Goal: Task Accomplishment & Management: Manage account settings

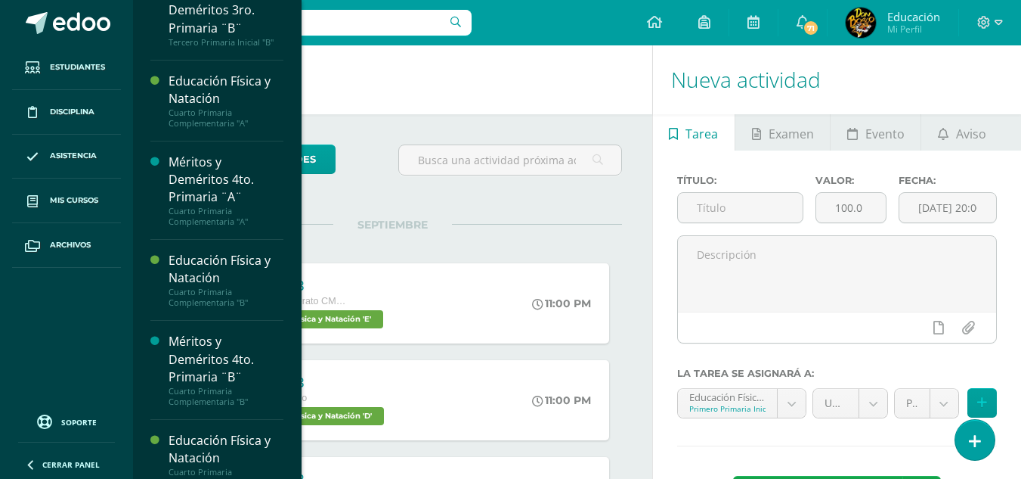
scroll to position [801, 0]
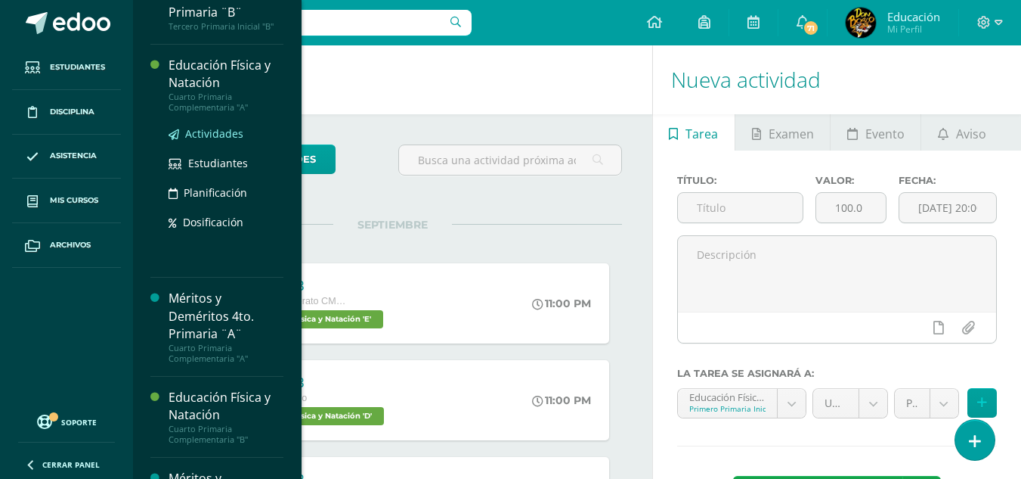
click at [213, 141] on span "Actividades" at bounding box center [214, 133] width 58 height 14
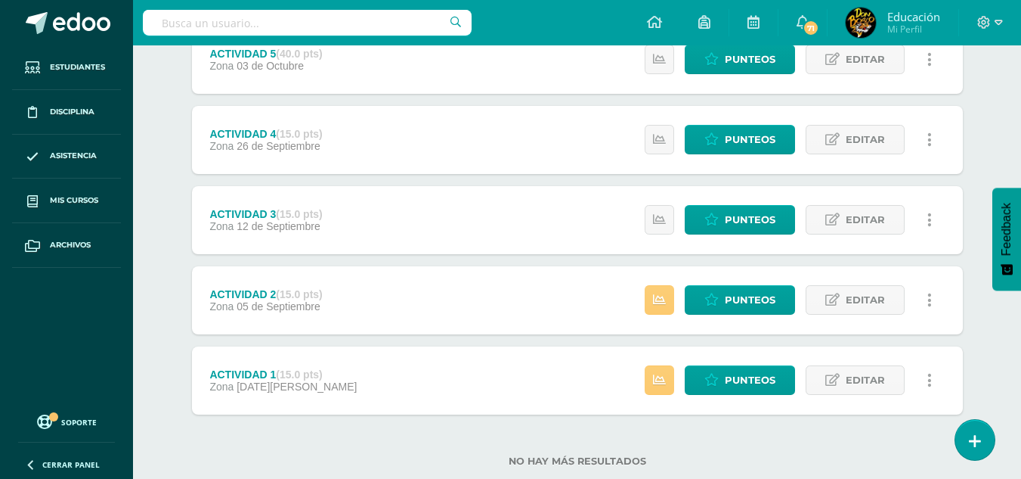
scroll to position [229, 0]
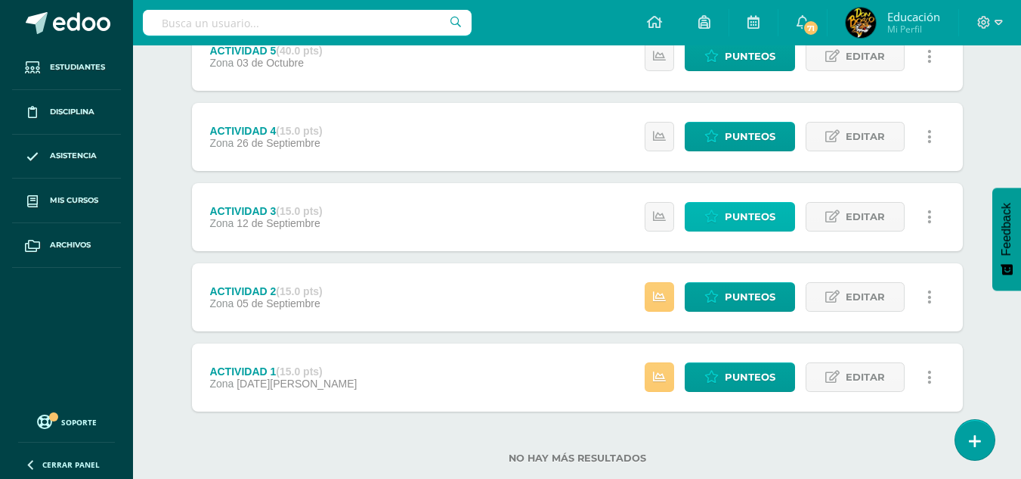
click at [760, 210] on span "Punteos" at bounding box center [750, 217] width 51 height 28
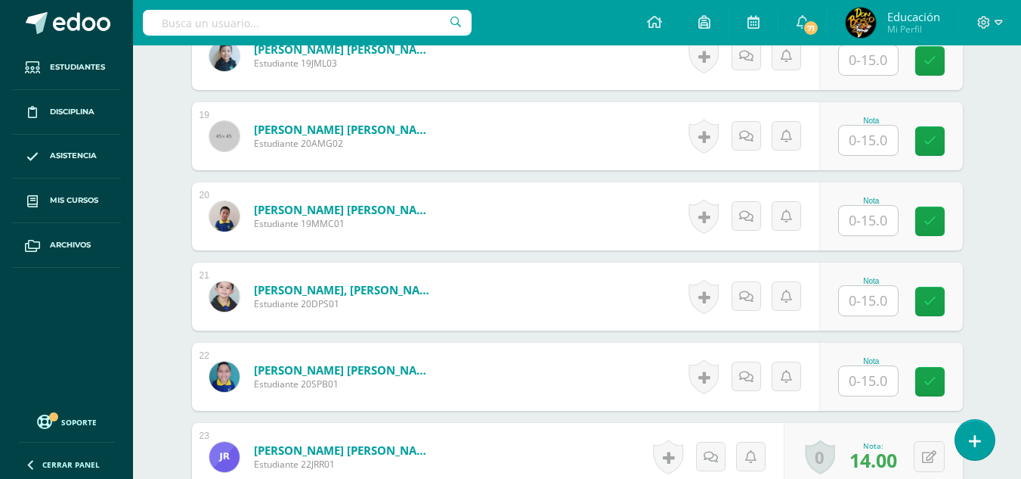
scroll to position [1896, 0]
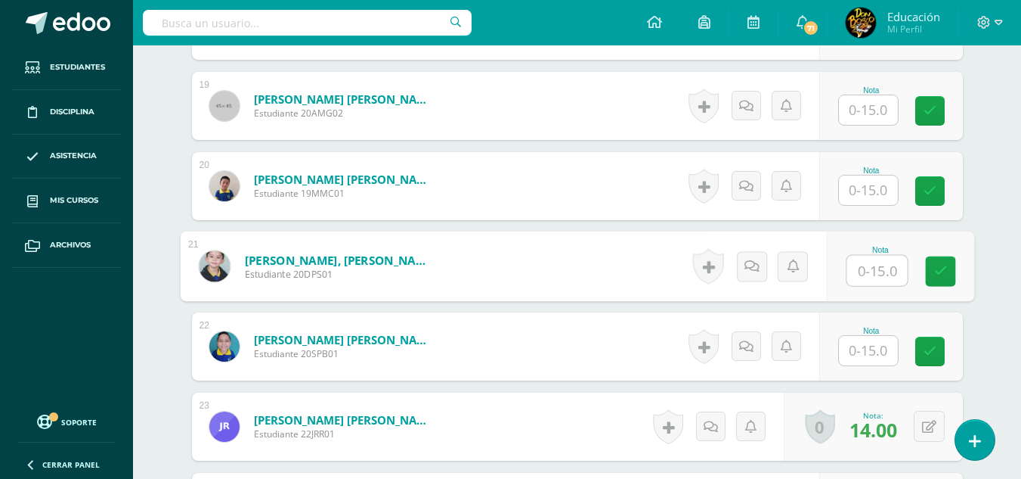
click at [873, 270] on input "text" at bounding box center [877, 271] width 60 height 30
type input "15"
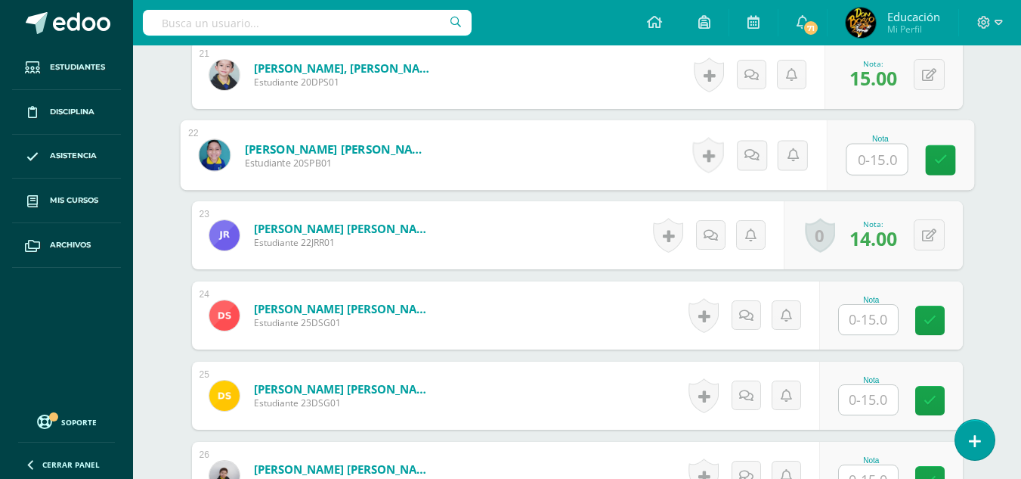
scroll to position [2118, 0]
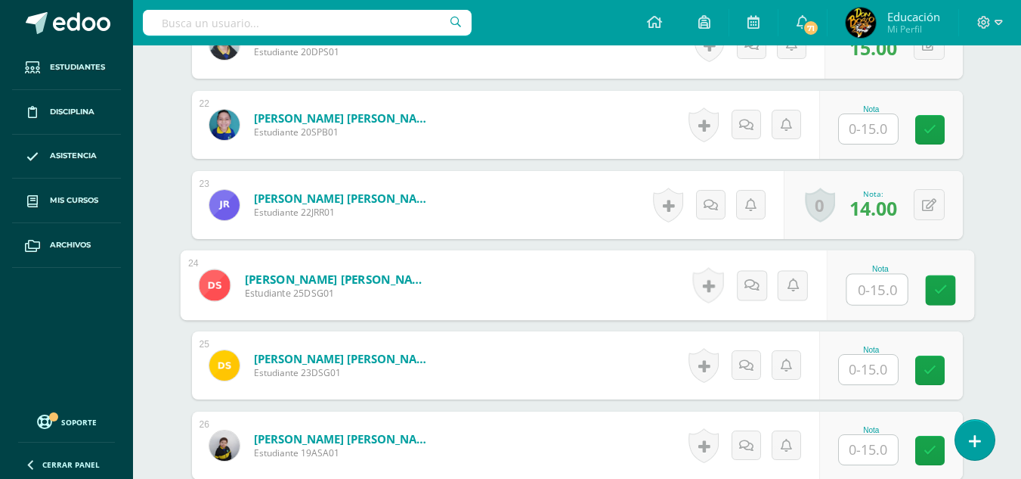
click at [878, 293] on input "text" at bounding box center [877, 289] width 60 height 30
type input "15"
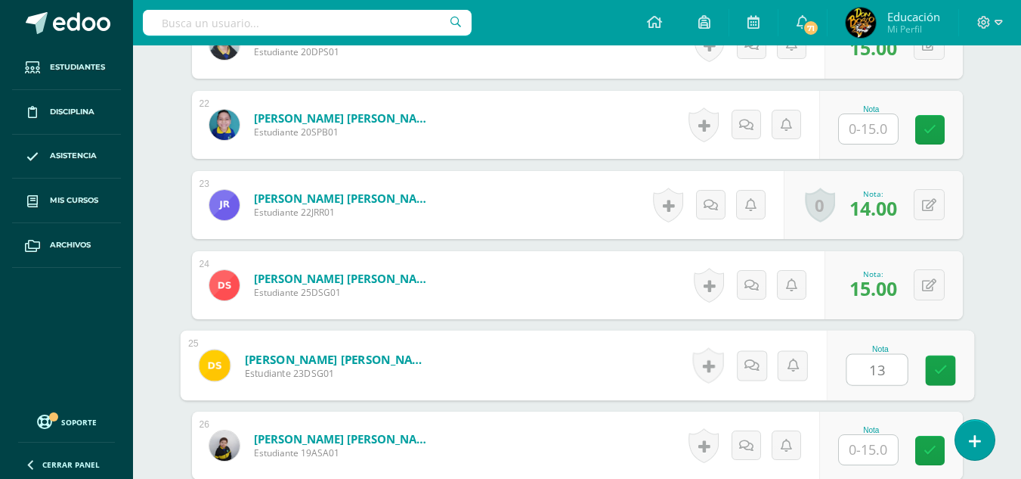
type input "13"
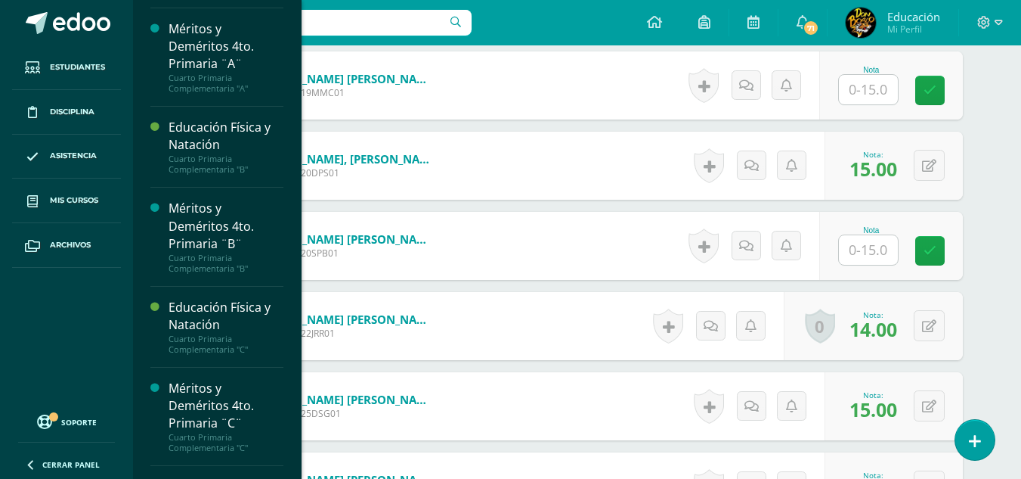
scroll to position [919, 0]
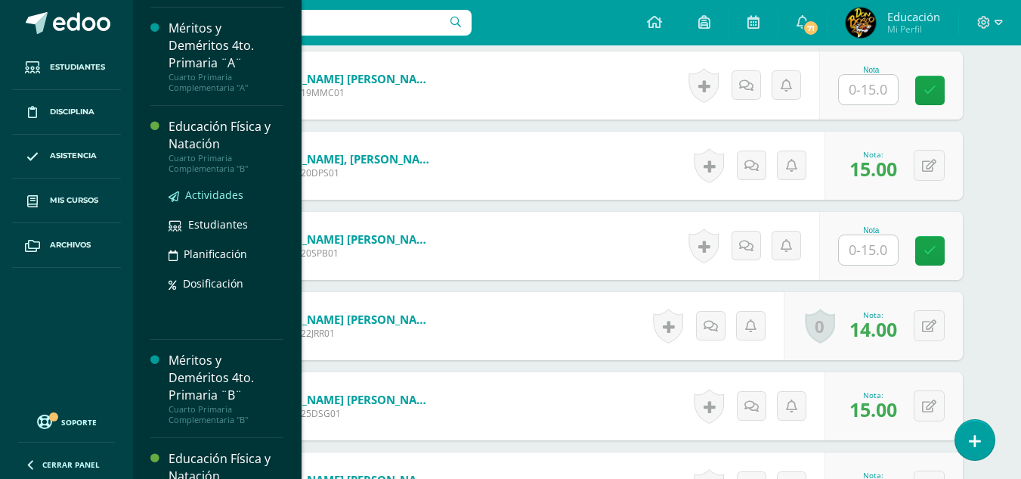
click at [210, 202] on span "Actividades" at bounding box center [214, 194] width 58 height 14
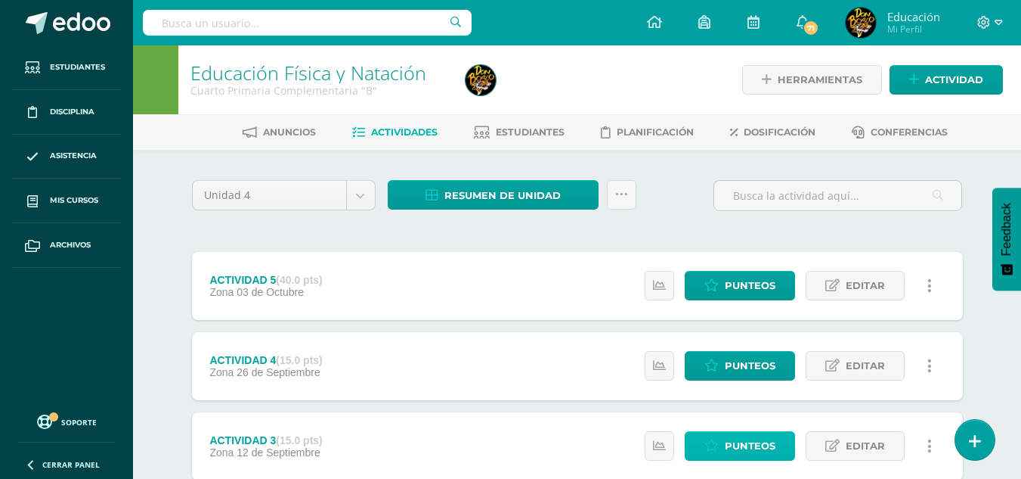
click at [740, 439] on span "Punteos" at bounding box center [750, 446] width 51 height 28
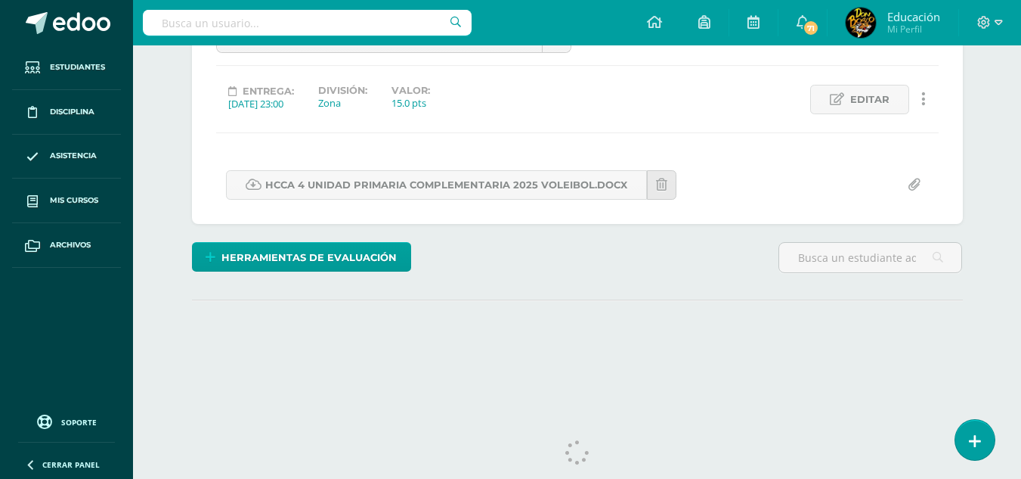
scroll to position [211, 0]
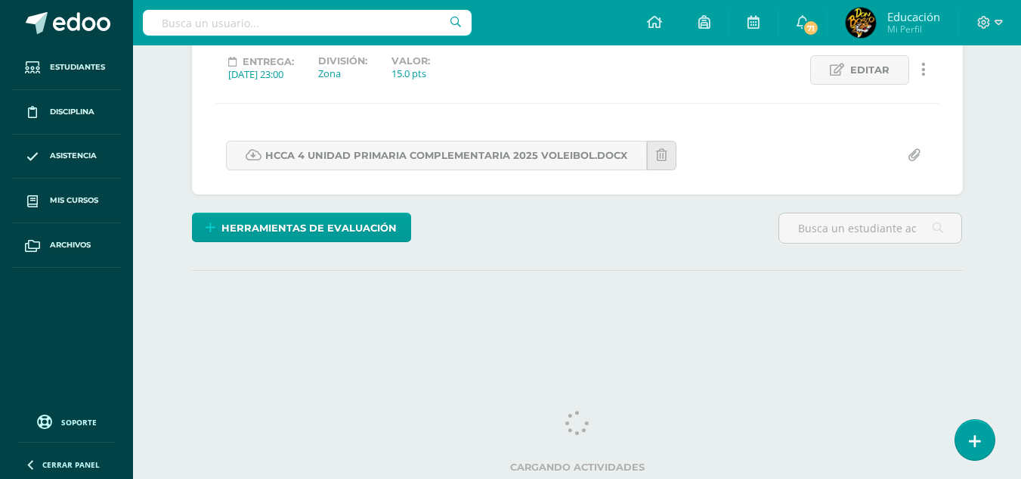
click at [1021, 388] on html "Estudiantes Disciplina Asistencia Mis cursos Archivos Soporte Centro de ayuda Ú…" at bounding box center [510, 88] width 1021 height 599
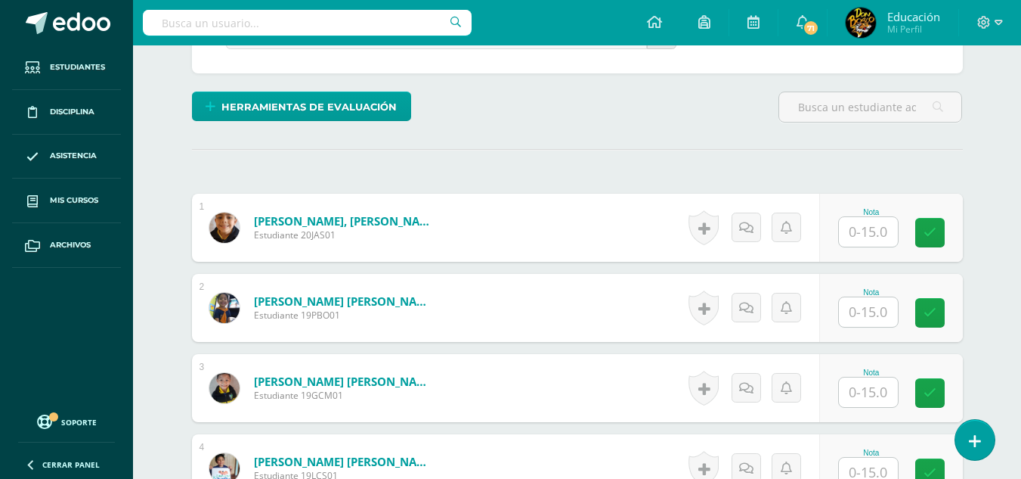
scroll to position [342, 0]
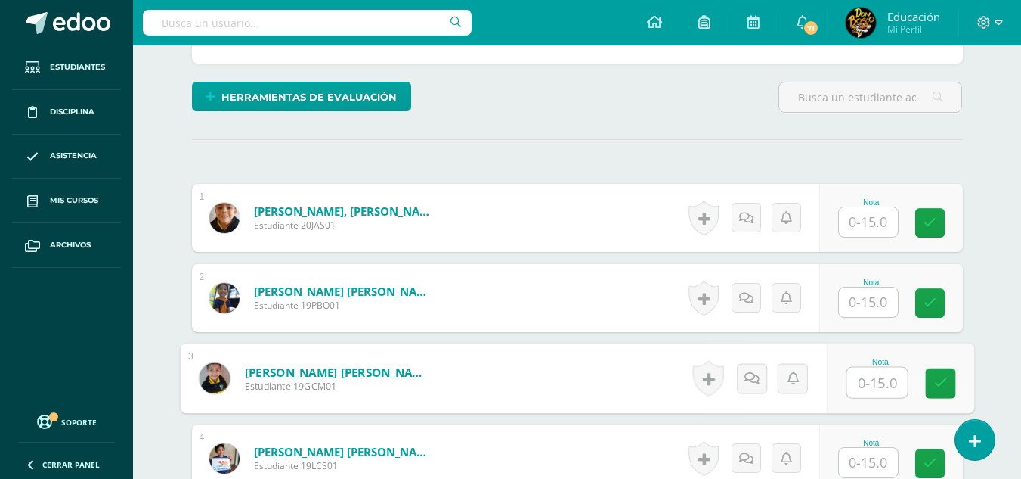
click at [872, 375] on input "text" at bounding box center [877, 382] width 60 height 30
type input "15"
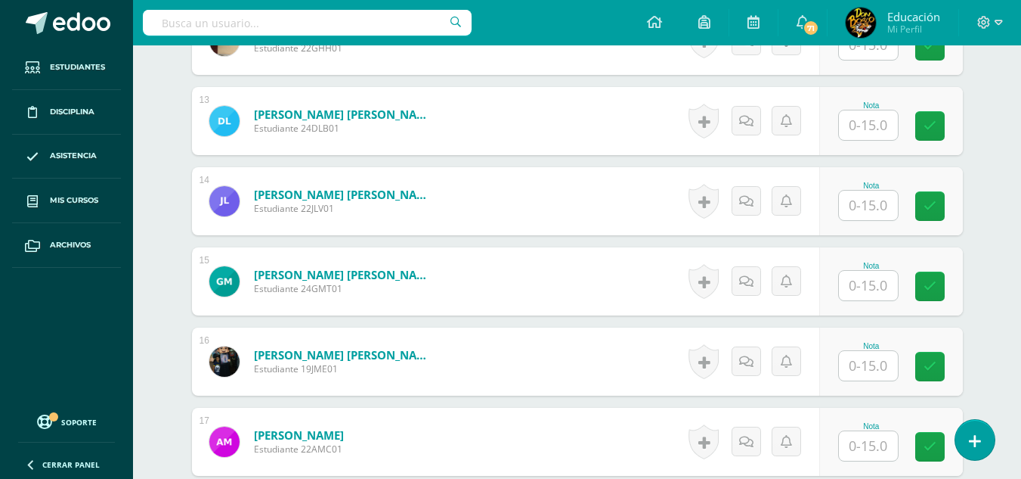
scroll to position [1430, 0]
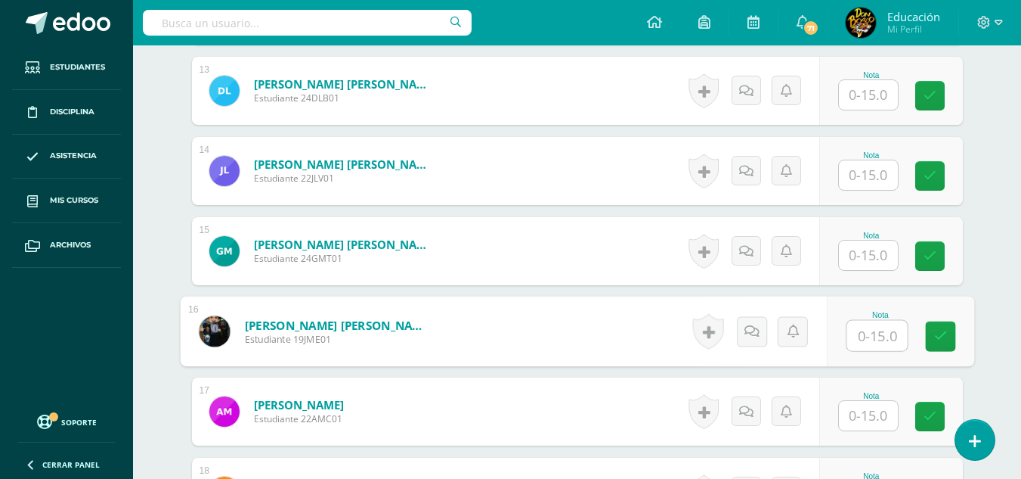
click at [878, 330] on input "text" at bounding box center [877, 336] width 60 height 30
type input "15"
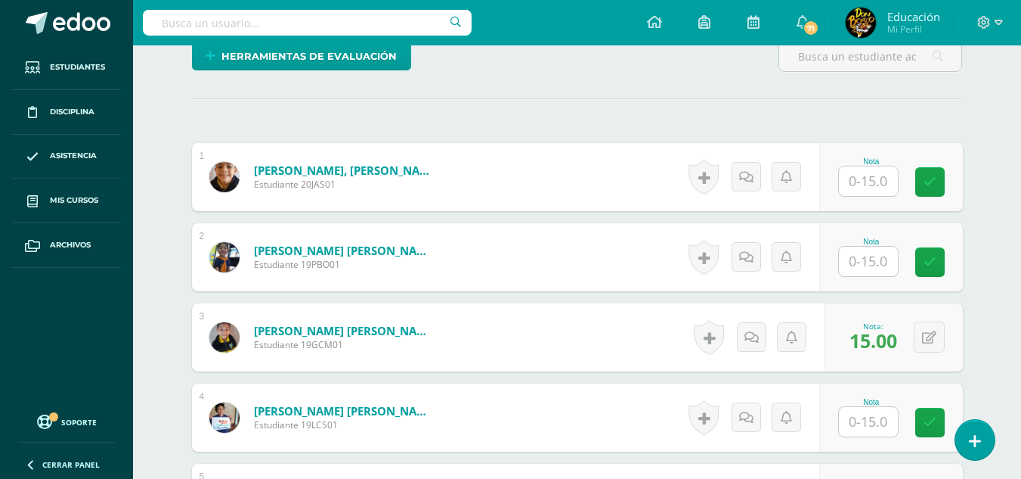
scroll to position [0, 0]
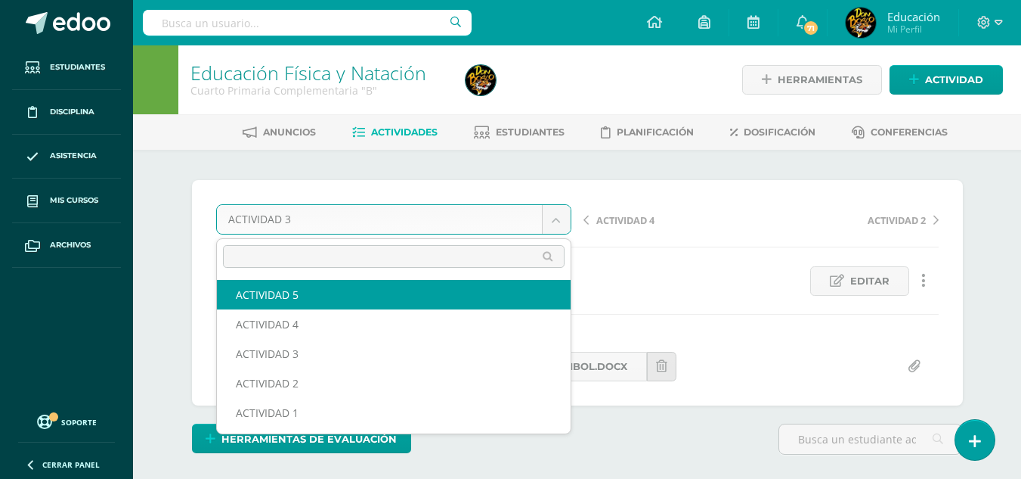
select select "/dashboard/teacher/grade-activity/178203/"
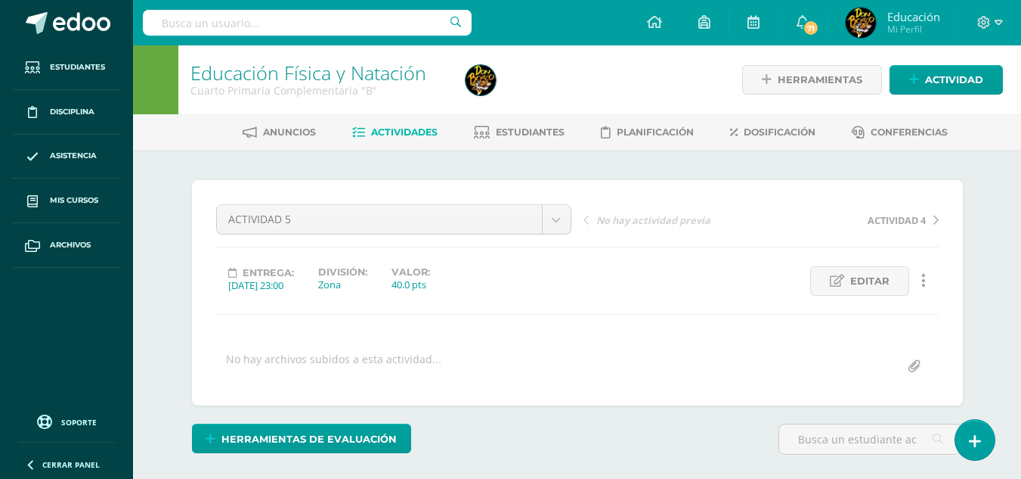
click at [984, 271] on div "¿Estás seguro que quieres eliminar esta actividad? Esto borrará la actividad y …" at bounding box center [578, 374] width 832 height 449
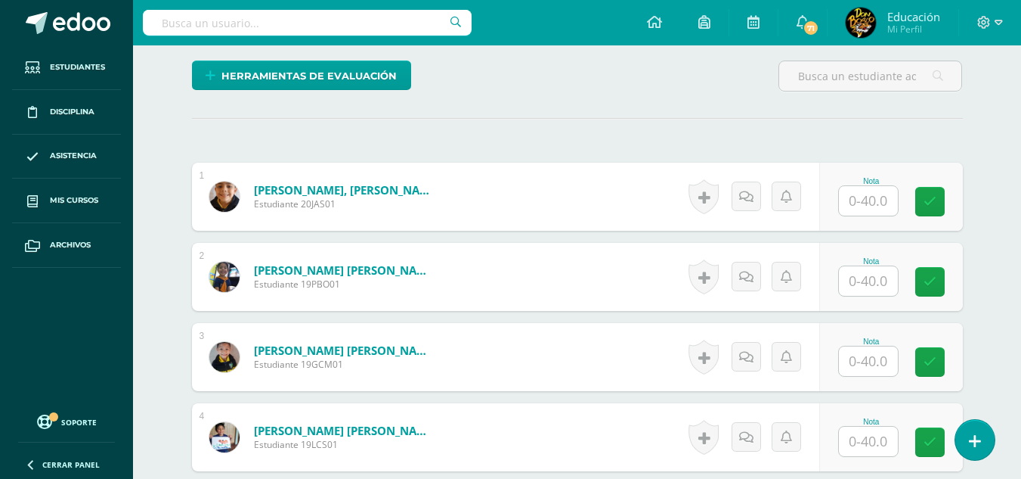
scroll to position [393, 0]
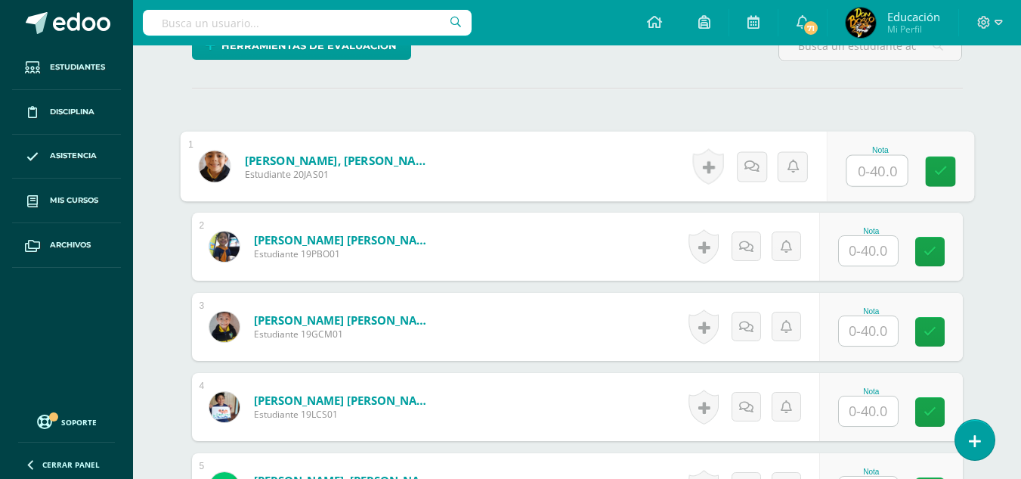
click at [878, 175] on input "text" at bounding box center [877, 171] width 60 height 30
type input "40"
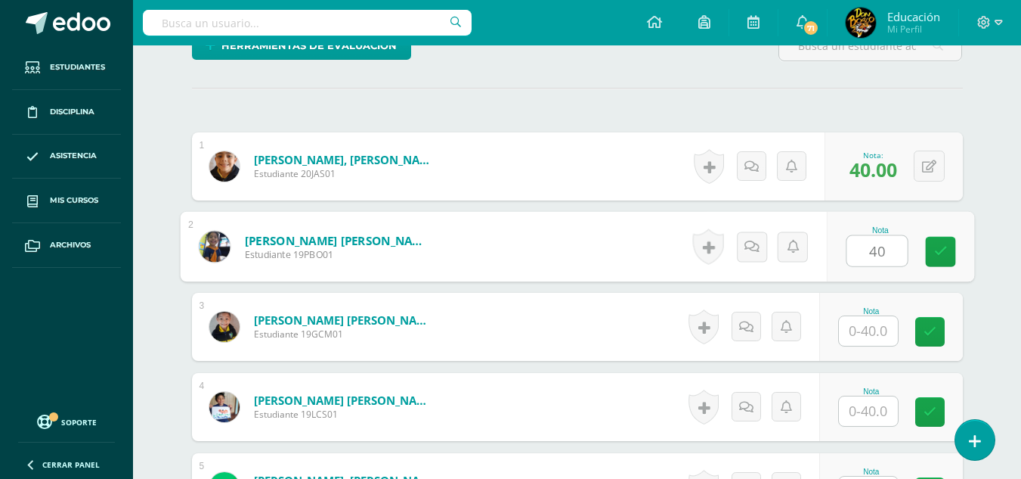
type input "40"
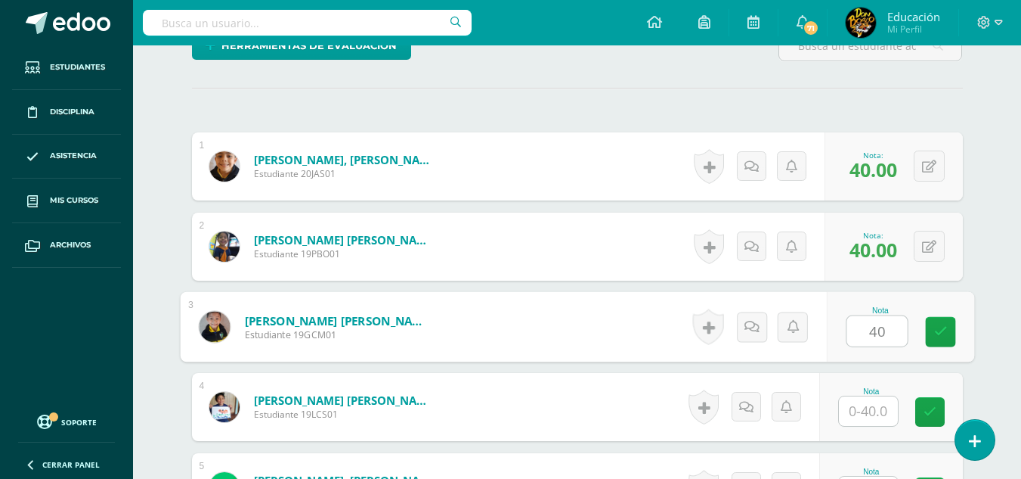
type input "40"
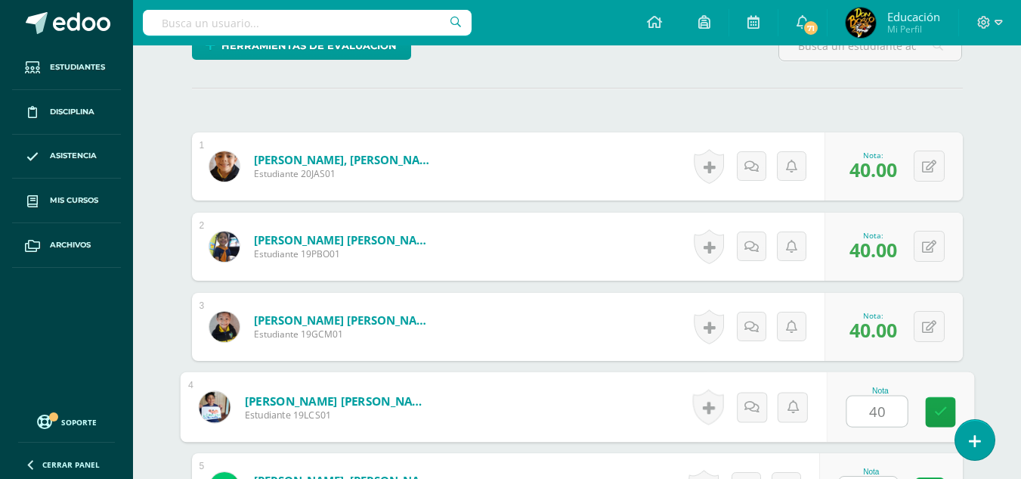
type input "40"
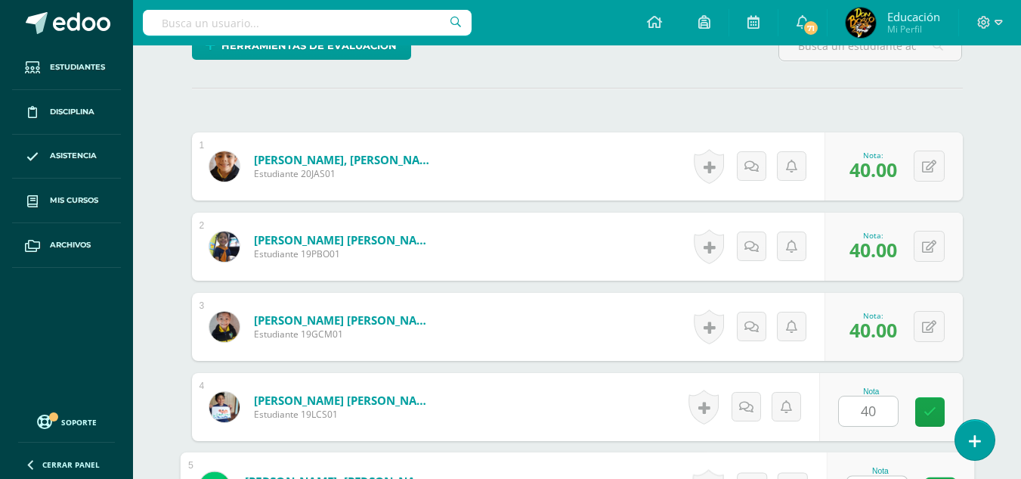
scroll to position [421, 0]
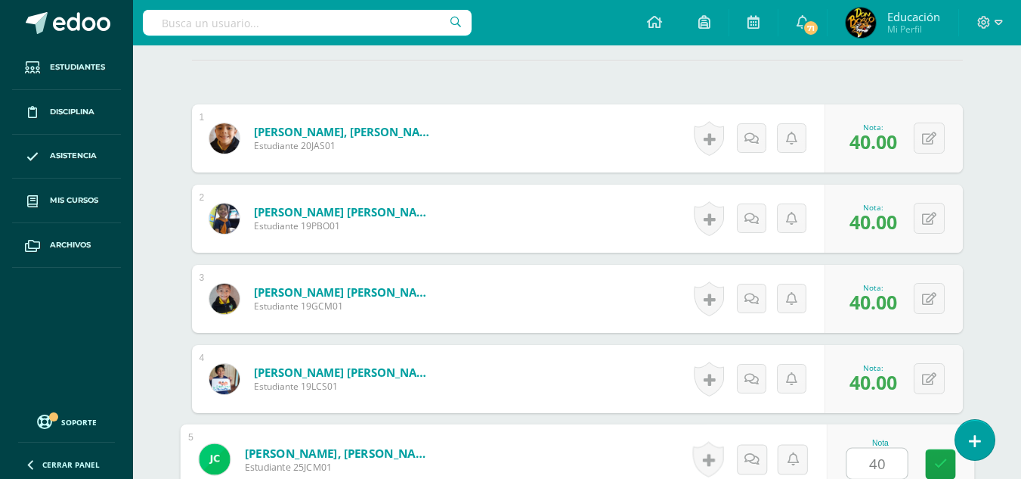
type input "40"
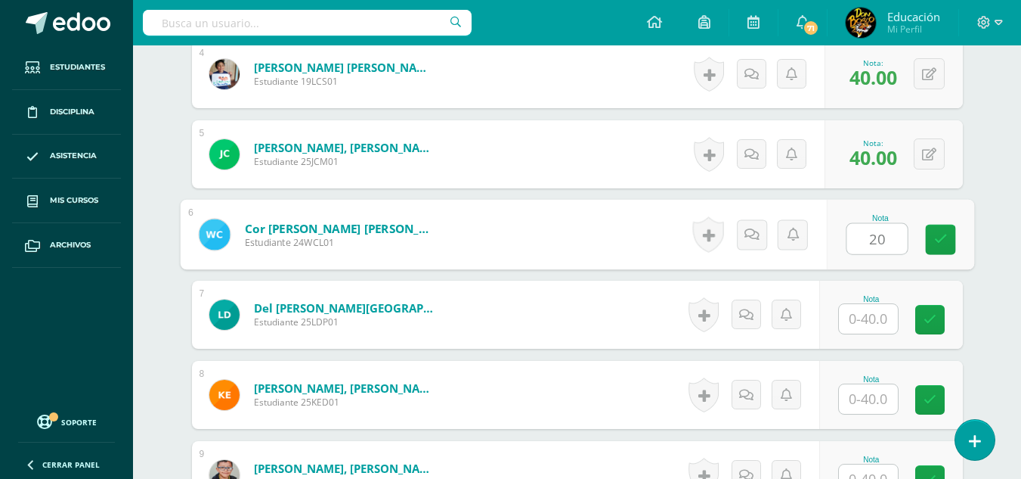
type input "20"
click at [748, 230] on link at bounding box center [757, 234] width 30 height 30
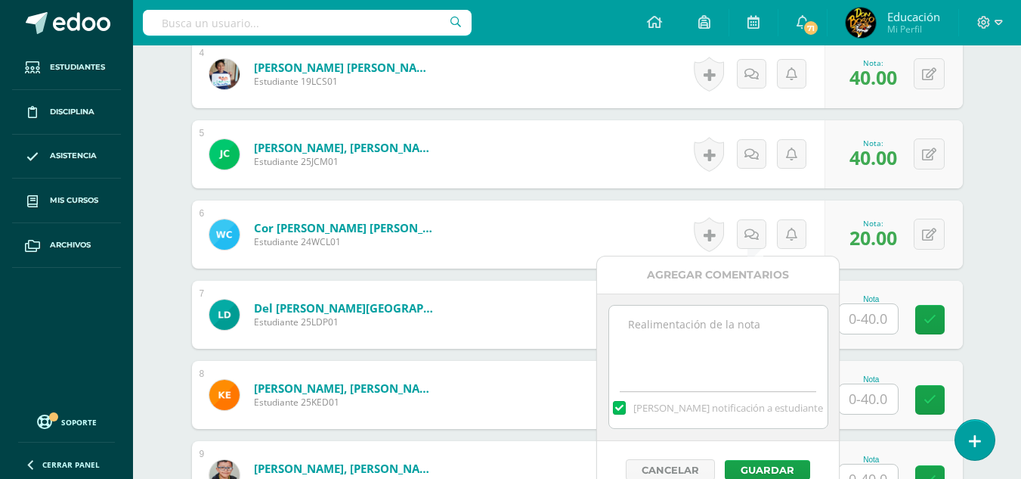
click at [679, 325] on textarea at bounding box center [718, 343] width 218 height 76
type textarea "E"
click at [658, 355] on textarea "Él alumno tiene una clase pendiente de reponer, cuando la repon su nota" at bounding box center [718, 343] width 218 height 76
click at [723, 357] on textarea "Él alumno tiene una clase pendiente de reponer, cuando la reponga su nota" at bounding box center [718, 343] width 218 height 76
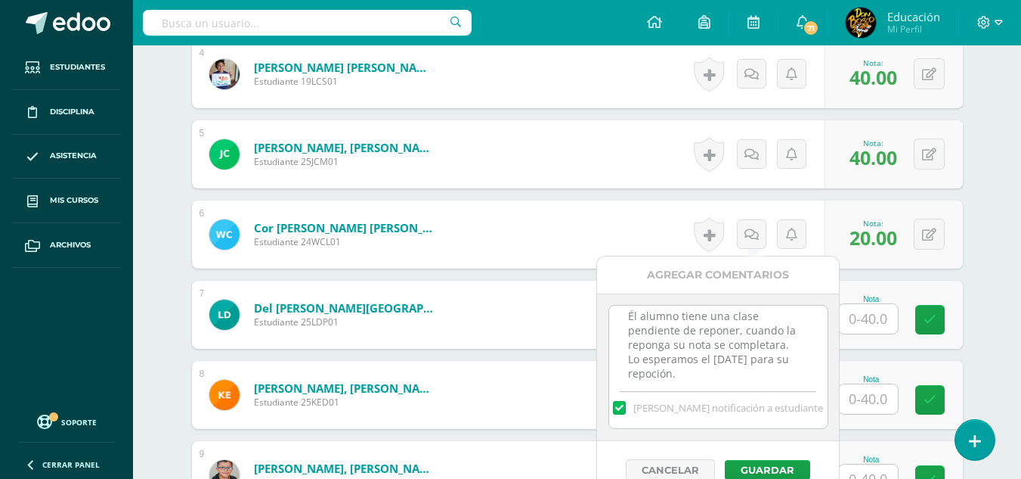
click at [755, 373] on textarea "Él alumno tiene una clase pendiente de reponer, cuando la reponga su nota se co…" at bounding box center [718, 343] width 218 height 76
click at [792, 371] on textarea "Él alumno tiene una clase pendiente de reponer, cuando la reponga su nota se co…" at bounding box center [718, 343] width 218 height 76
drag, startPoint x: 629, startPoint y: 314, endPoint x: 792, endPoint y: 372, distance: 173.1
click at [792, 372] on textarea "Él alumno tiene una clase pendiente de reponer, cuando la reponga su nota se co…" at bounding box center [718, 343] width 218 height 76
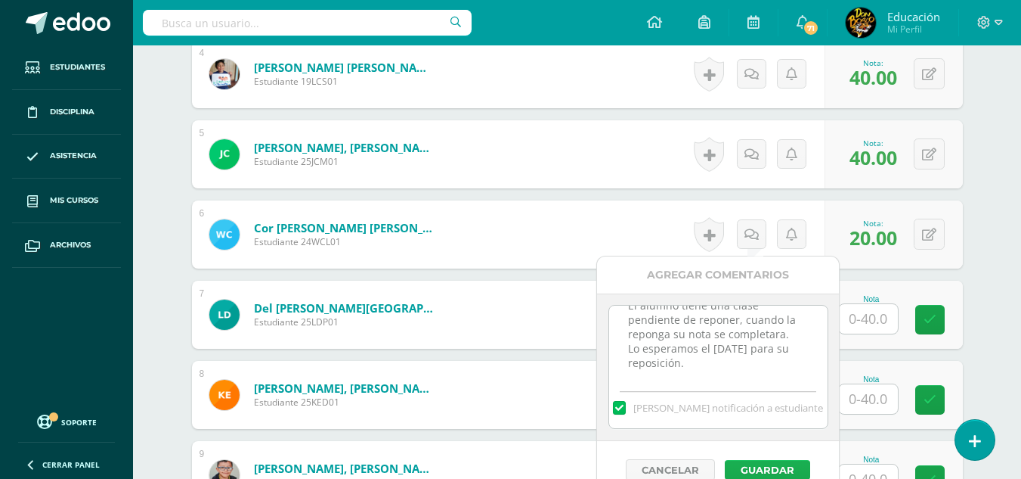
type textarea "Él alumno tiene una clase pendiente de reponer, cuando la reponga su nota se co…"
click at [774, 466] on button "Guardar" at bounding box center [767, 470] width 85 height 20
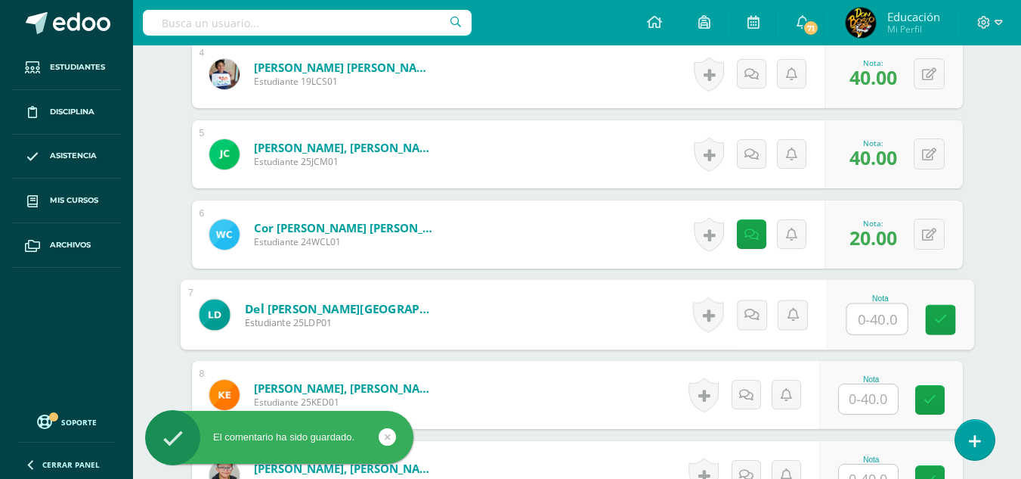
click at [872, 317] on input "text" at bounding box center [877, 319] width 60 height 30
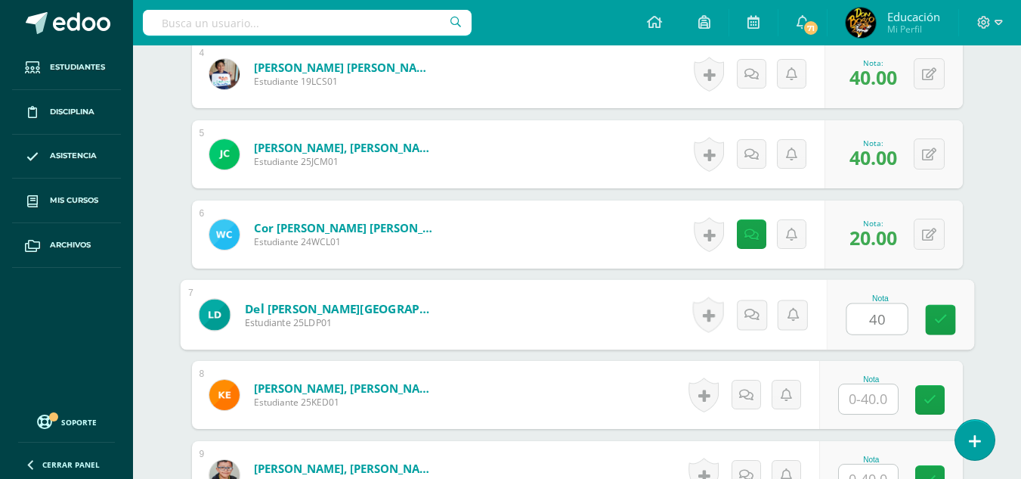
type input "40"
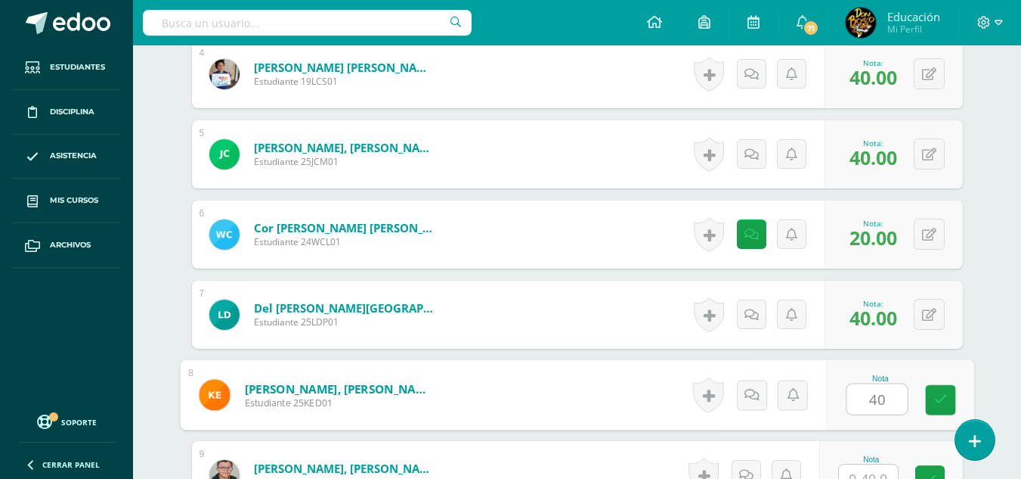
type input "40"
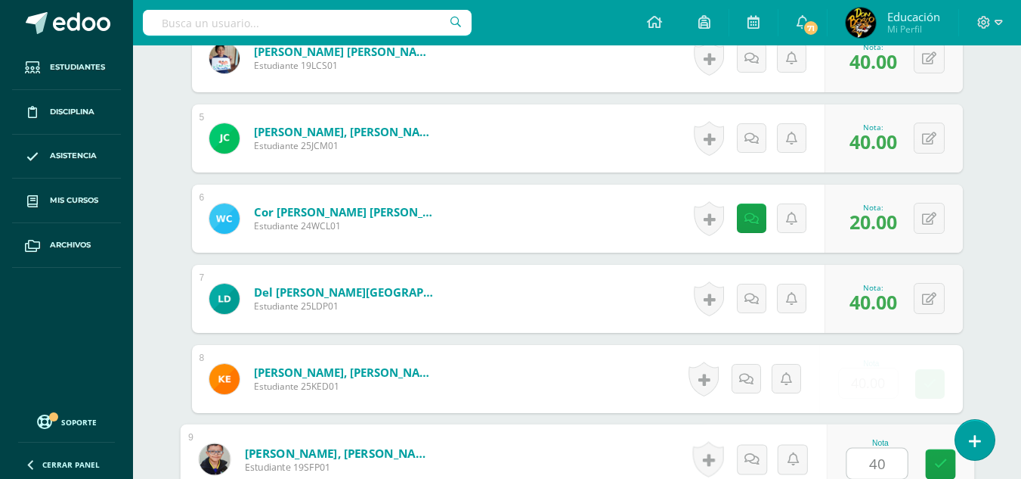
type input "40"
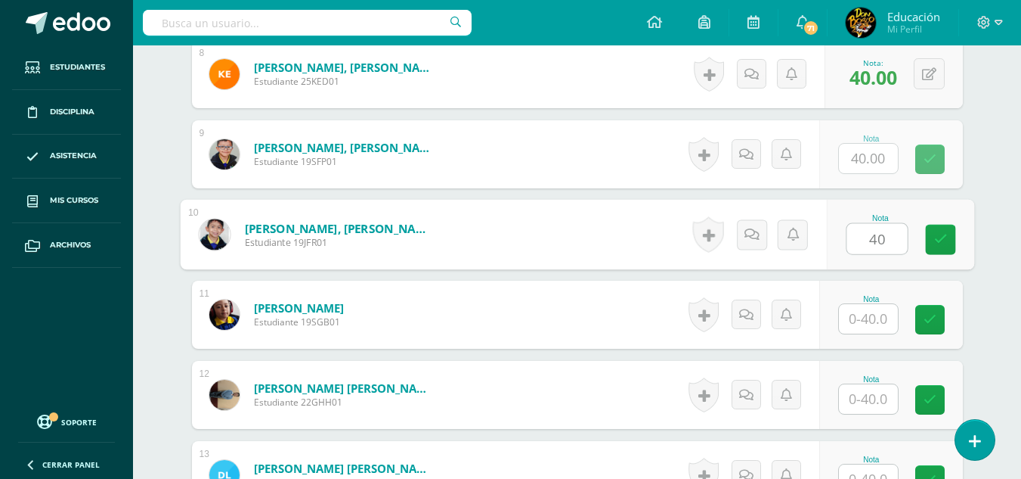
type input "40"
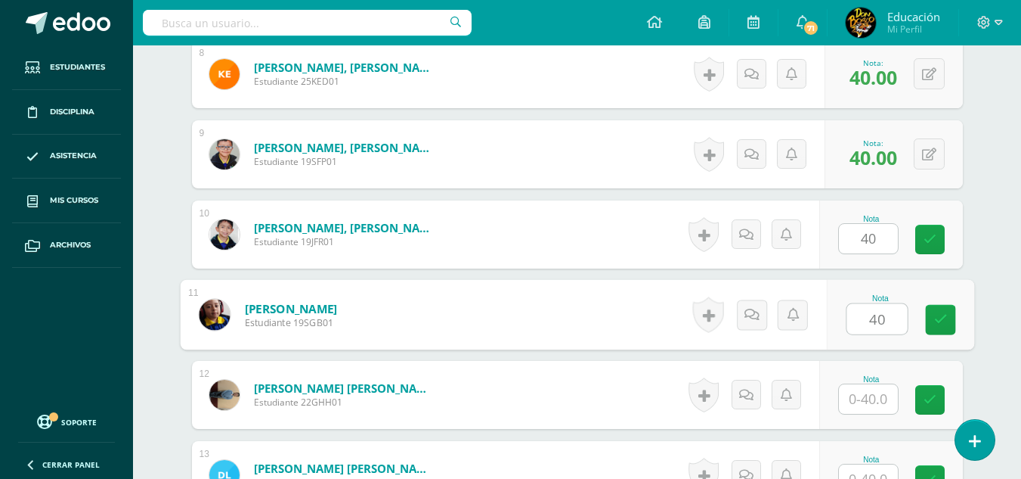
type input "40"
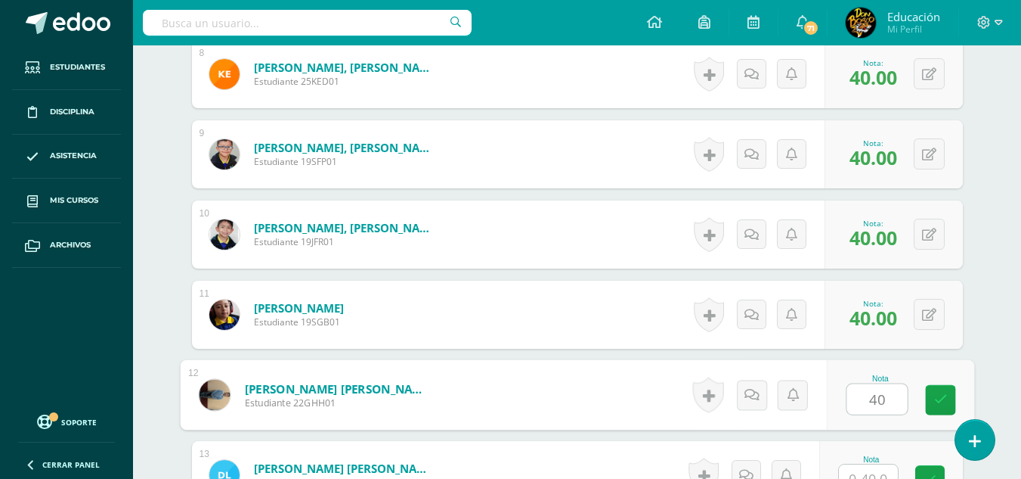
type input "40"
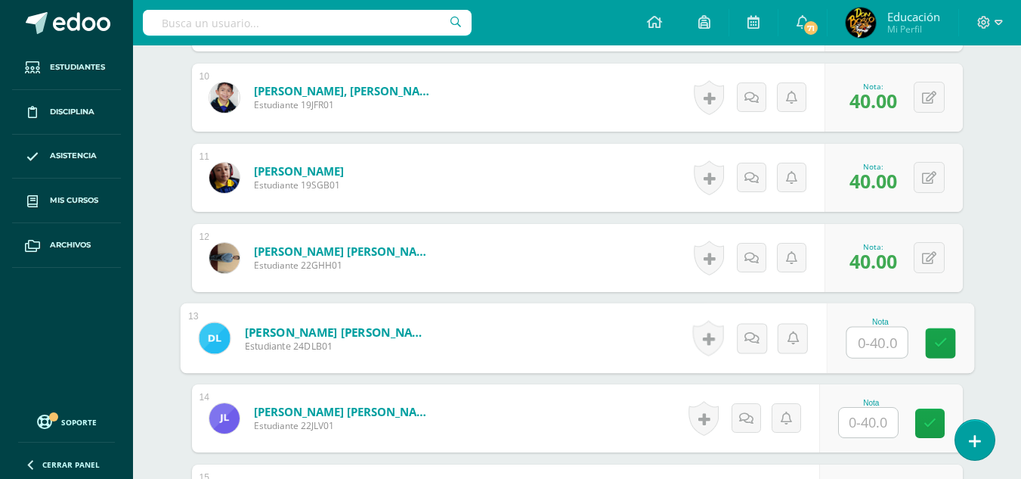
scroll to position [1244, 0]
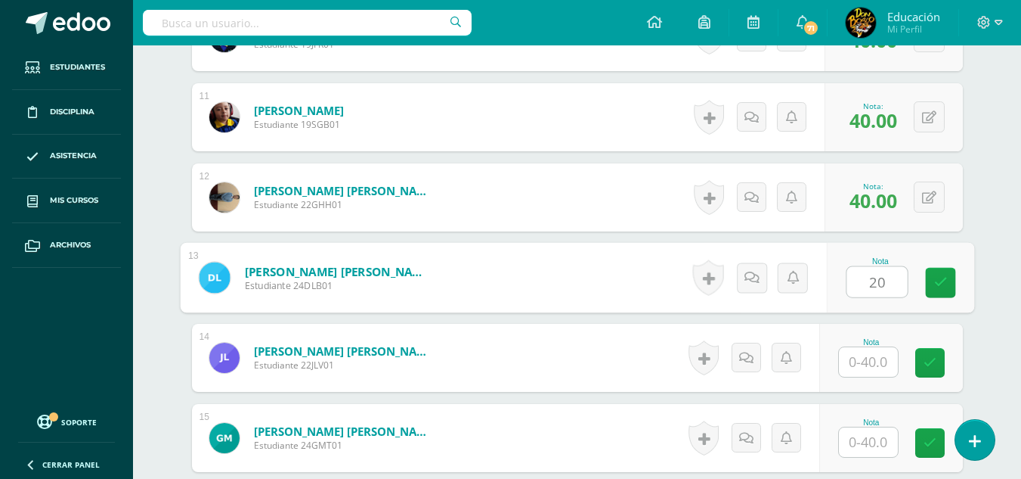
type input "20"
click at [757, 277] on icon at bounding box center [757, 277] width 15 height 13
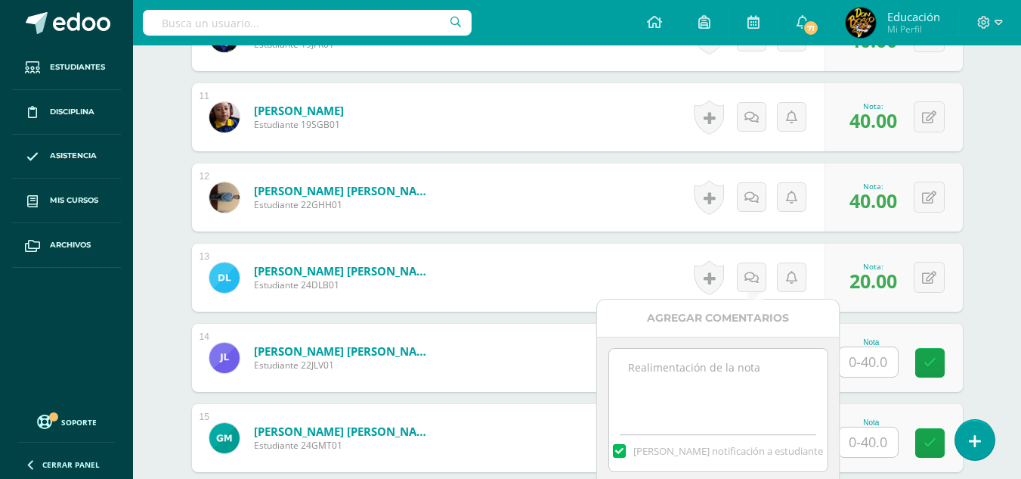
click at [716, 373] on textarea at bounding box center [718, 387] width 218 height 76
paste textarea "Él alumno tiene una clase pendiente de reponer, cuando la reponga su nota se co…"
type textarea "Él alumno tiene una clase pendiente de reponer, cuando la reponga su nota se co…"
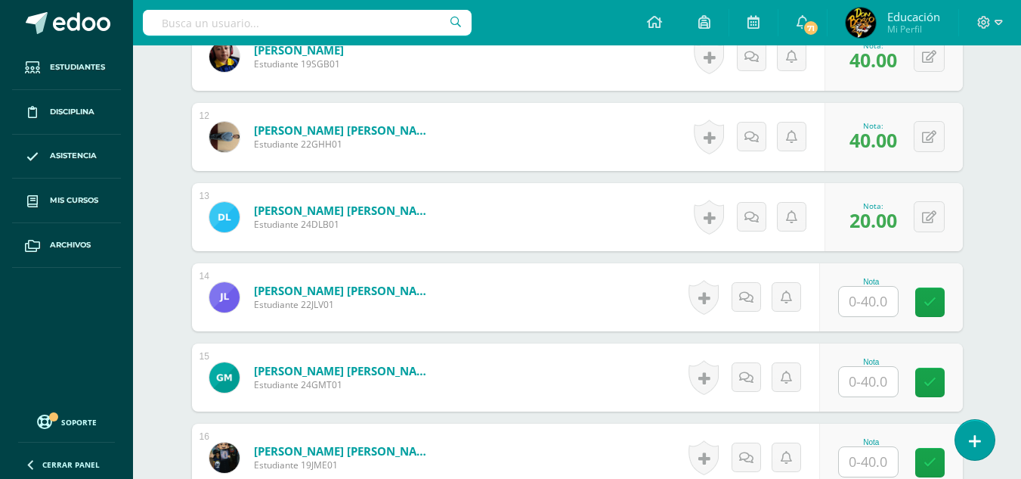
scroll to position [1334, 0]
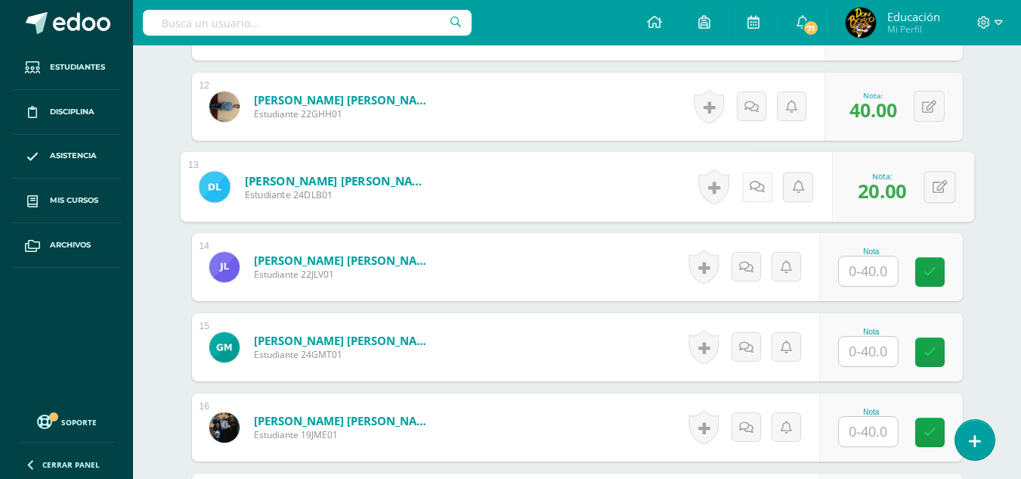
click at [750, 181] on icon at bounding box center [757, 186] width 15 height 13
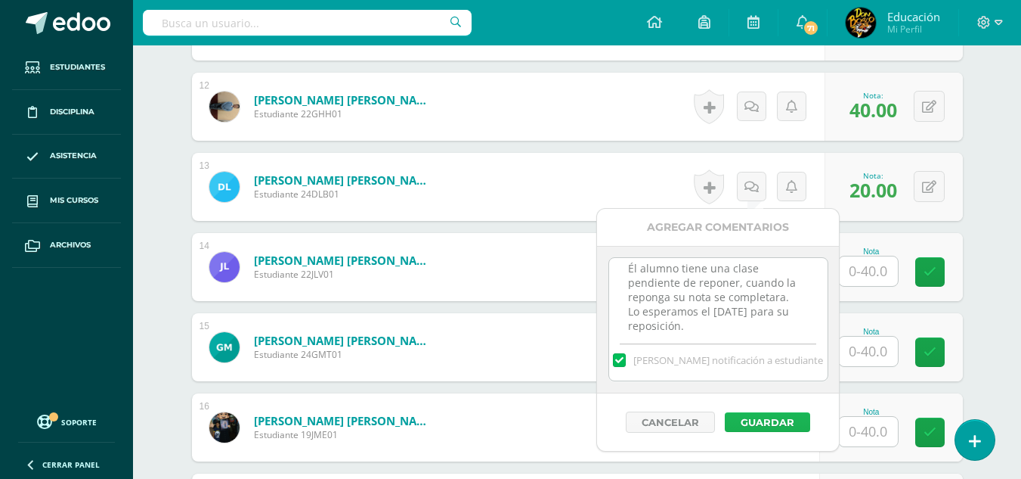
click at [767, 424] on button "Guardar" at bounding box center [767, 422] width 85 height 20
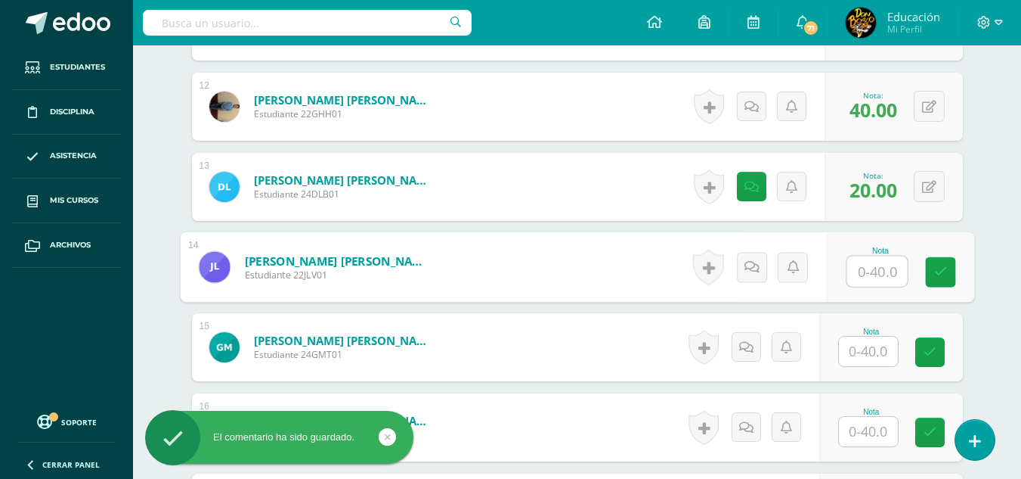
click at [870, 264] on input "text" at bounding box center [877, 271] width 60 height 30
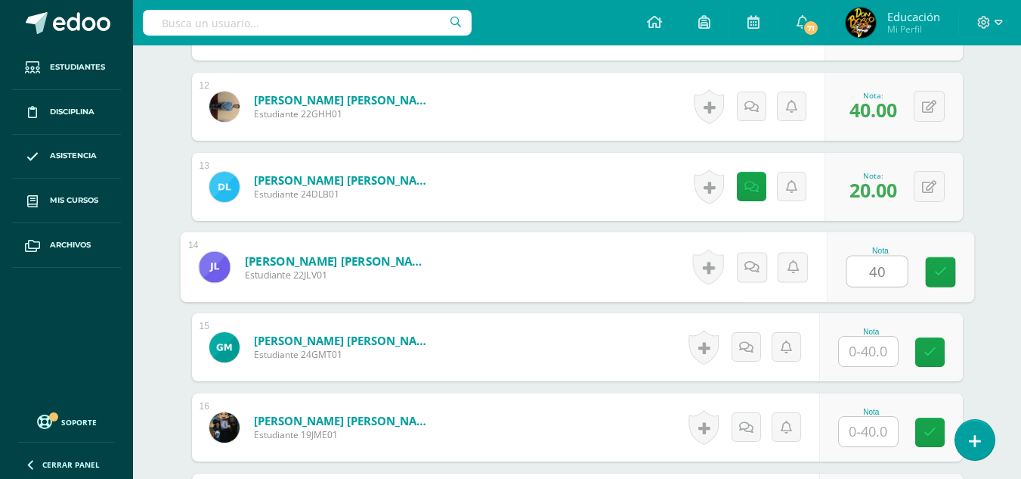
type input "40"
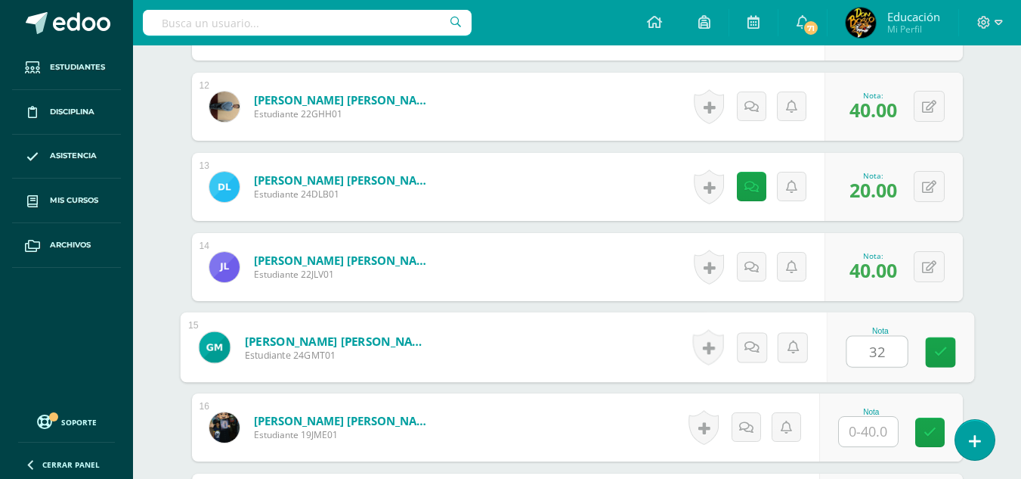
type input "32"
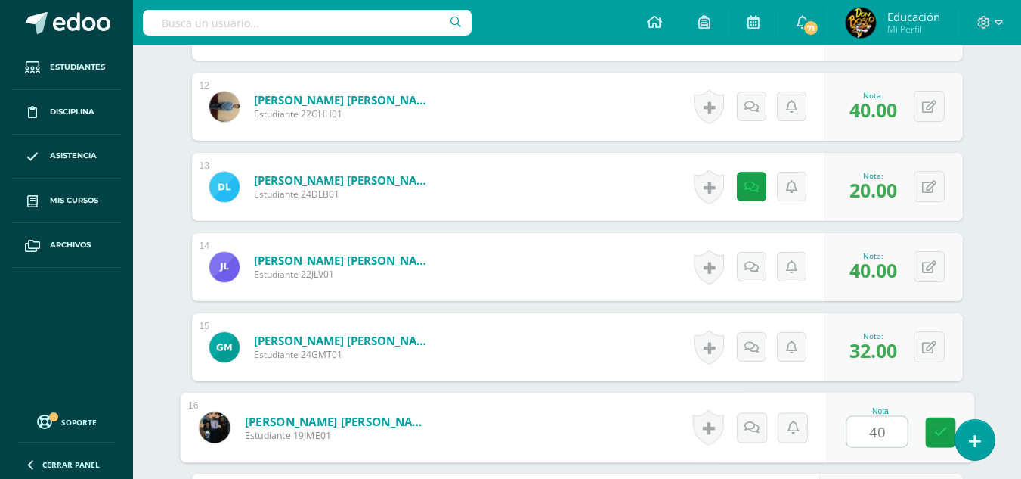
type input "40"
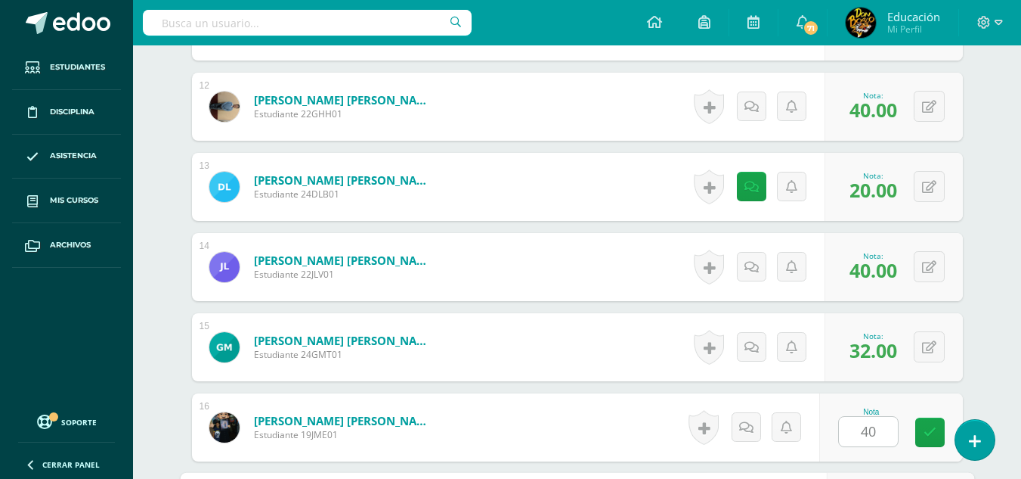
scroll to position [1607, 0]
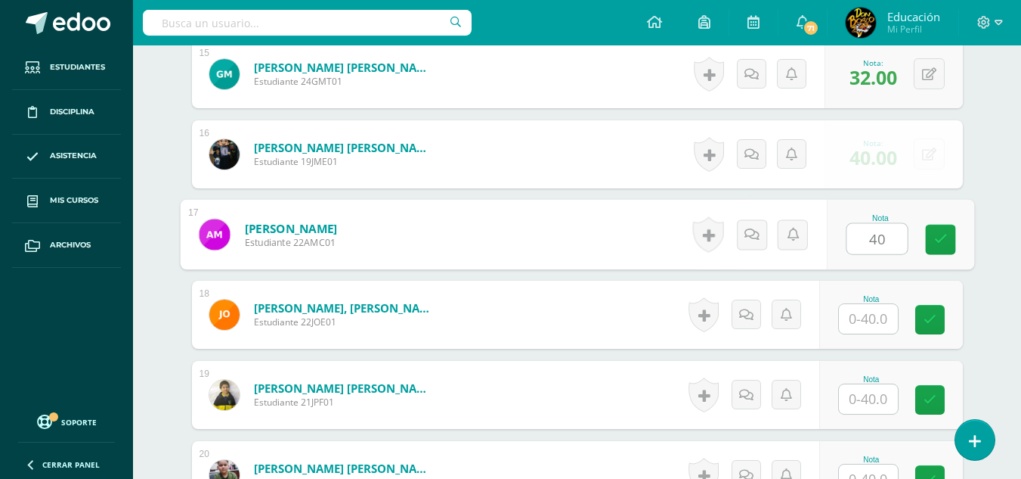
type input "40"
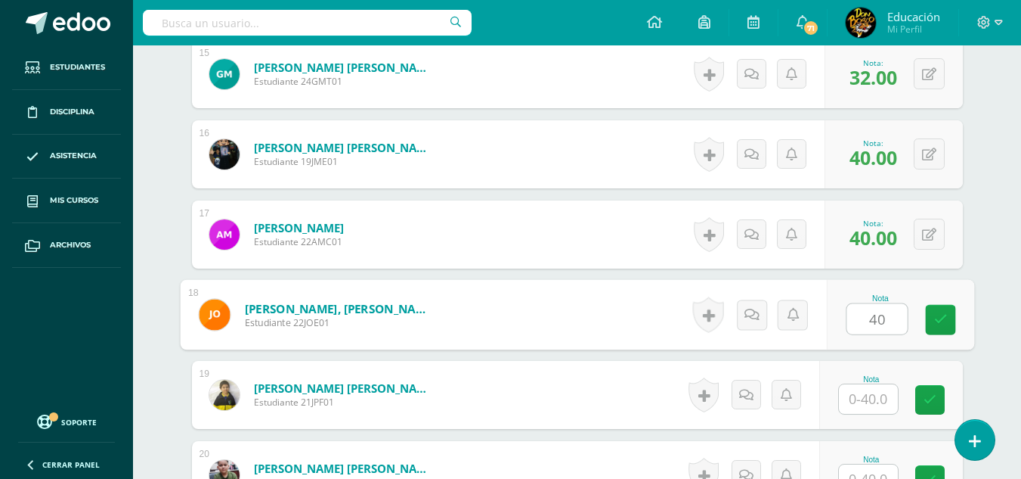
type input "40"
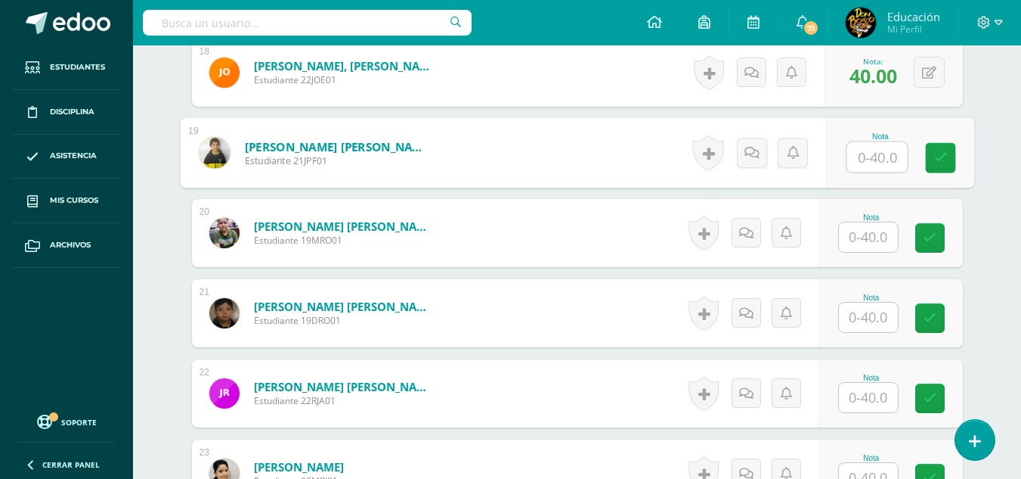
scroll to position [1859, 0]
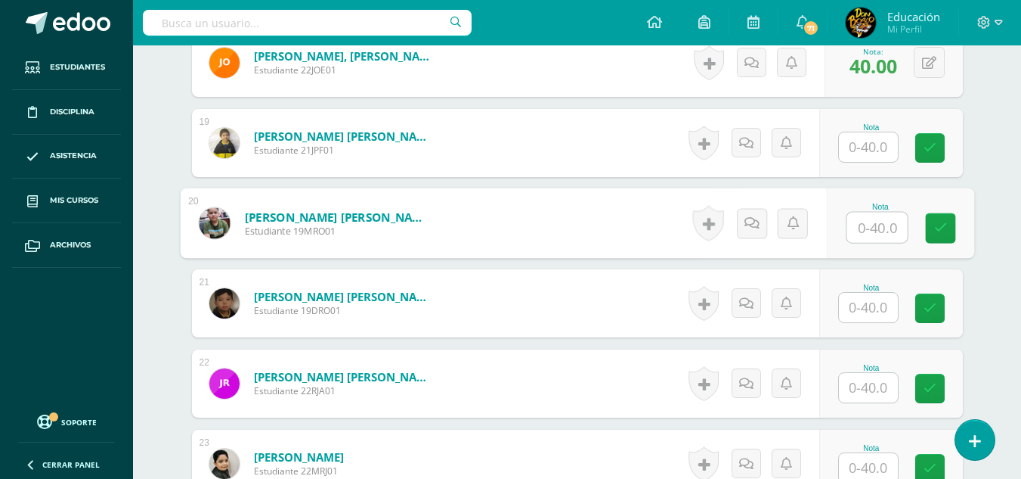
click at [869, 224] on input "text" at bounding box center [877, 227] width 60 height 30
type input "38"
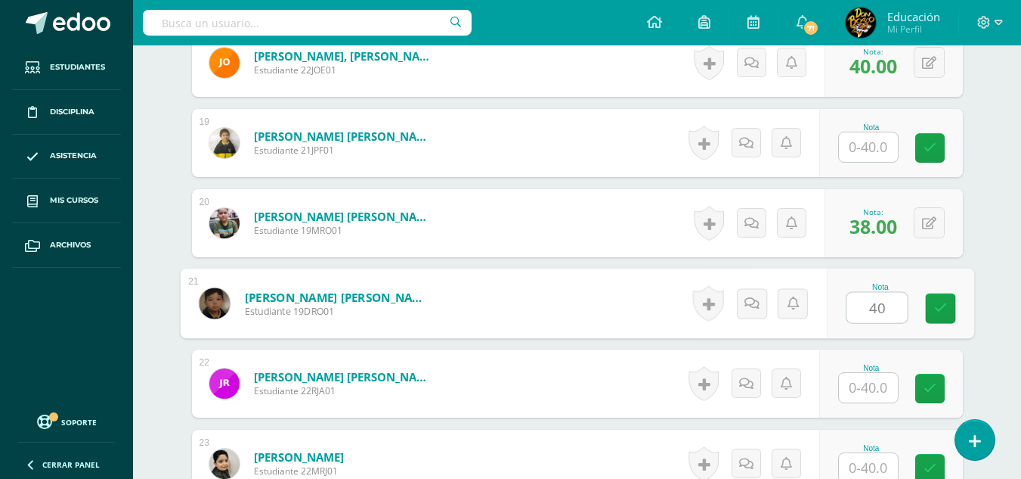
type input "40"
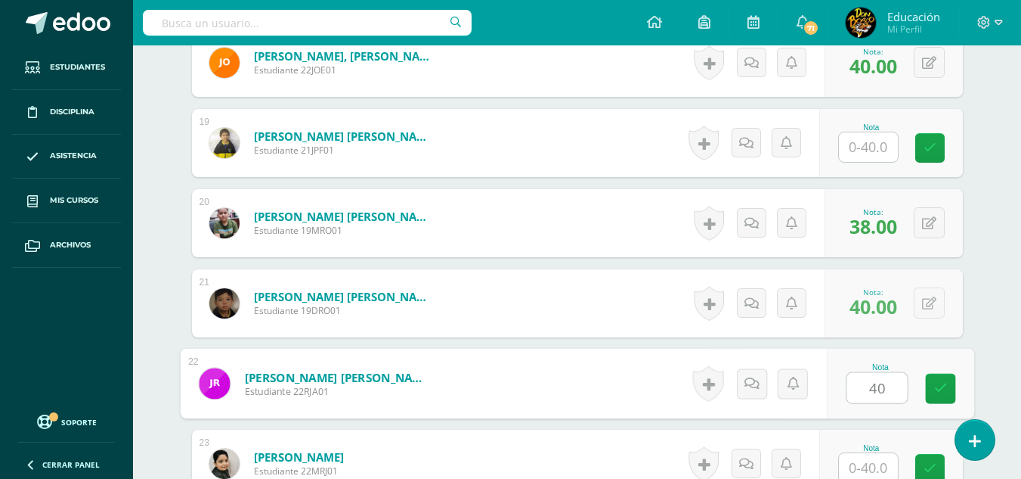
type input "40"
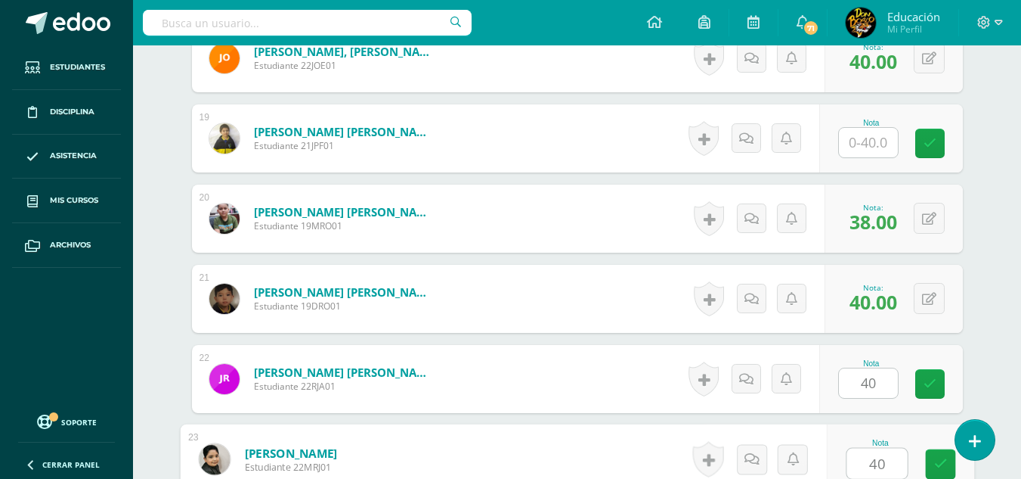
type input "40"
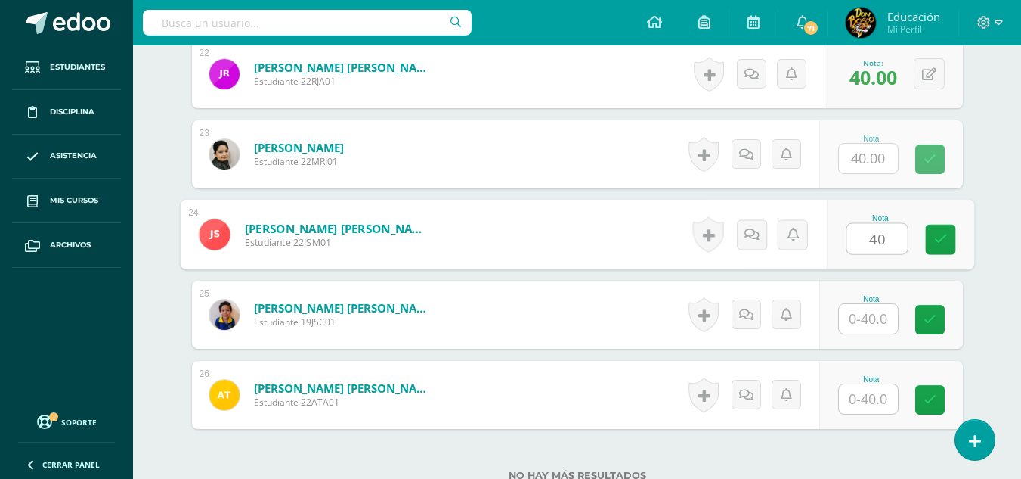
type input "40"
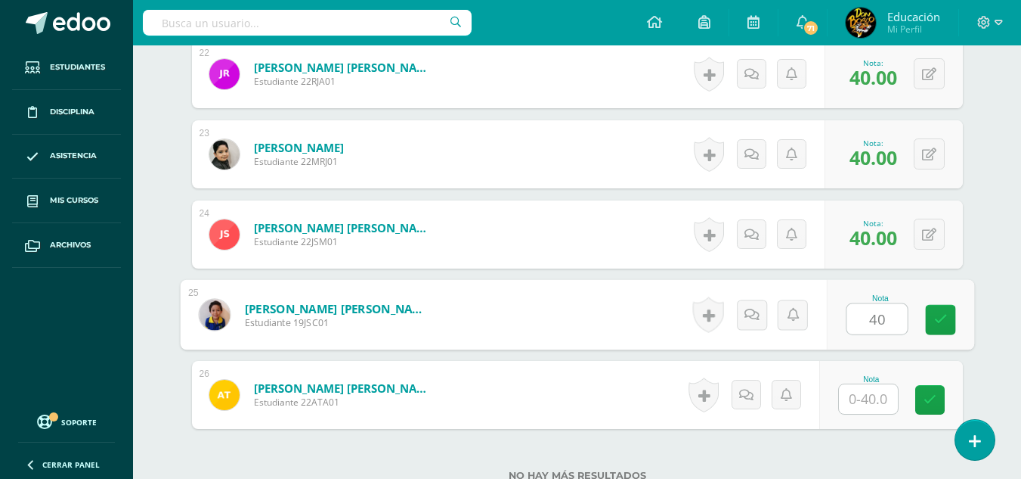
type input "40"
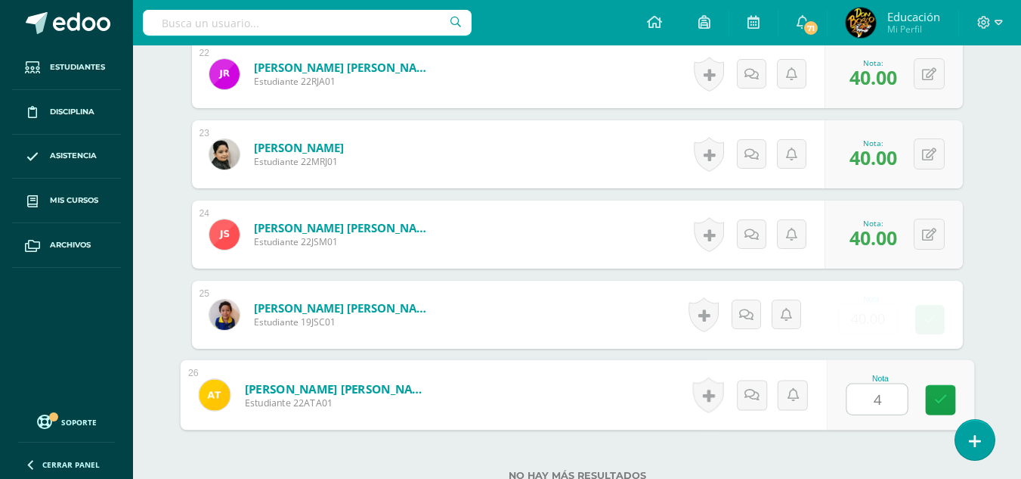
type input "40"
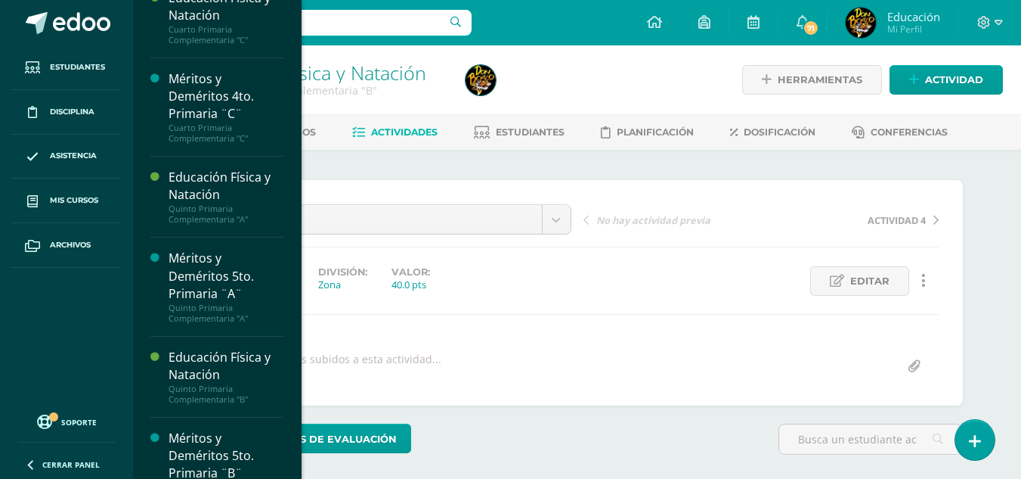
scroll to position [1161, 0]
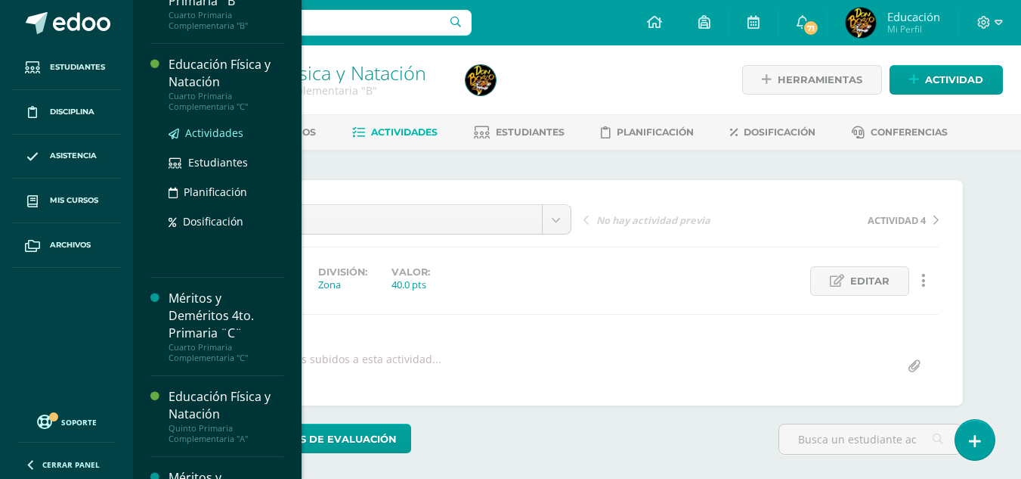
click at [217, 140] on span "Actividades" at bounding box center [214, 132] width 58 height 14
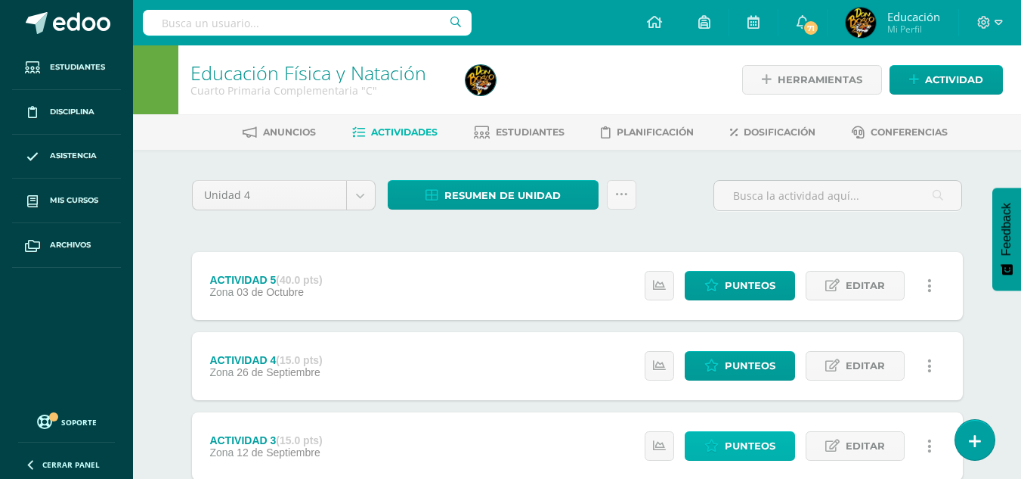
click at [742, 446] on span "Punteos" at bounding box center [750, 446] width 51 height 28
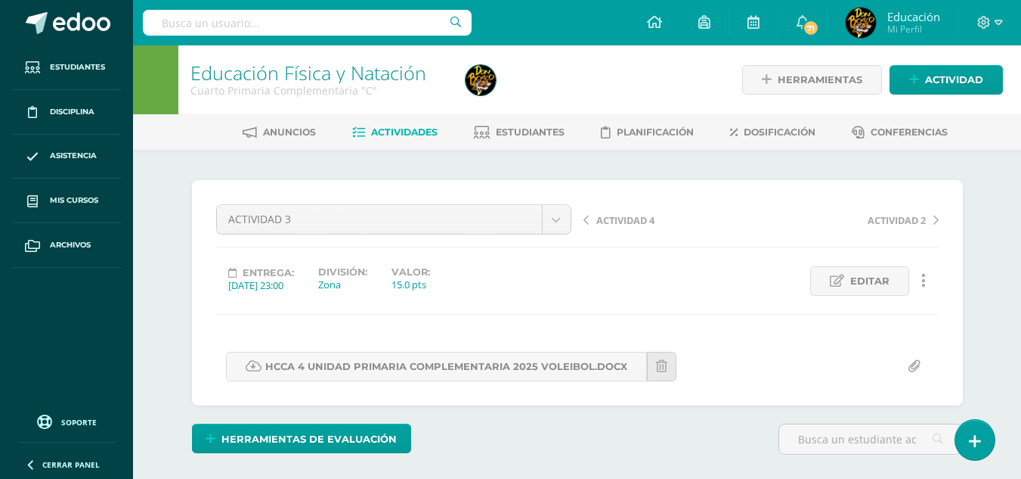
click at [1004, 322] on div "Educación Física y Natación Cuarto Primaria Complementaria "C" Herramientas Det…" at bounding box center [577, 321] width 888 height 553
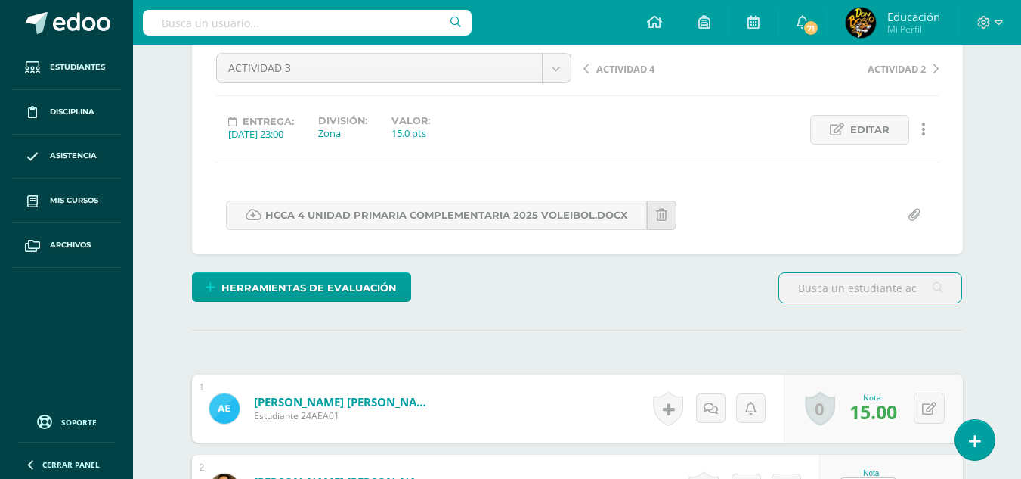
click at [835, 290] on input "text" at bounding box center [870, 287] width 182 height 29
type input "[GEOGRAPHIC_DATA]"
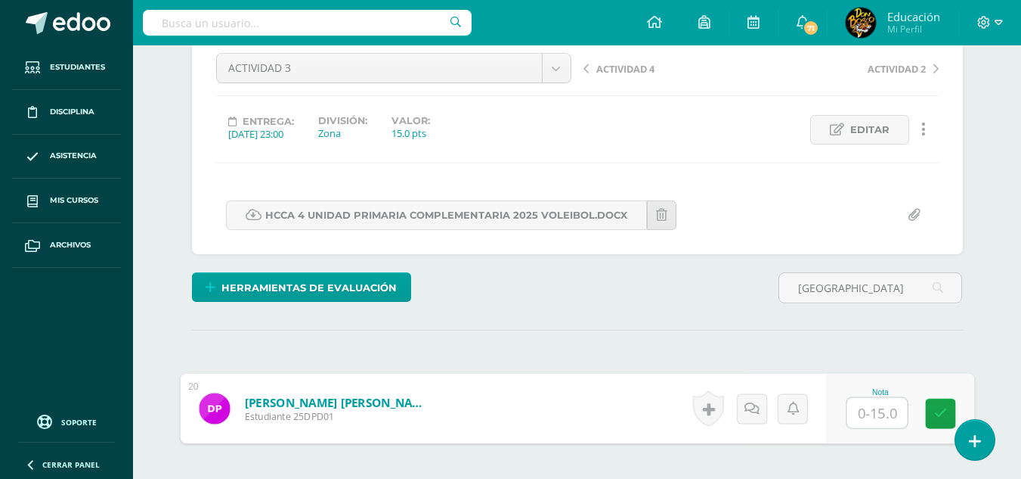
click at [872, 409] on input "text" at bounding box center [877, 413] width 60 height 30
type input "15"
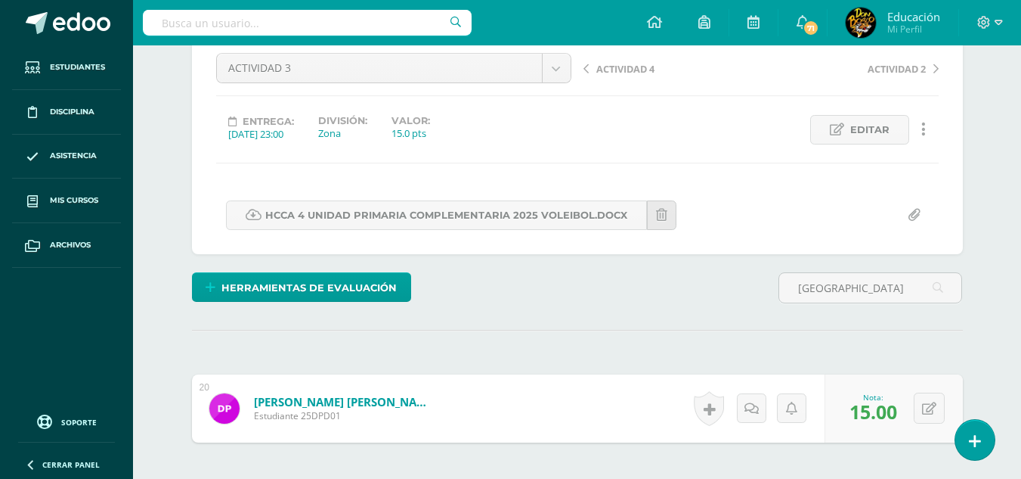
click at [981, 342] on div "¿Estás seguro que quieres eliminar esta actividad? Esto borrará la actividad y …" at bounding box center [578, 306] width 832 height 617
click at [848, 280] on input "[GEOGRAPHIC_DATA]" at bounding box center [870, 287] width 182 height 29
type input "p"
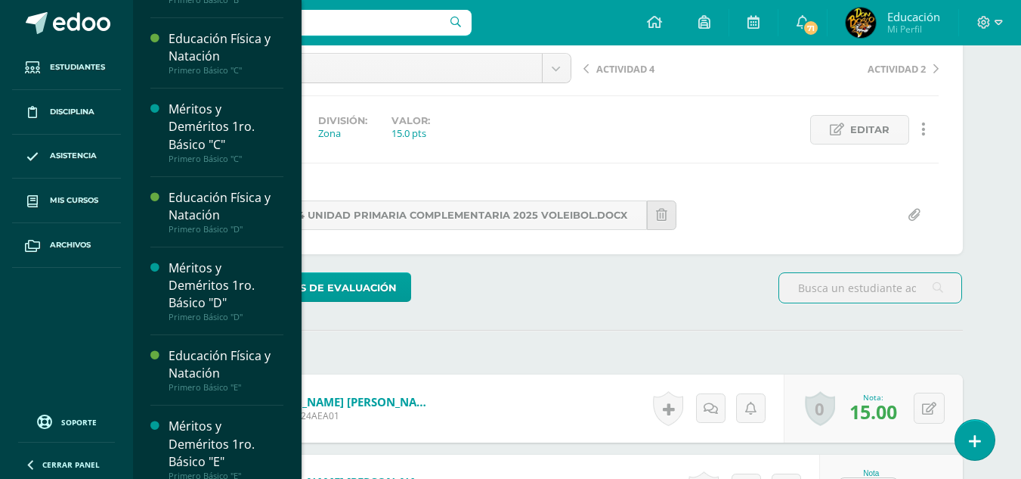
scroll to position [2648, 0]
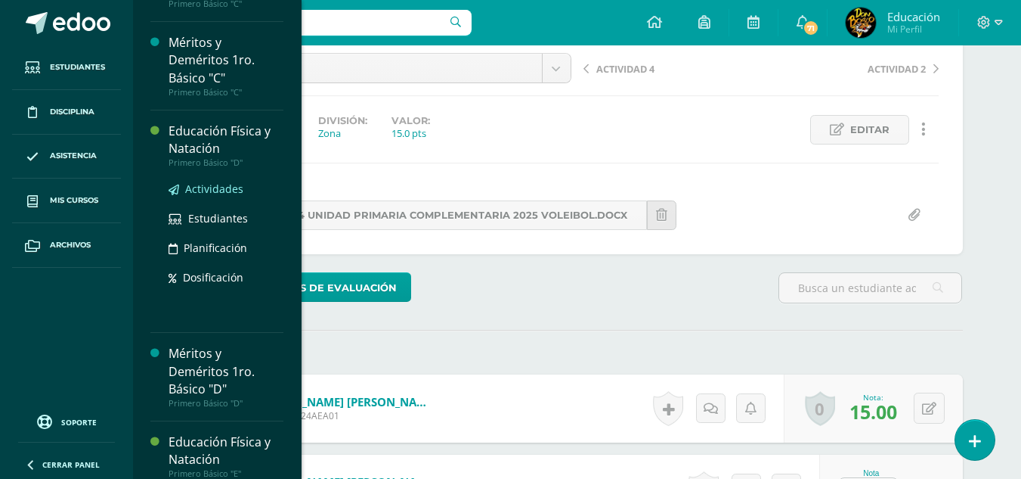
click at [219, 196] on span "Actividades" at bounding box center [214, 188] width 58 height 14
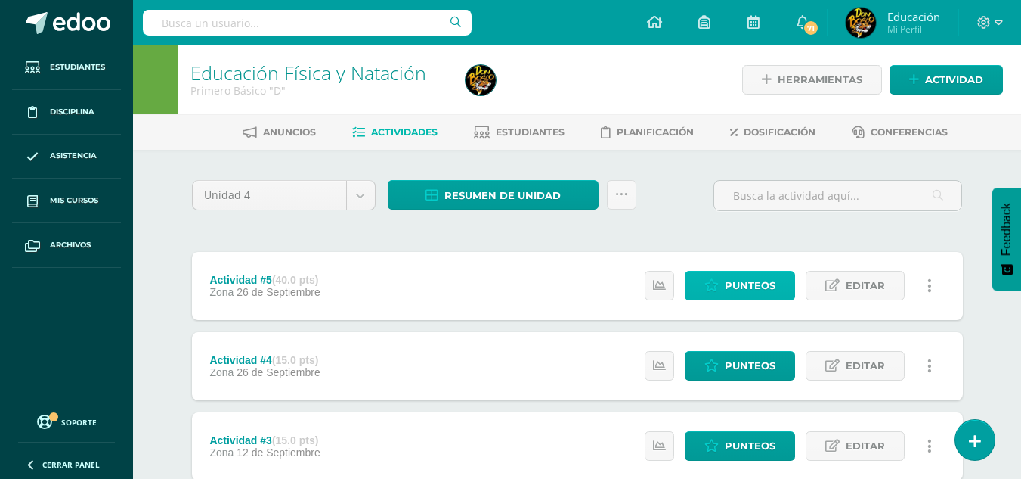
click at [759, 283] on span "Punteos" at bounding box center [750, 285] width 51 height 28
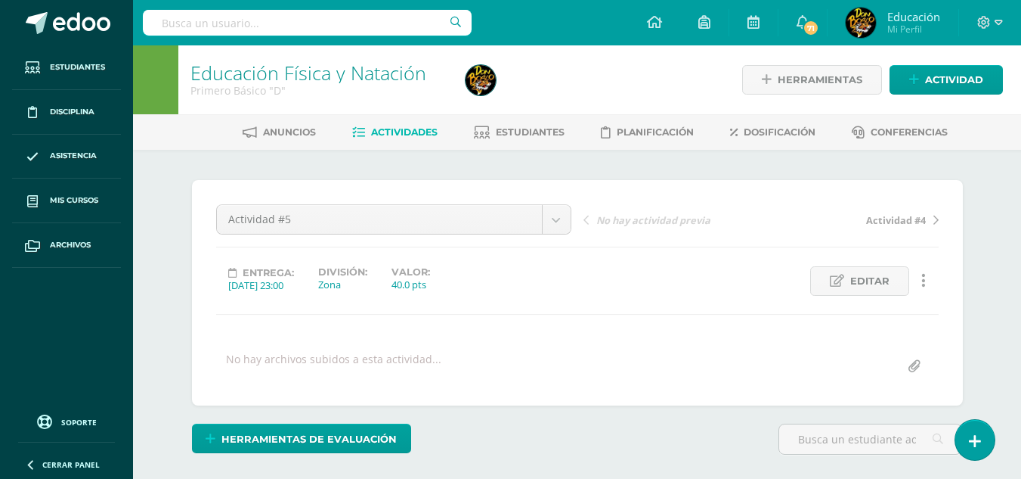
scroll to position [1, 0]
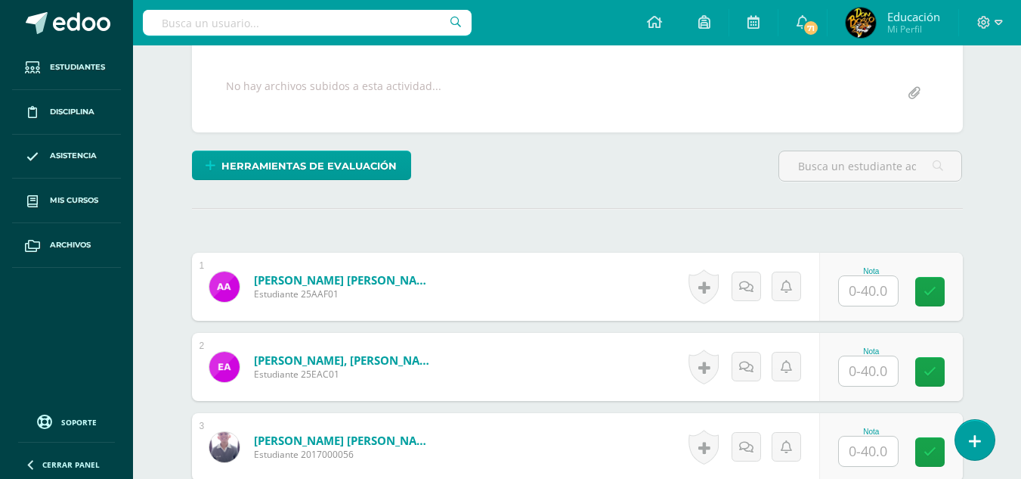
scroll to position [303, 0]
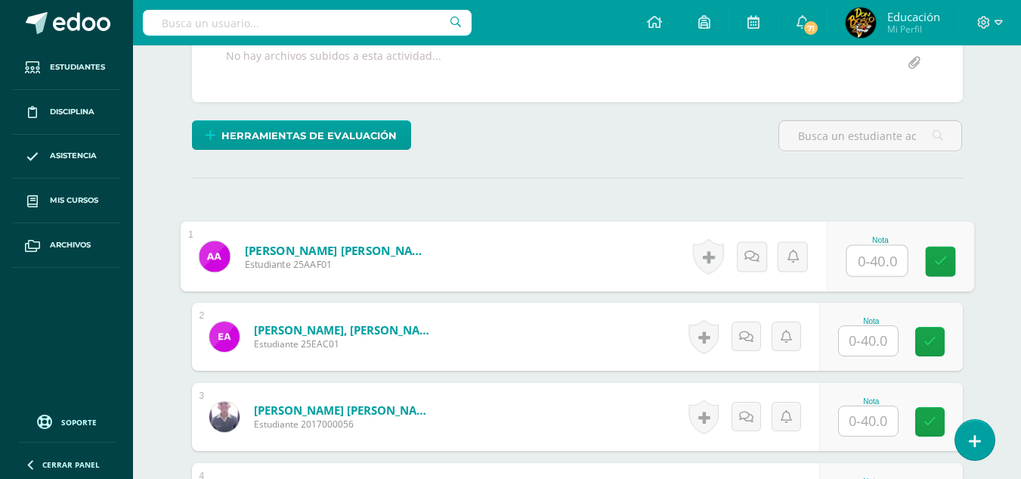
click at [878, 256] on input "text" at bounding box center [877, 261] width 60 height 30
type input "40"
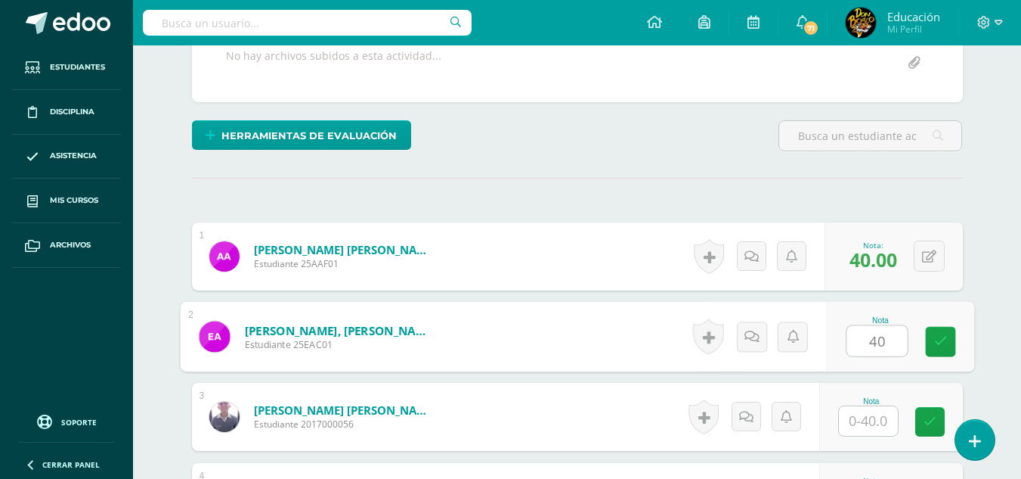
type input "40"
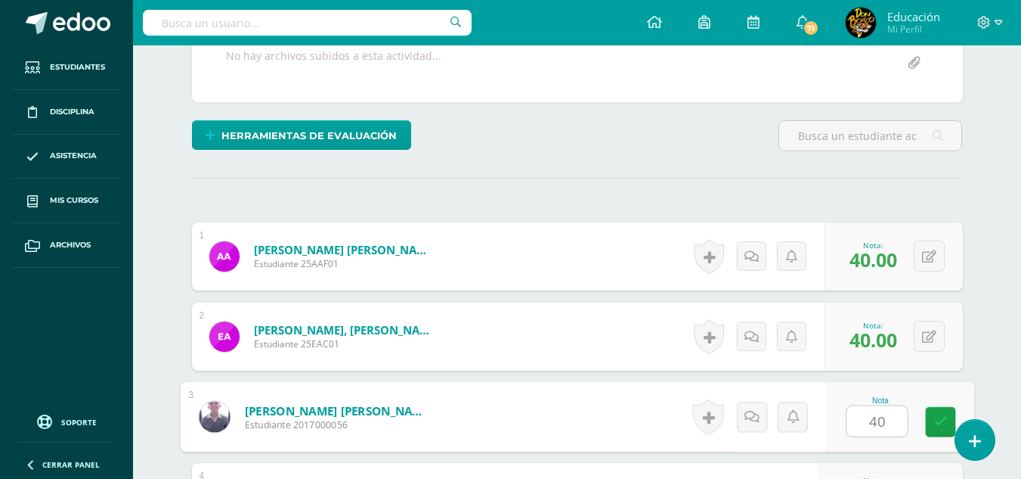
type input "40"
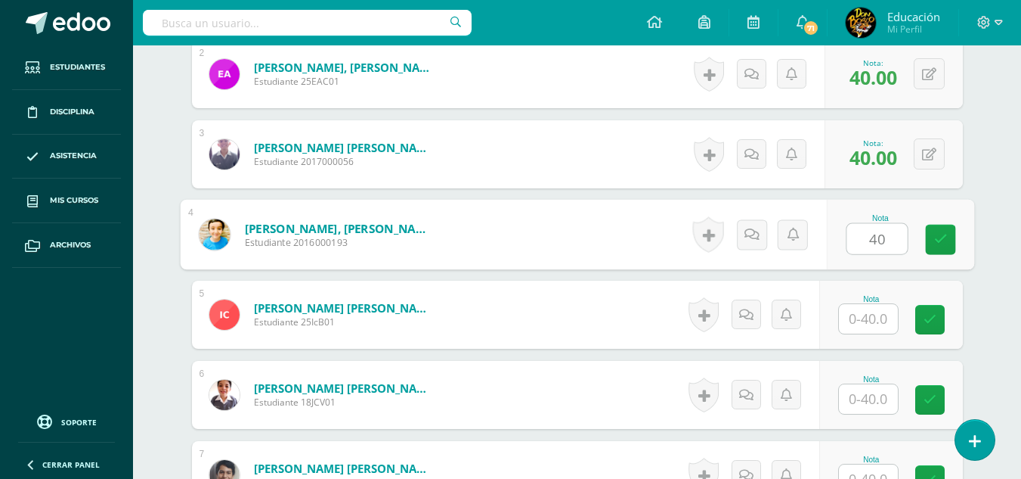
type input "40"
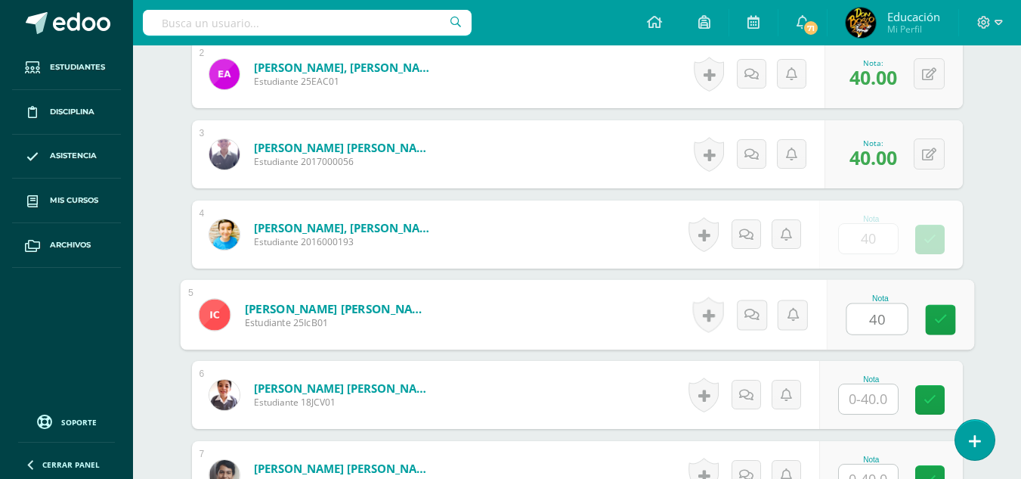
type input "40"
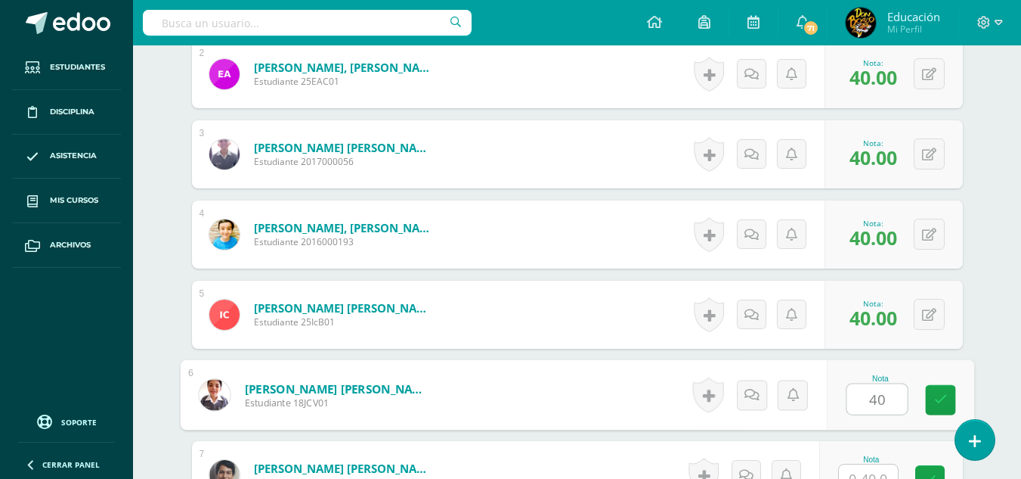
type input "40"
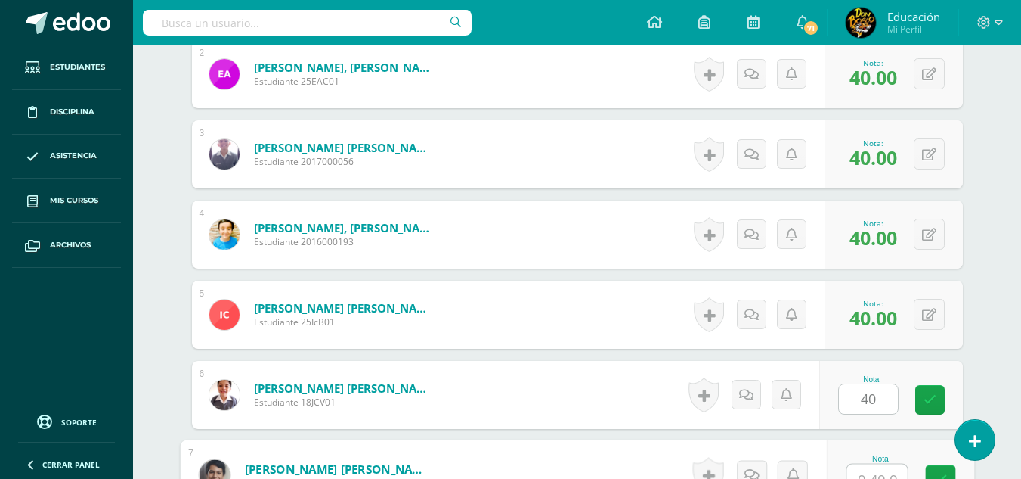
scroll to position [581, 0]
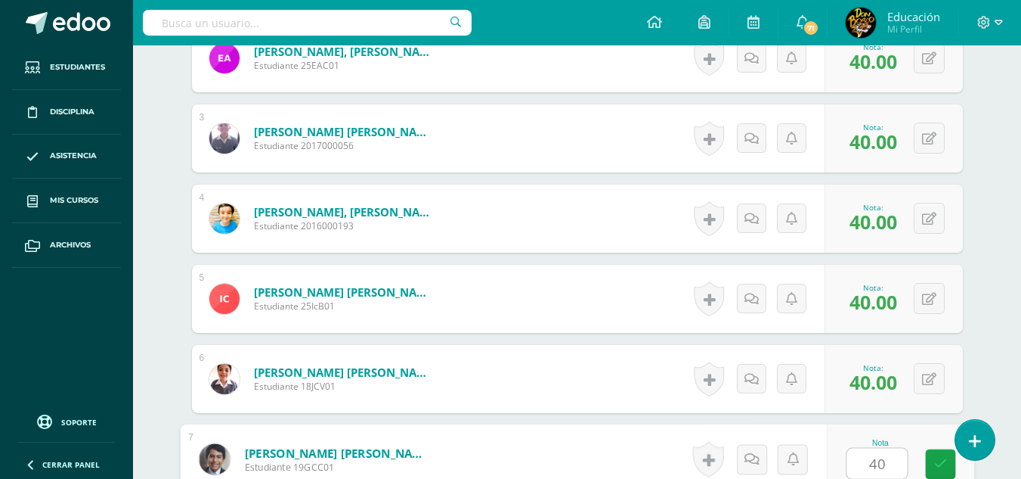
type input "40"
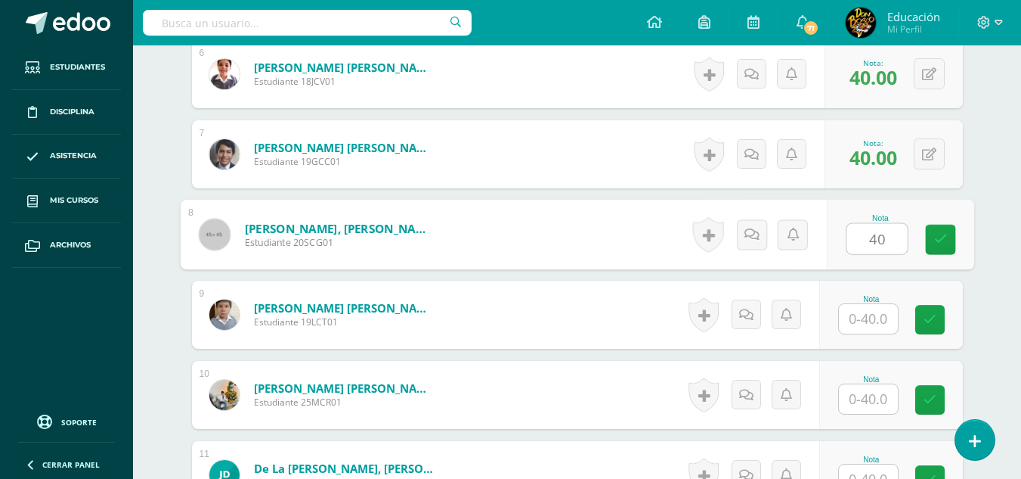
type input "40"
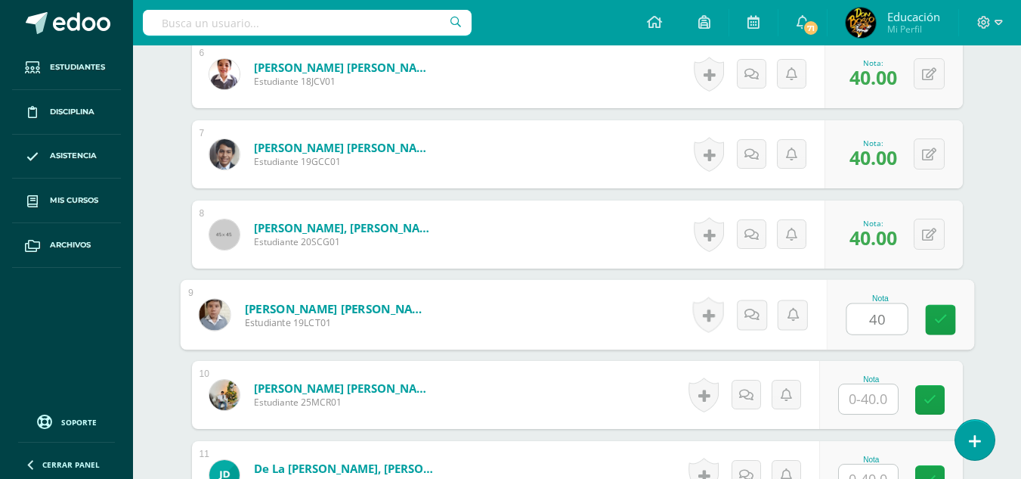
type input "40"
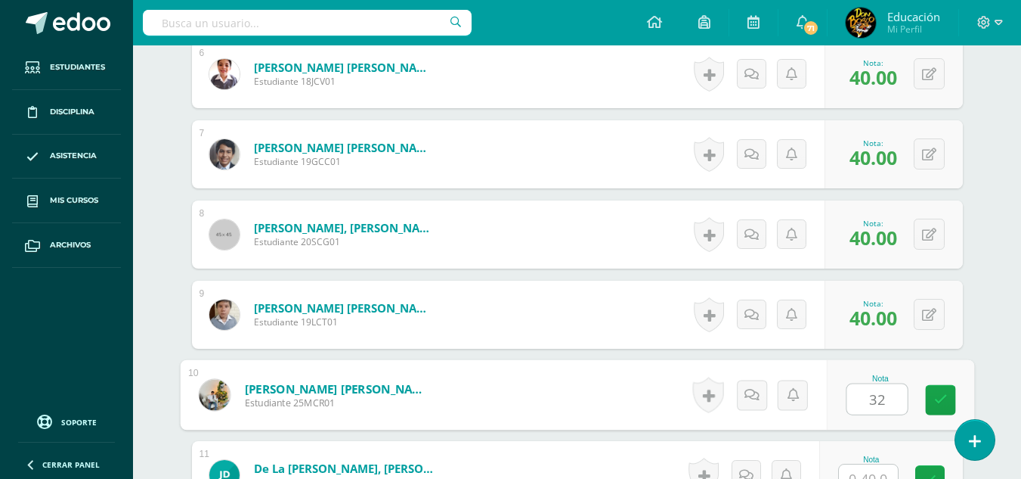
type input "32"
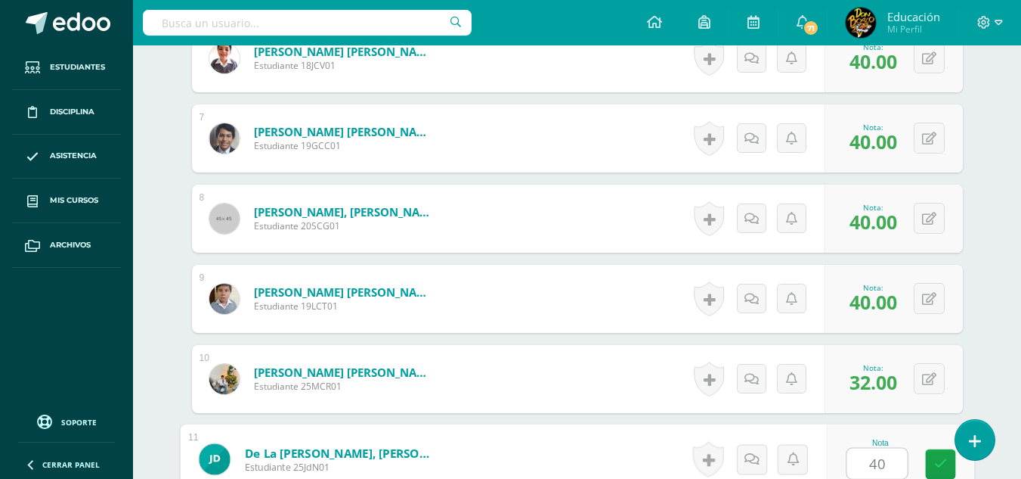
type input "40"
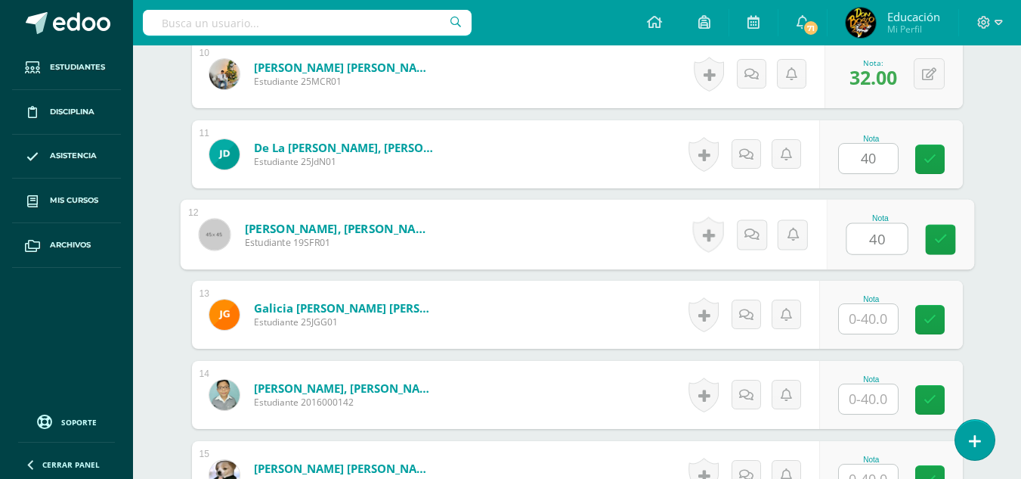
type input "40"
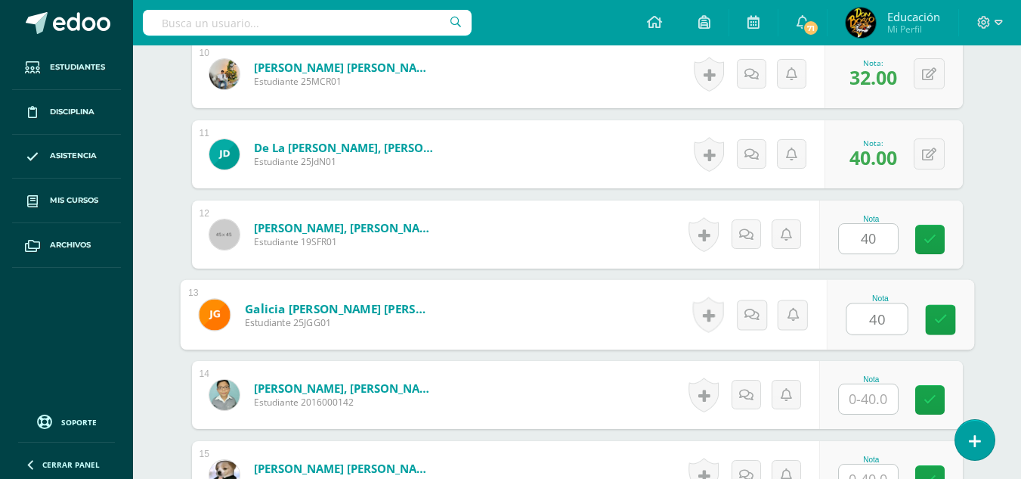
type input "40"
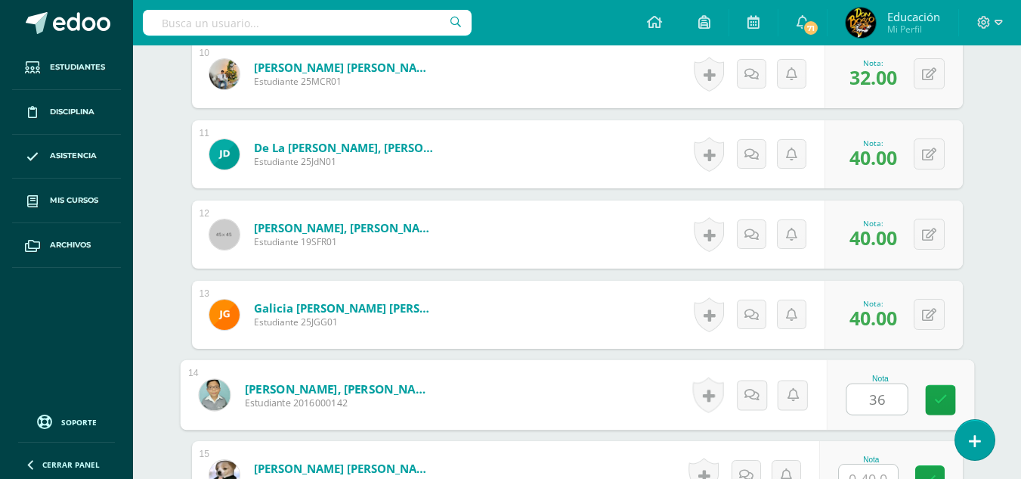
type input "36"
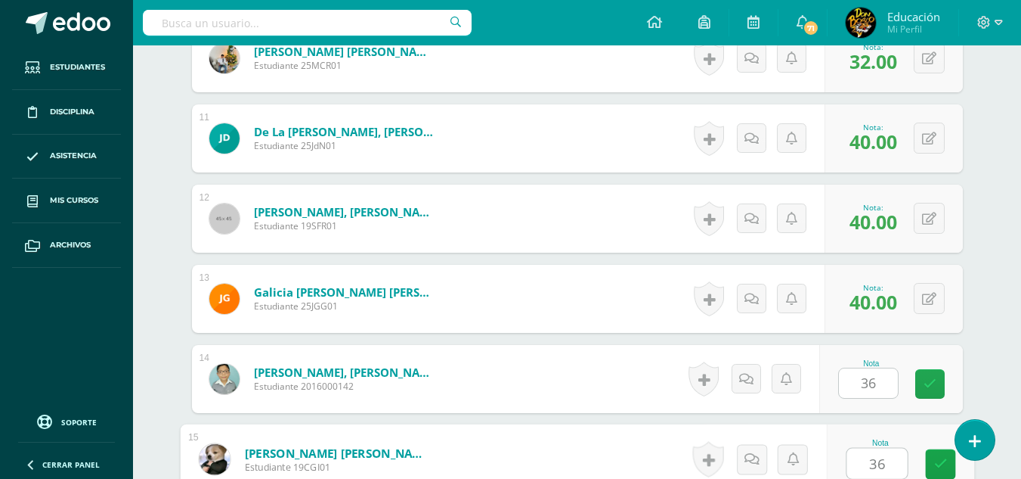
type input "36"
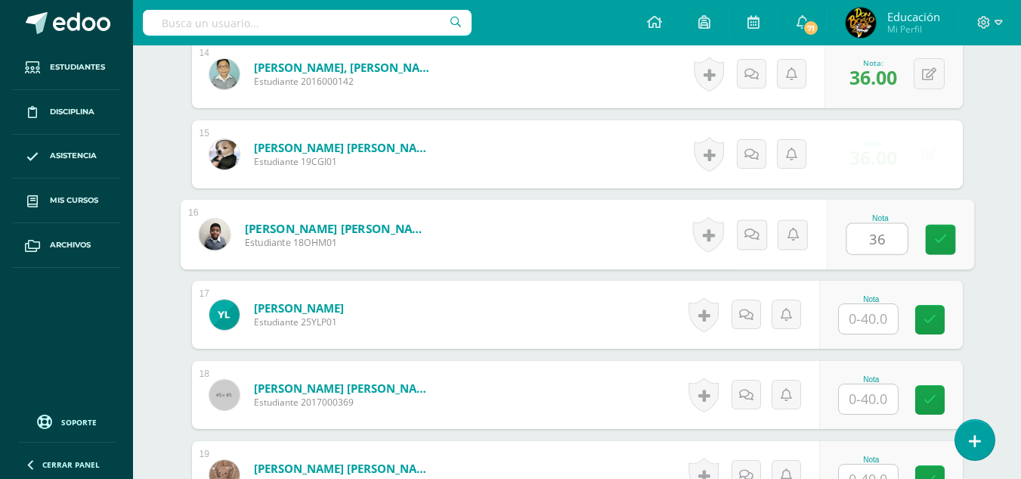
type input "36"
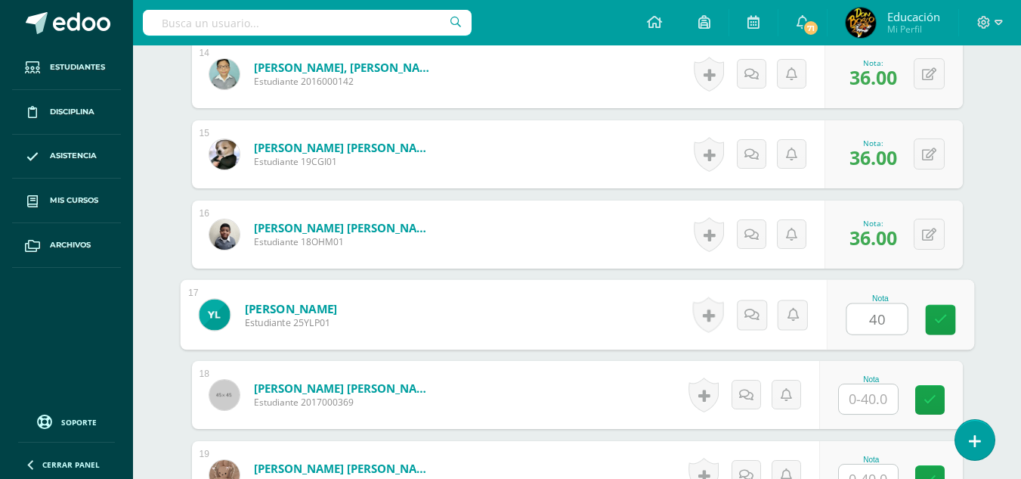
type input "40"
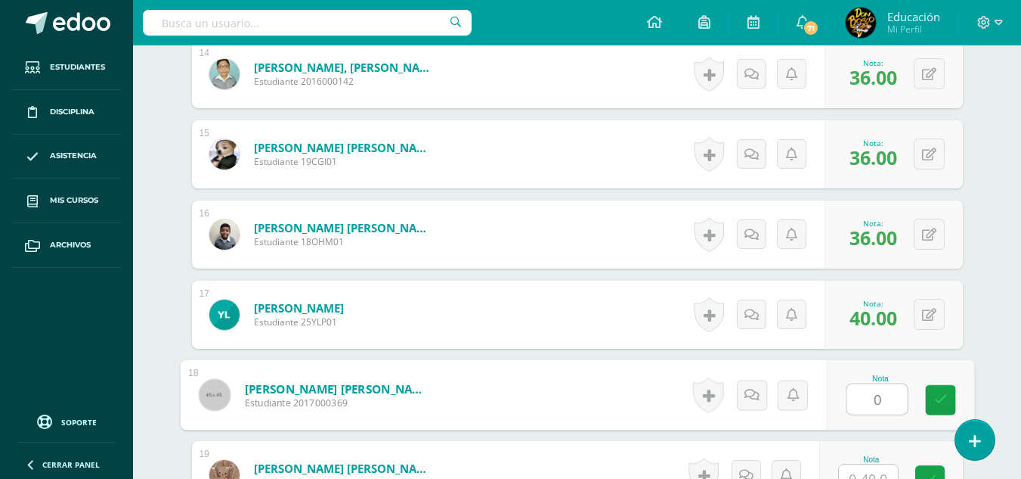
type input "0"
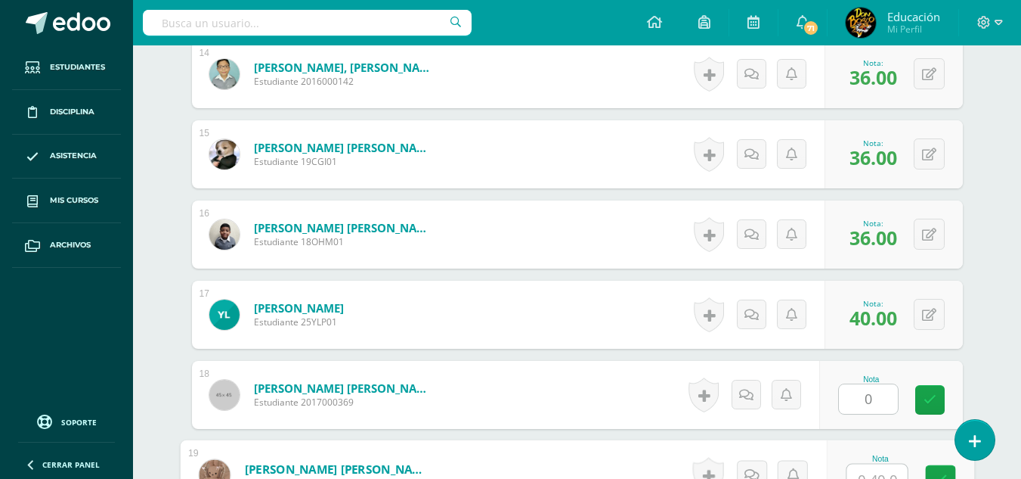
scroll to position [1543, 0]
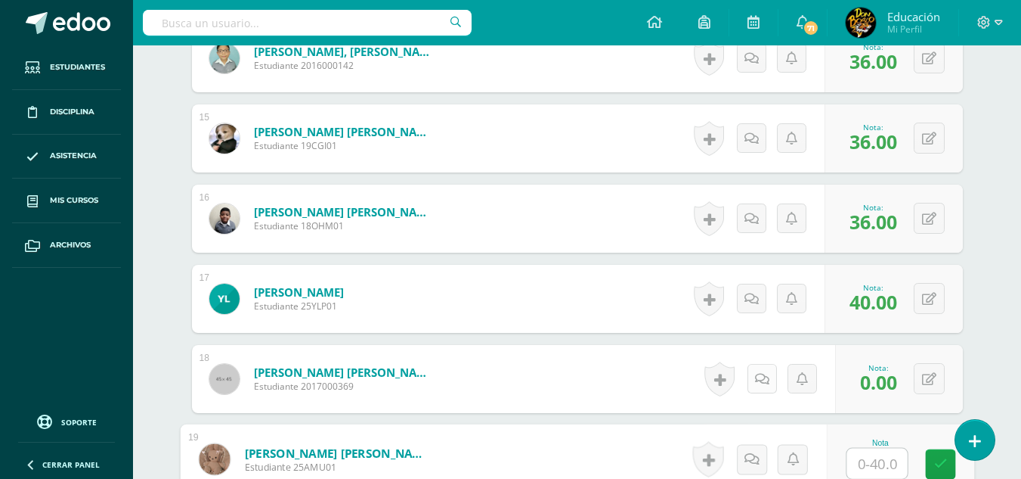
click at [764, 376] on icon at bounding box center [762, 379] width 14 height 13
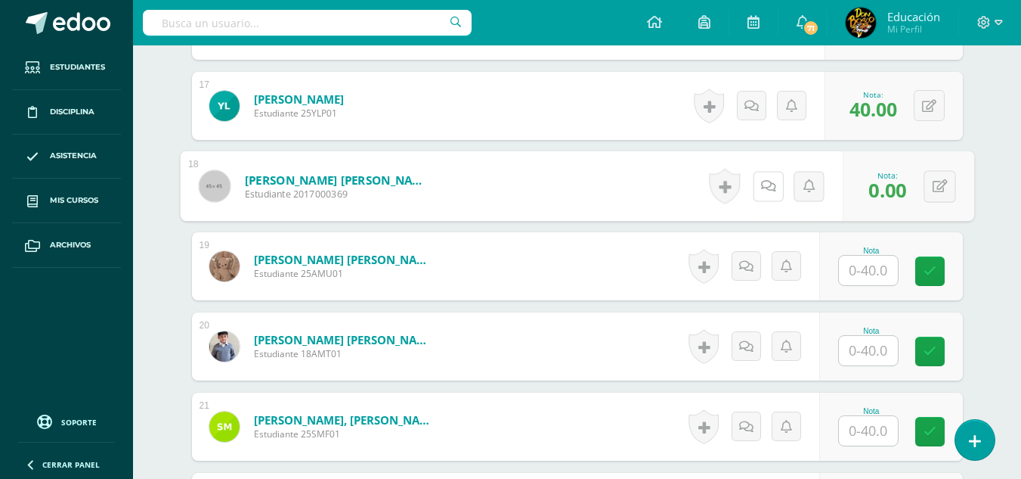
scroll to position [1789, 0]
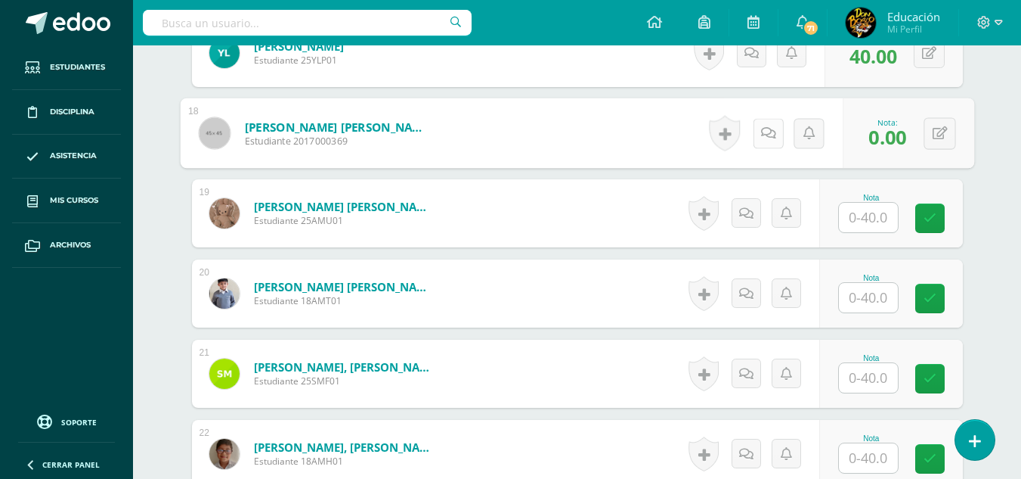
click at [770, 129] on icon at bounding box center [768, 132] width 15 height 13
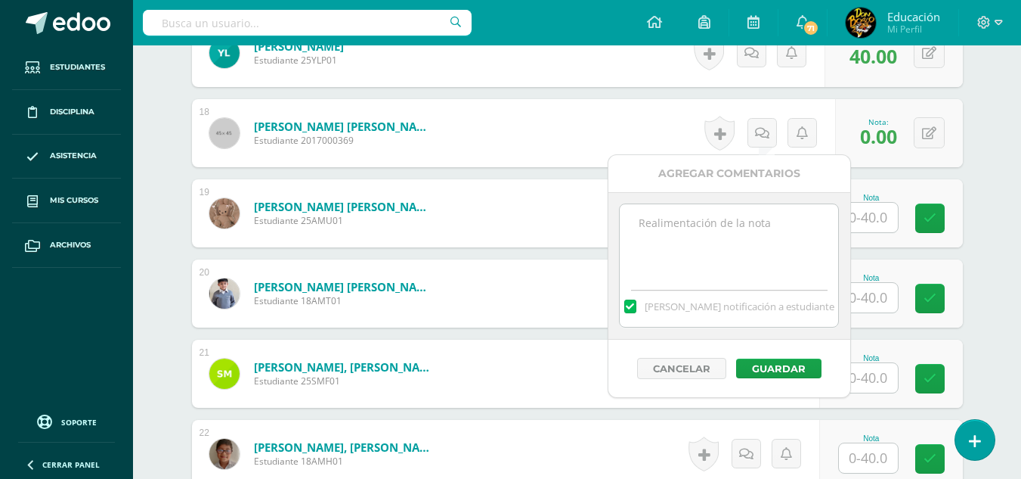
click at [741, 234] on textarea at bounding box center [729, 242] width 218 height 76
paste textarea "Él alumno tiene una clase pendiente de reponer, cuando la reponga su nota se co…"
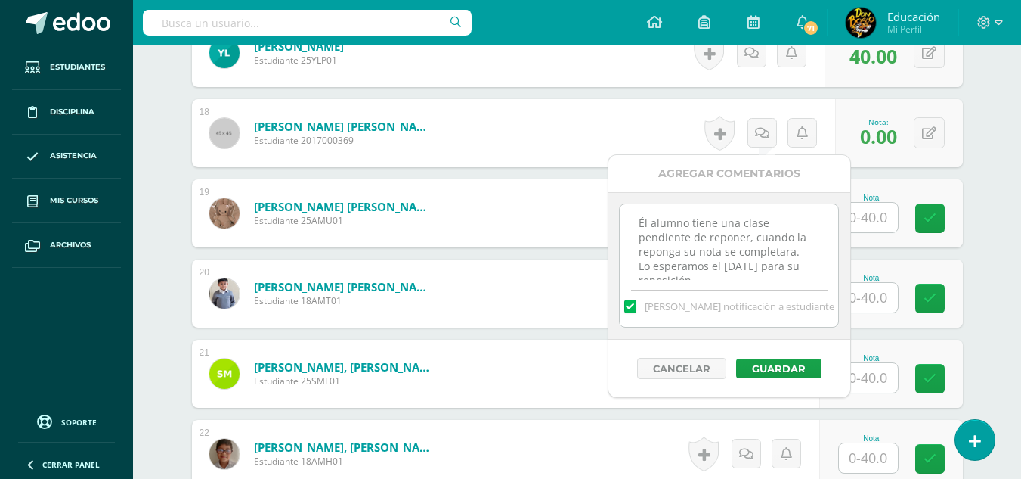
scroll to position [8, 0]
click at [761, 260] on textarea "Él alumno tiene una clase pendiente de reponer, cuando la reponga su nota se co…" at bounding box center [729, 242] width 218 height 76
type textarea "Él alumno tiene una clase pendiente de reponer, cuando la reponga su nota se co…"
click at [785, 369] on button "Guardar" at bounding box center [778, 368] width 85 height 20
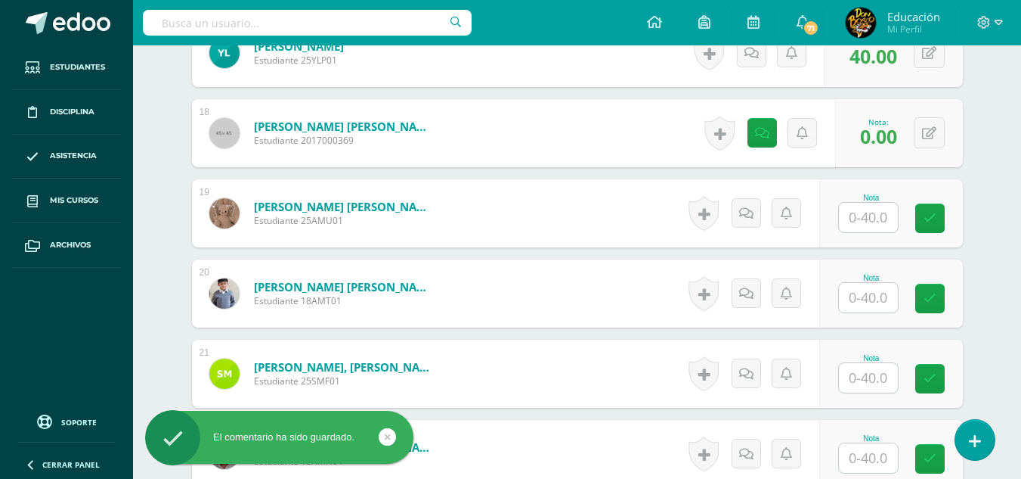
click at [866, 218] on input "text" at bounding box center [868, 217] width 59 height 29
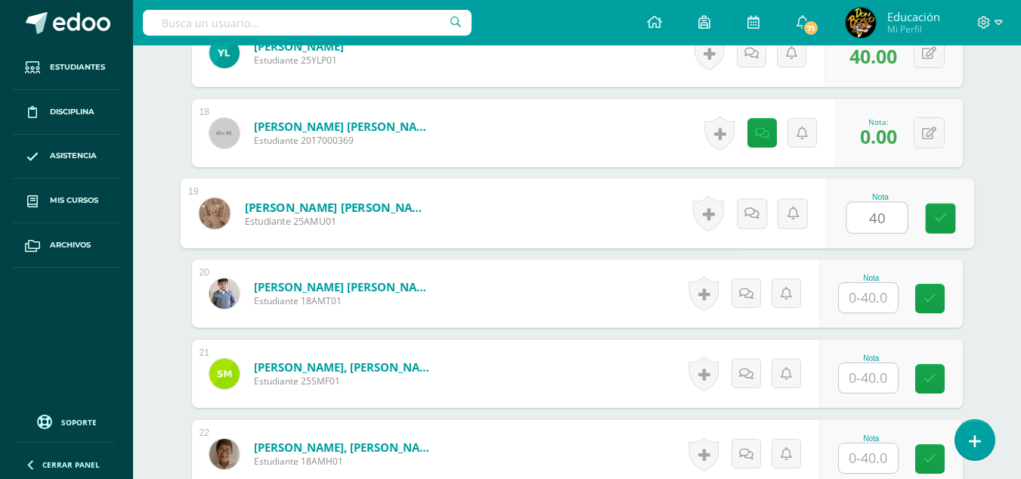
type input "40"
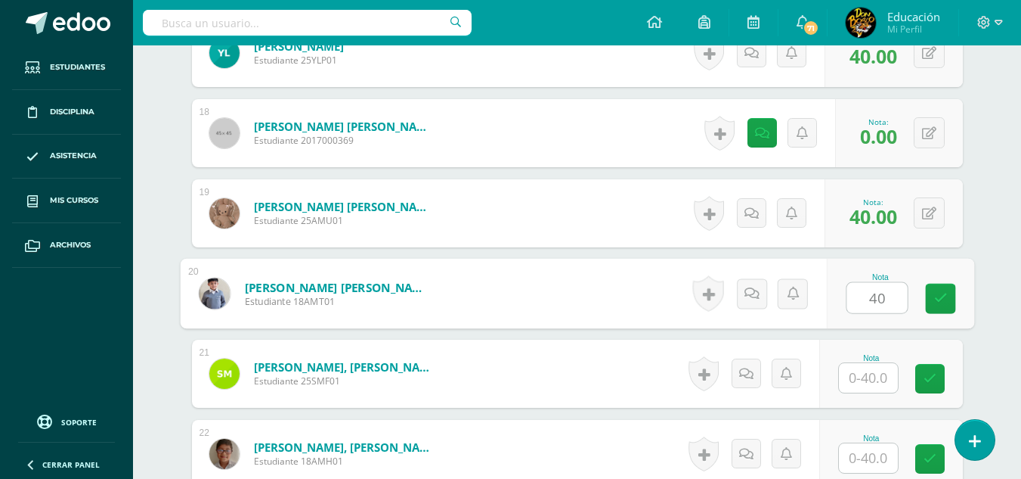
type input "40"
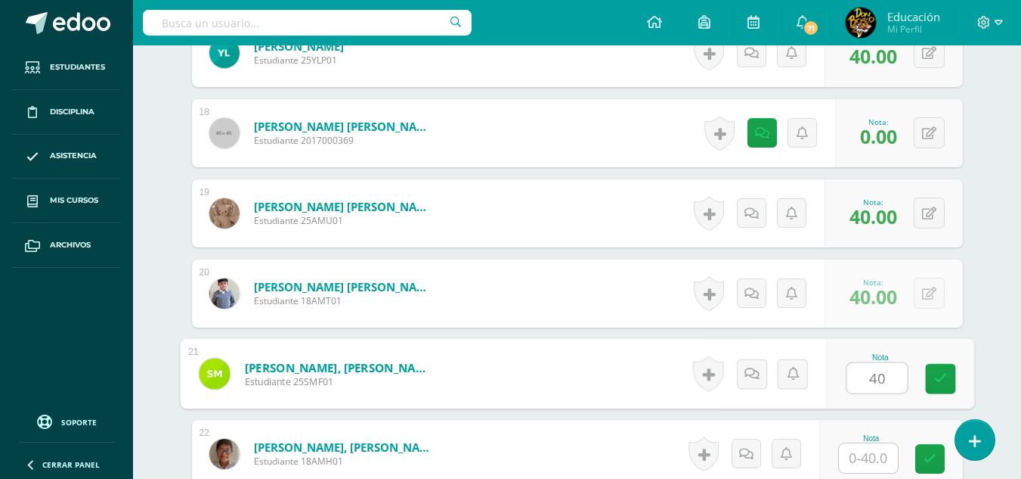
type input "40"
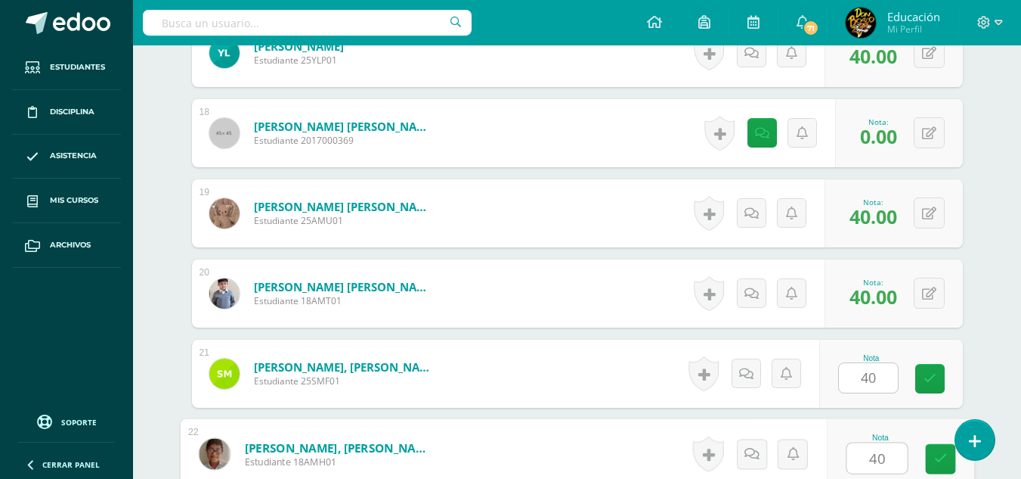
type input "40"
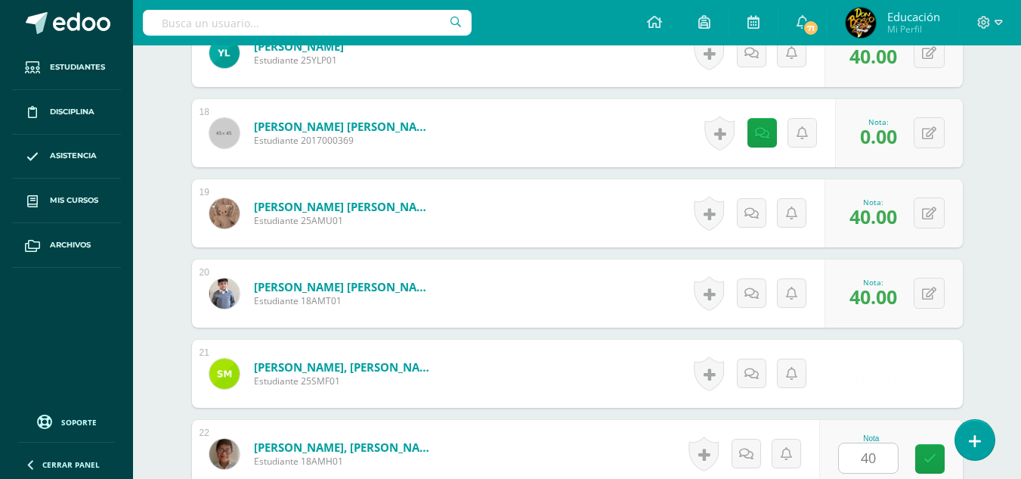
scroll to position [2088, 0]
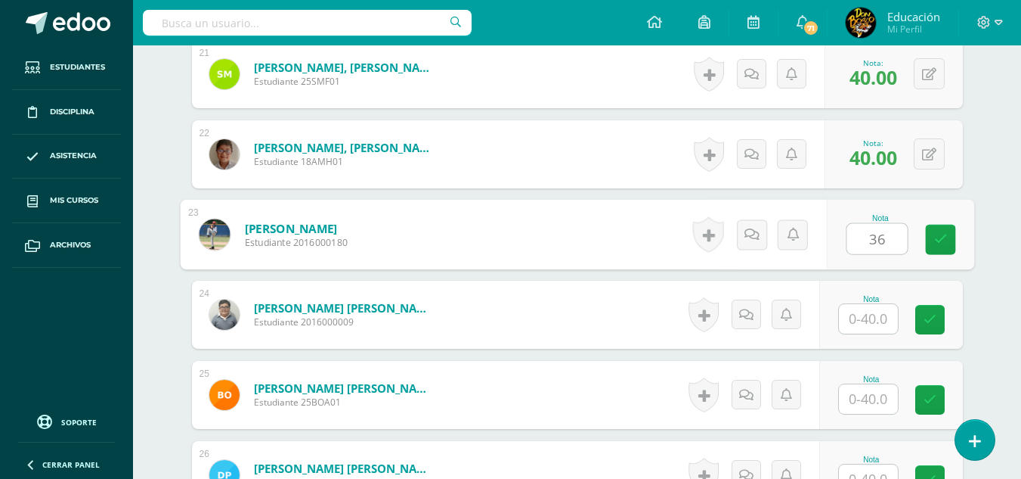
type input "36"
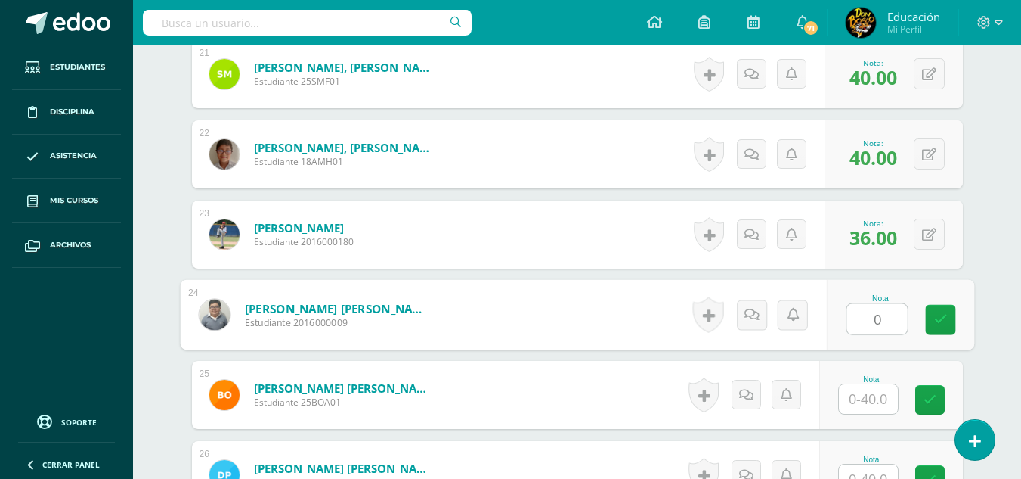
type input "0"
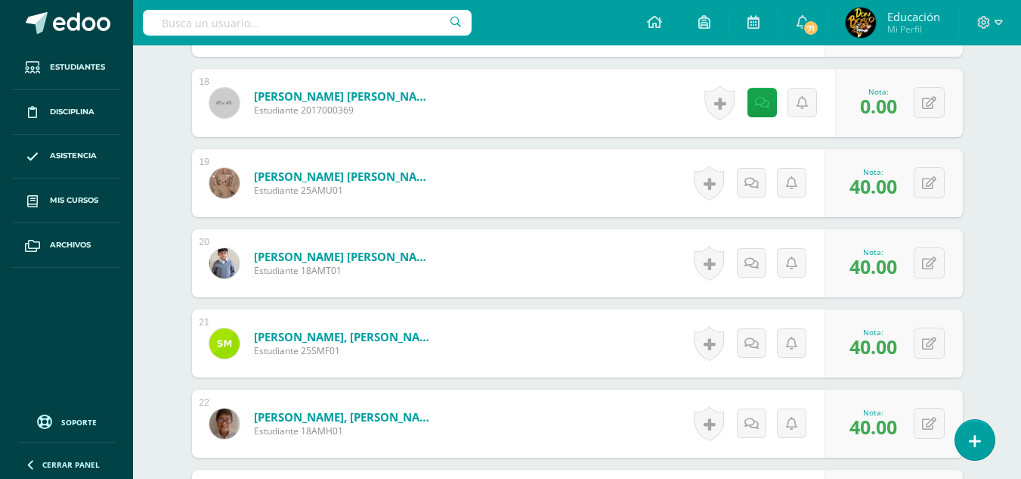
scroll to position [1813, 0]
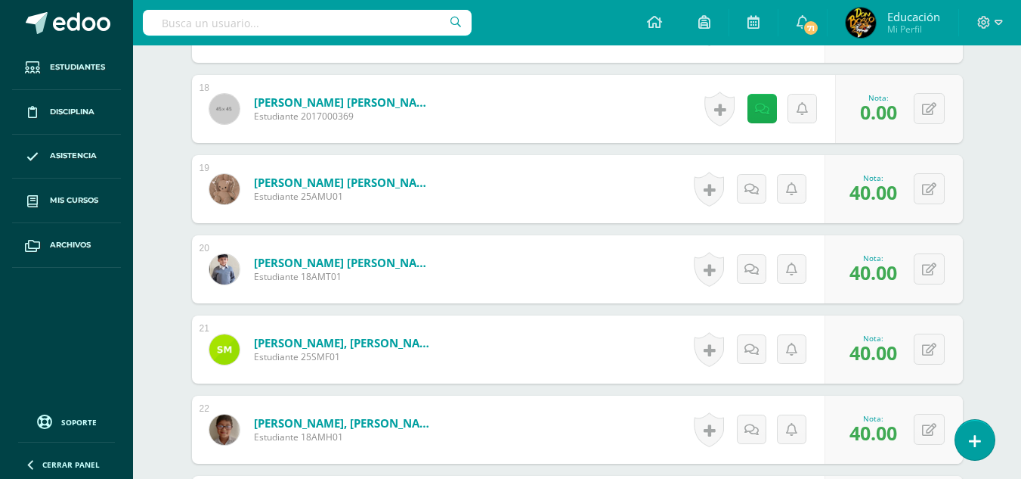
type input "}"
click at [766, 110] on icon at bounding box center [768, 108] width 15 height 13
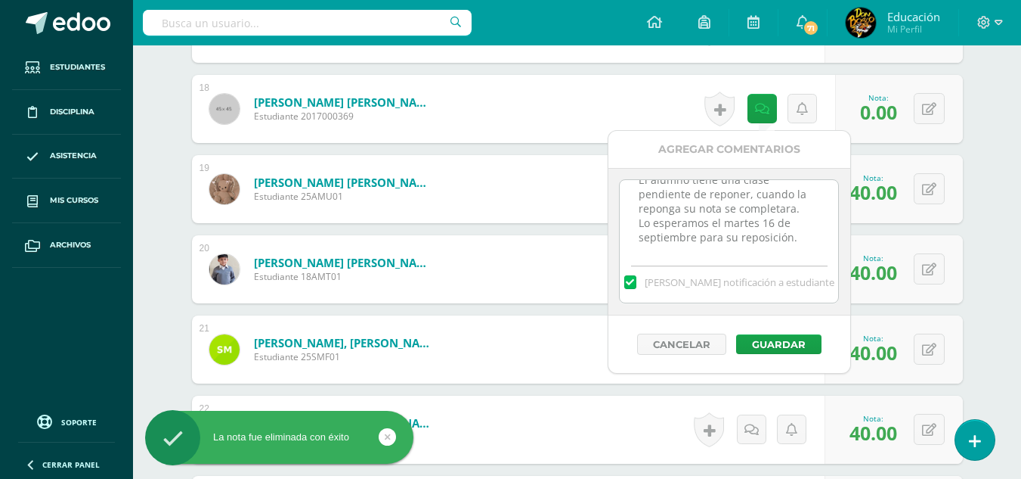
scroll to position [0, 0]
drag, startPoint x: 803, startPoint y: 238, endPoint x: 631, endPoint y: 180, distance: 181.9
click at [631, 180] on textarea "Él alumno tiene una clase pendiente de reponer, cuando la reponga su nota se co…" at bounding box center [729, 218] width 218 height 76
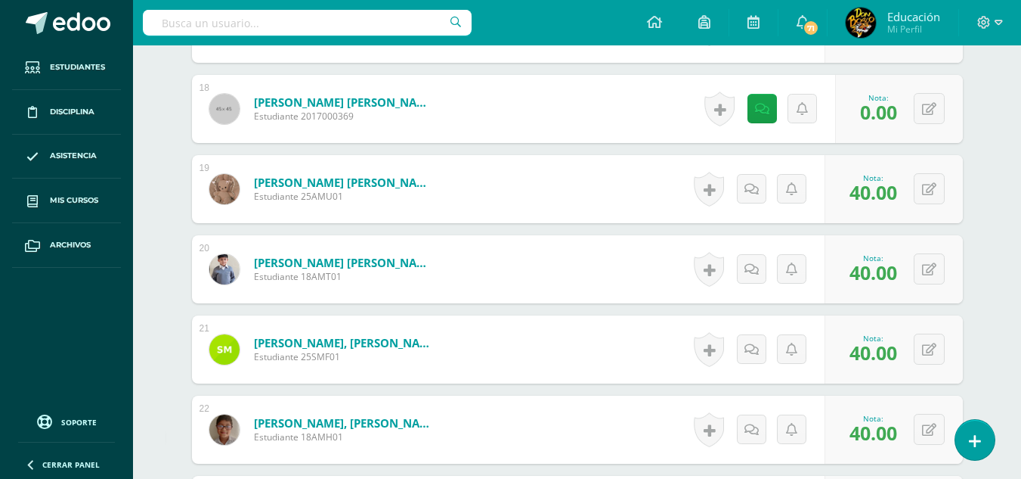
click at [986, 224] on div "¿Estás seguro que quieres eliminar esta actividad? Esto borrará la actividad y …" at bounding box center [578, 8] width 832 height 3342
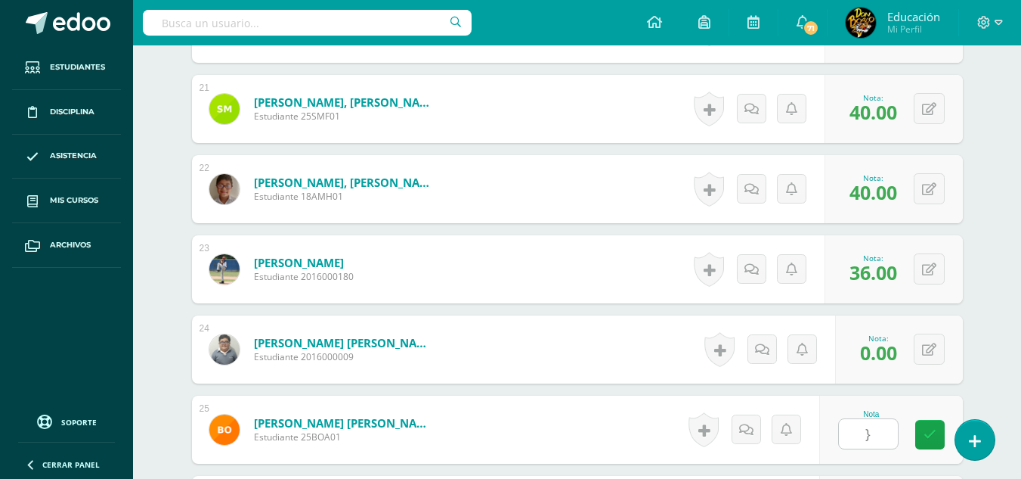
scroll to position [2123, 0]
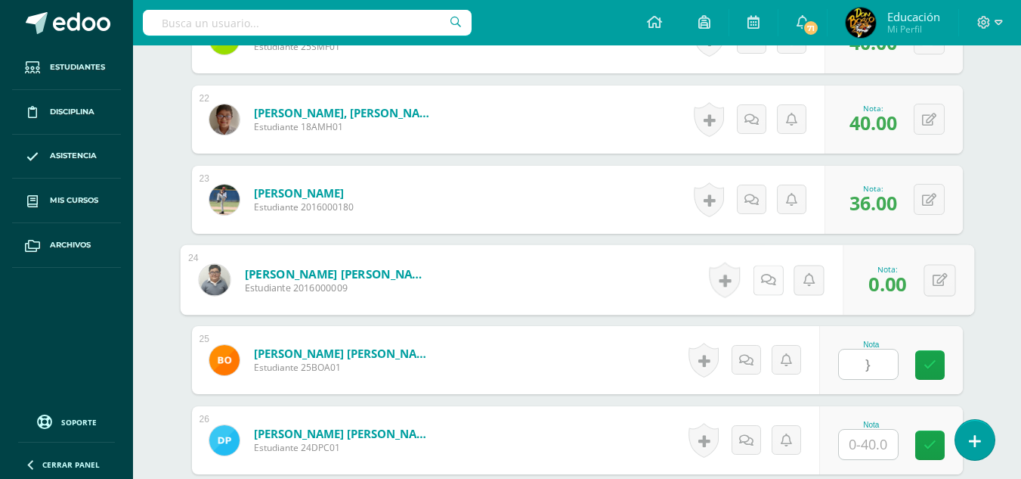
click at [757, 280] on link at bounding box center [768, 280] width 30 height 30
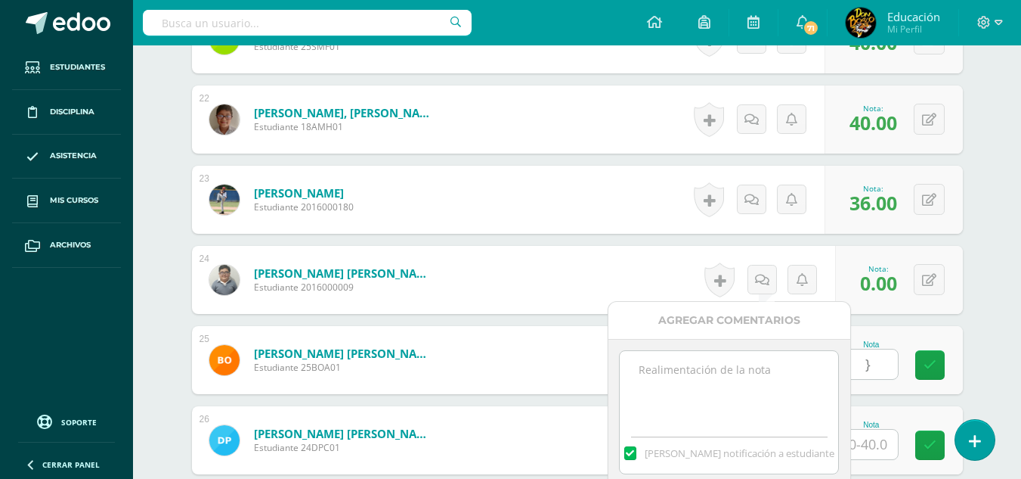
click at [748, 377] on textarea at bounding box center [729, 389] width 218 height 76
paste textarea "Él alumno tiene una clase pendiente de reponer, cuando la reponga su nota se co…"
type textarea "Él alumno tiene una clase pendiente de reponer, cuando la reponga su nota se co…"
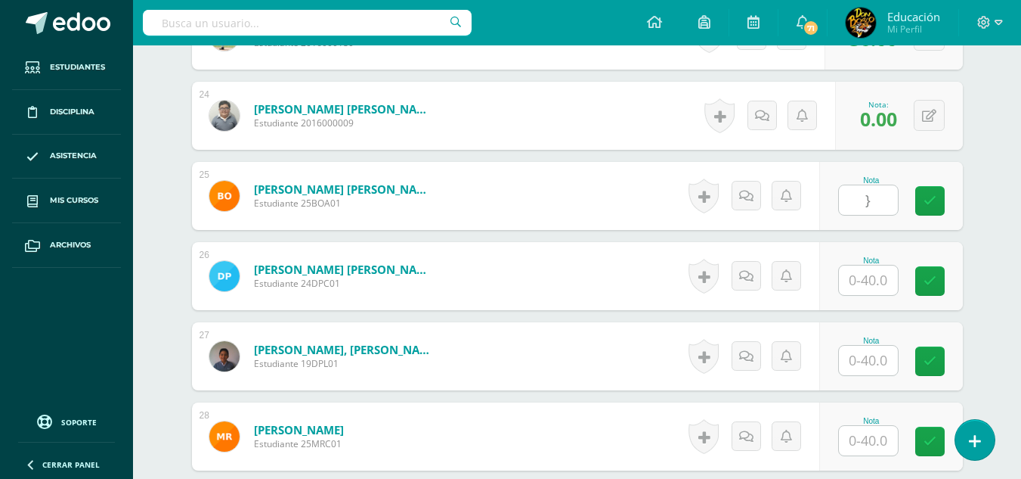
scroll to position [2299, 0]
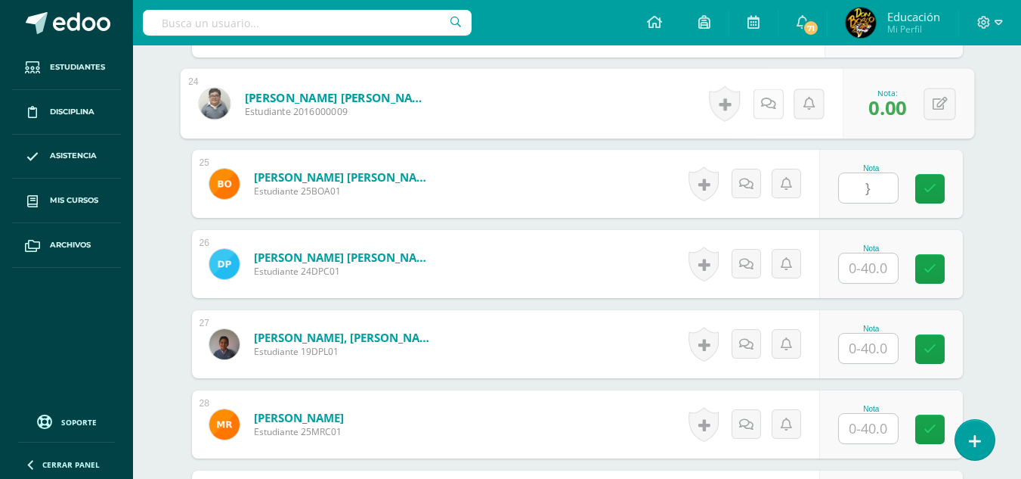
click at [758, 102] on link at bounding box center [768, 103] width 30 height 30
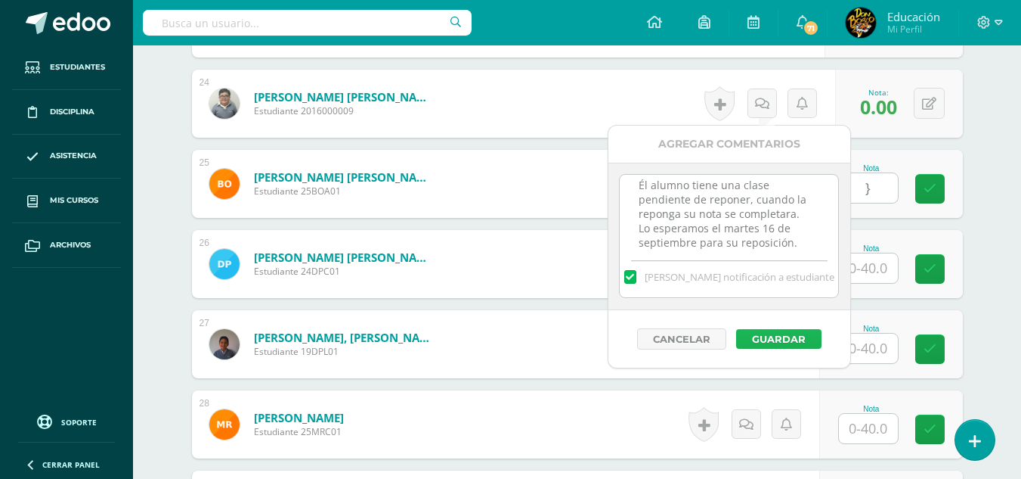
click at [785, 333] on button "Guardar" at bounding box center [778, 339] width 85 height 20
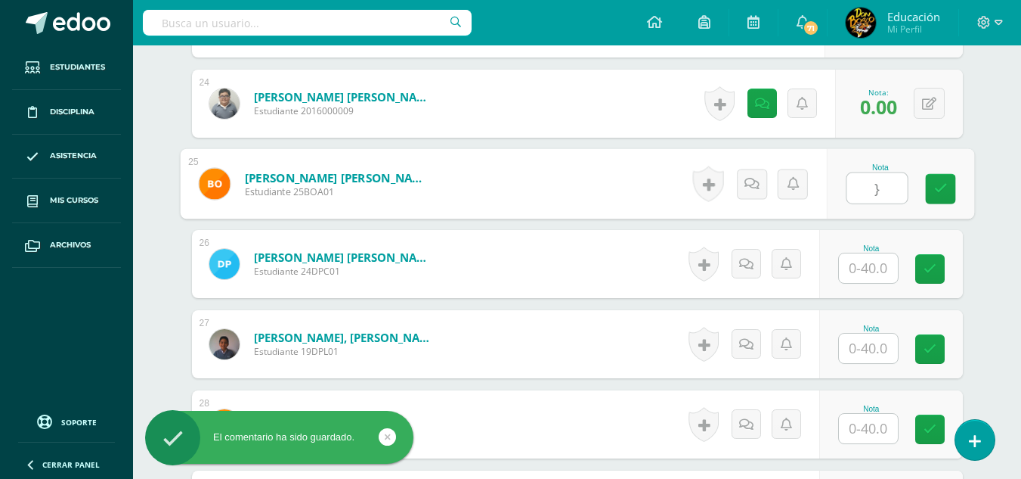
click at [876, 193] on input "}" at bounding box center [877, 188] width 60 height 30
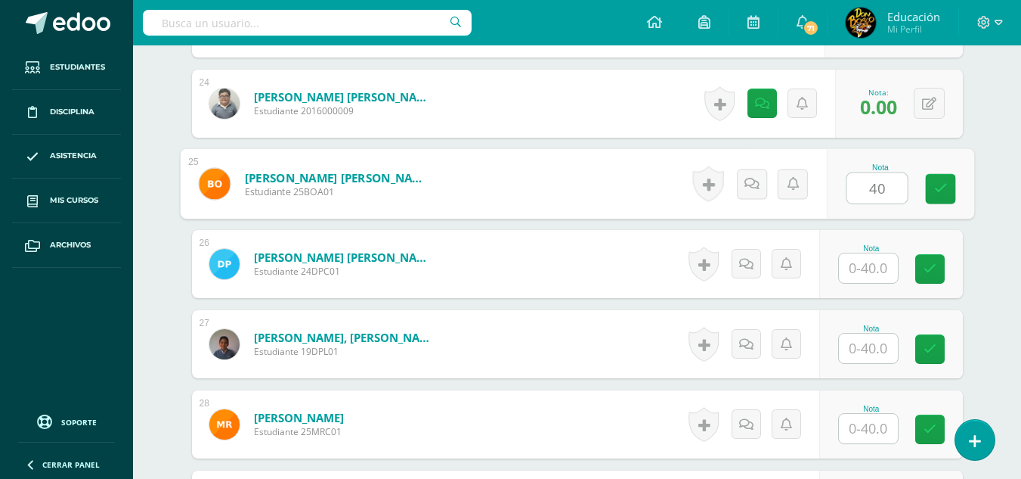
type input "40"
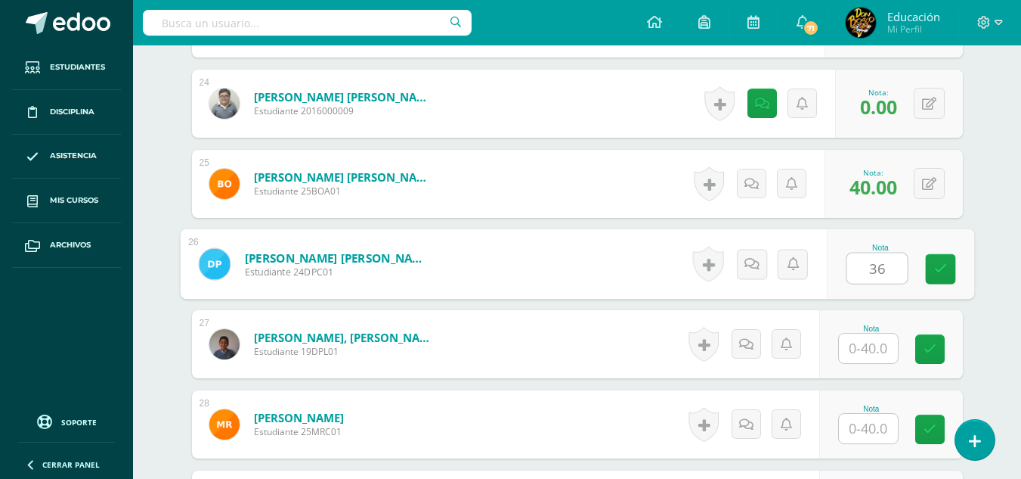
type input "36"
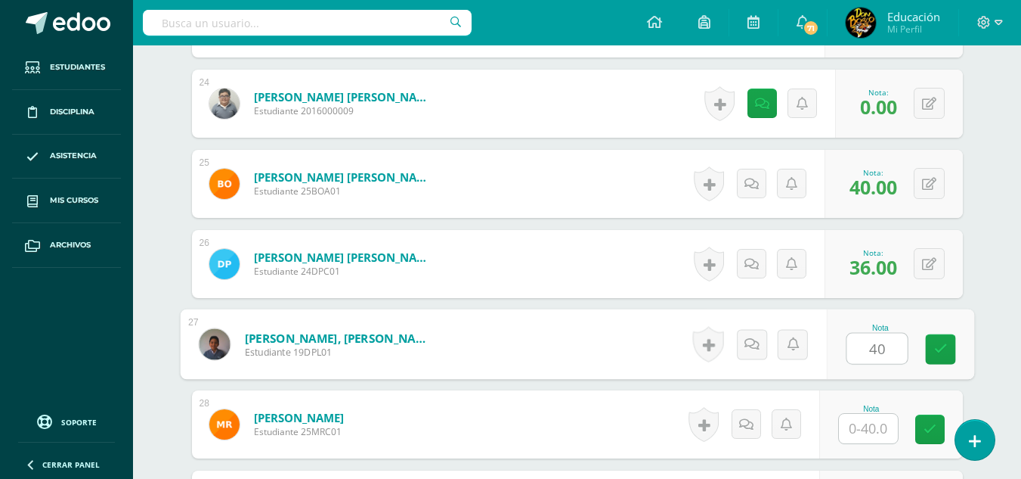
type input "40"
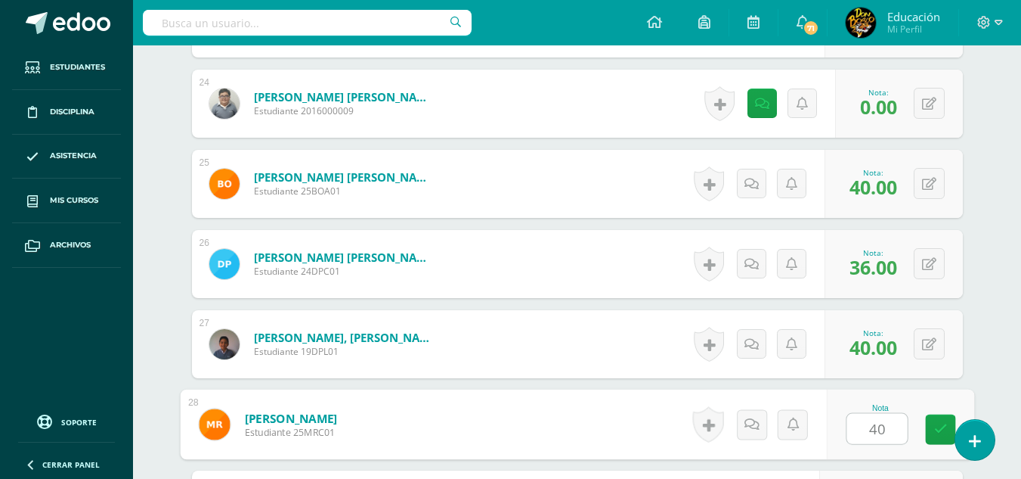
type input "40"
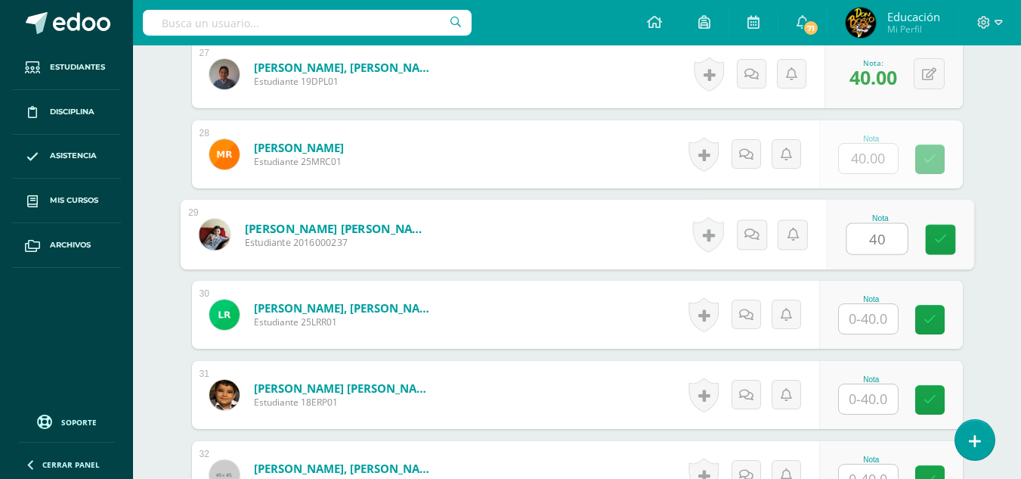
type input "40"
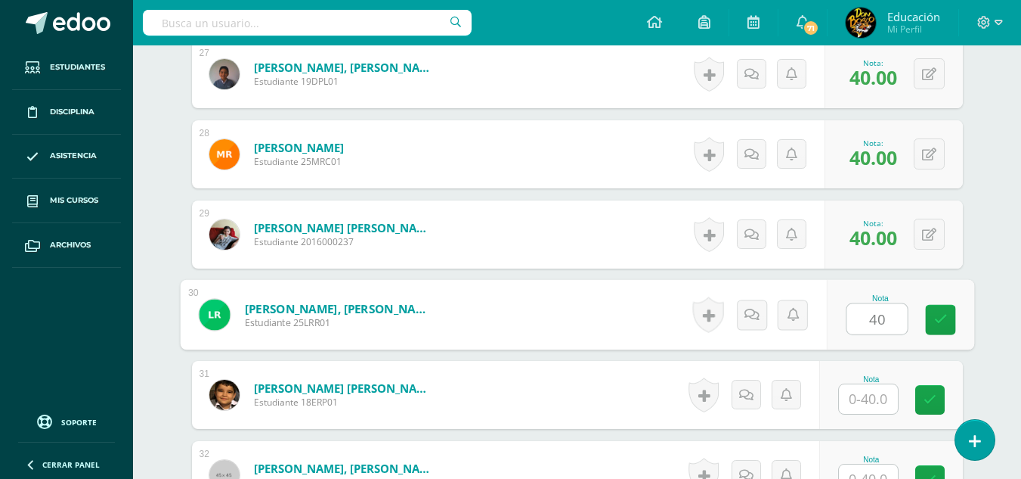
type input "40"
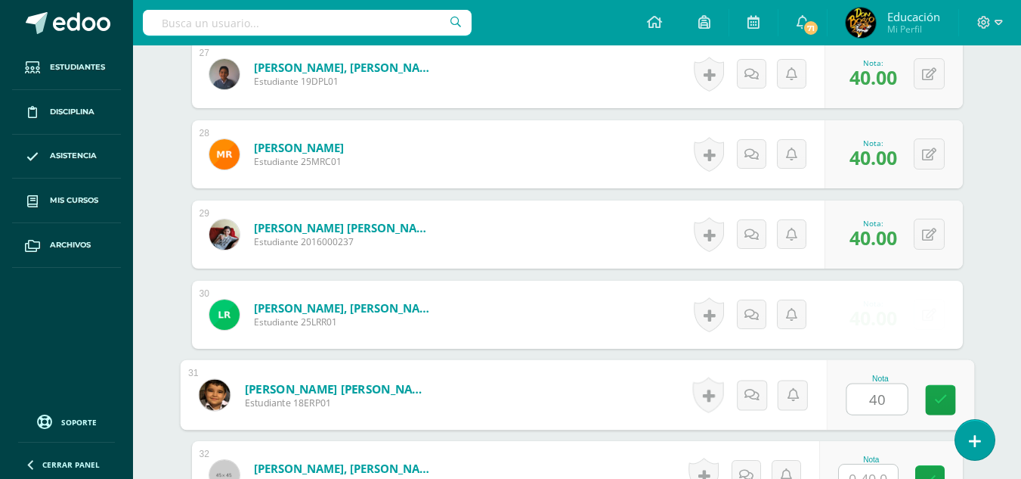
type input "40"
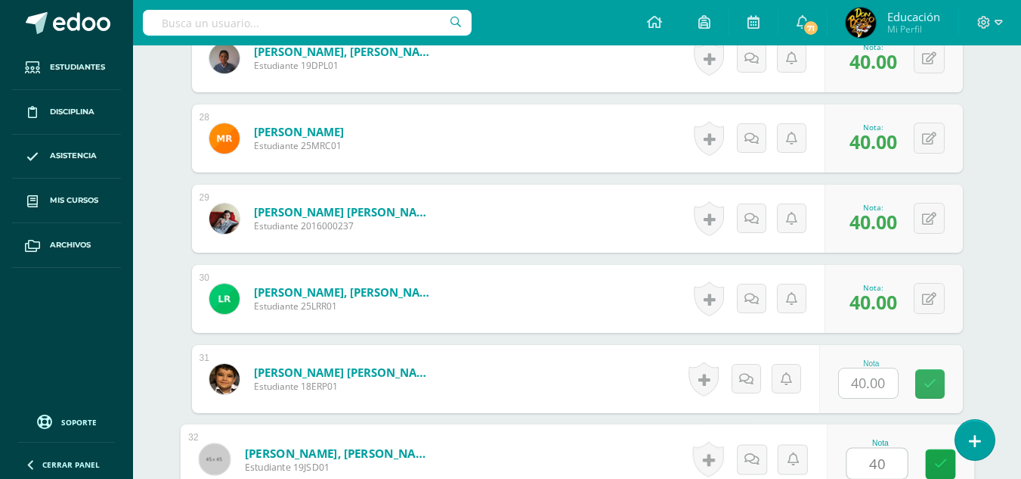
type input "40"
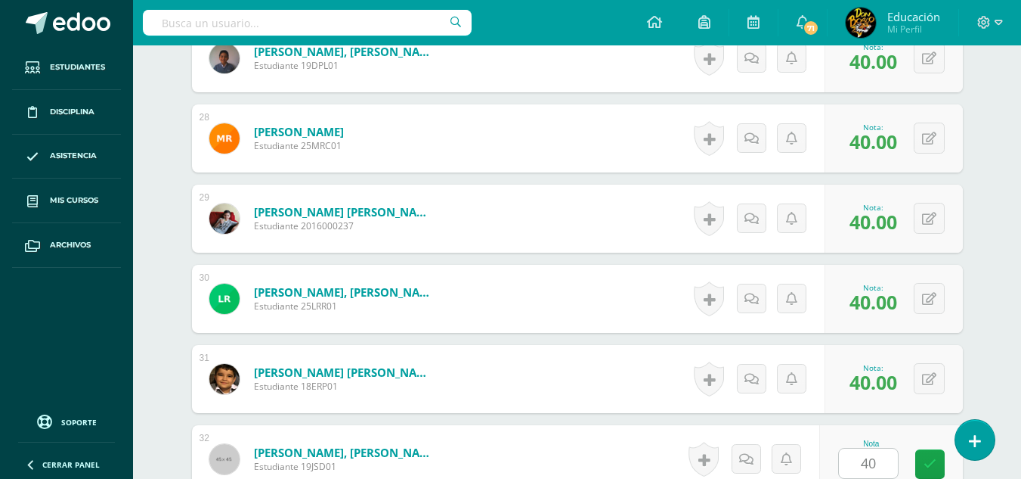
scroll to position [2889, 0]
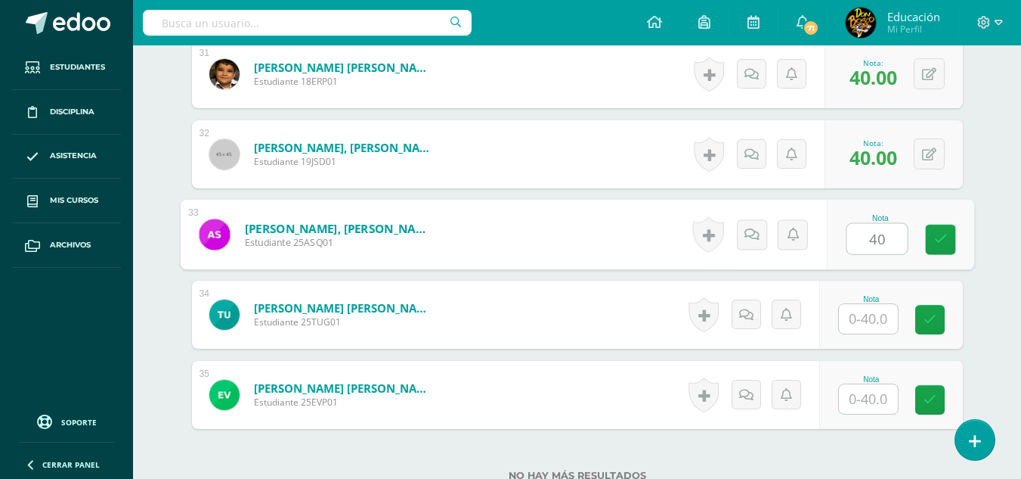
type input "40"
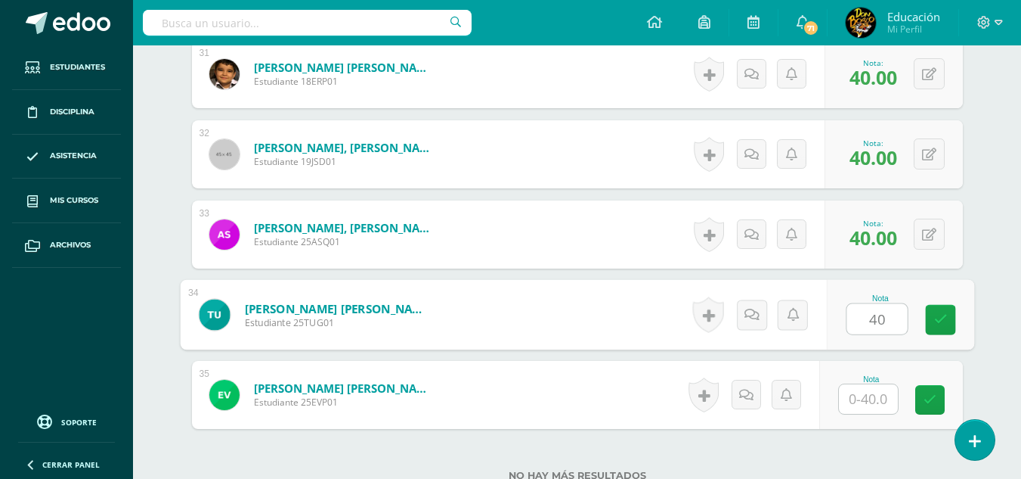
type input "40"
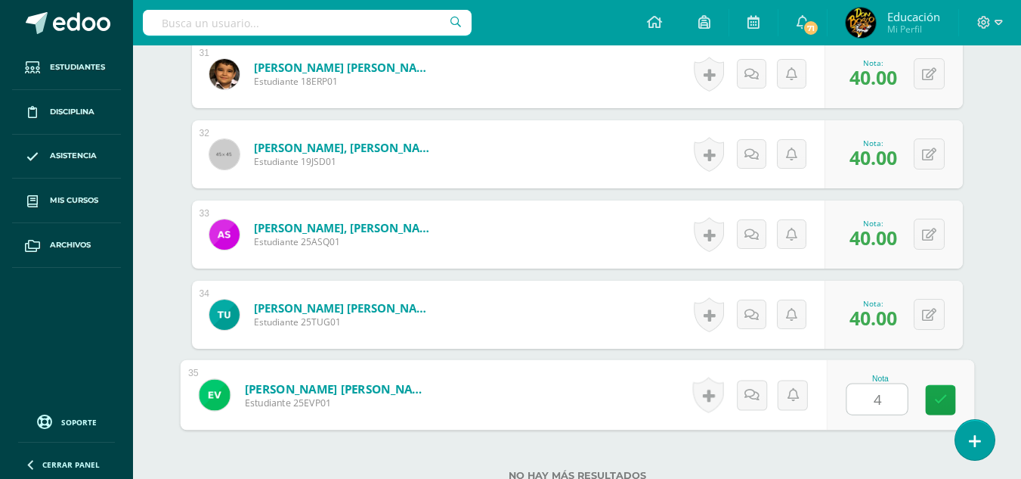
type input "40"
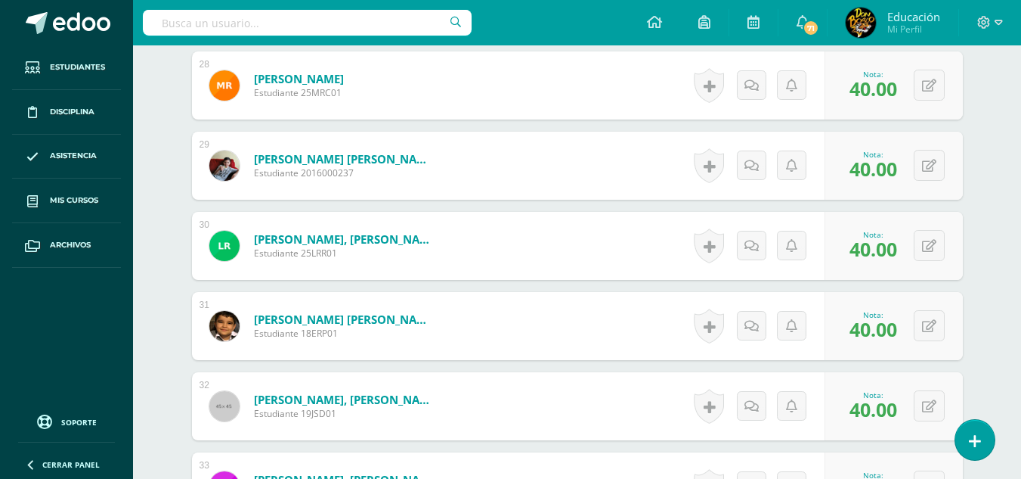
scroll to position [2497, 0]
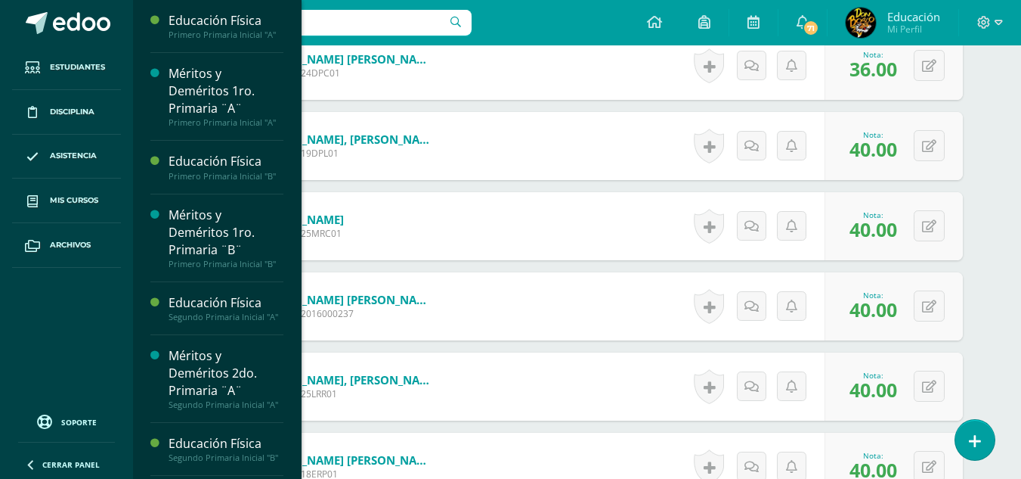
drag, startPoint x: 293, startPoint y: 25, endPoint x: 296, endPoint y: 80, distance: 55.3
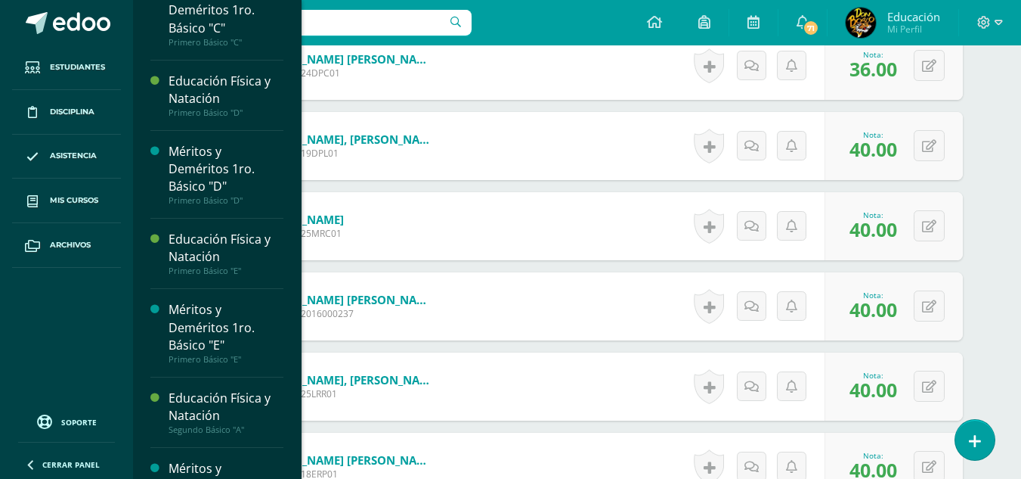
scroll to position [2722, 0]
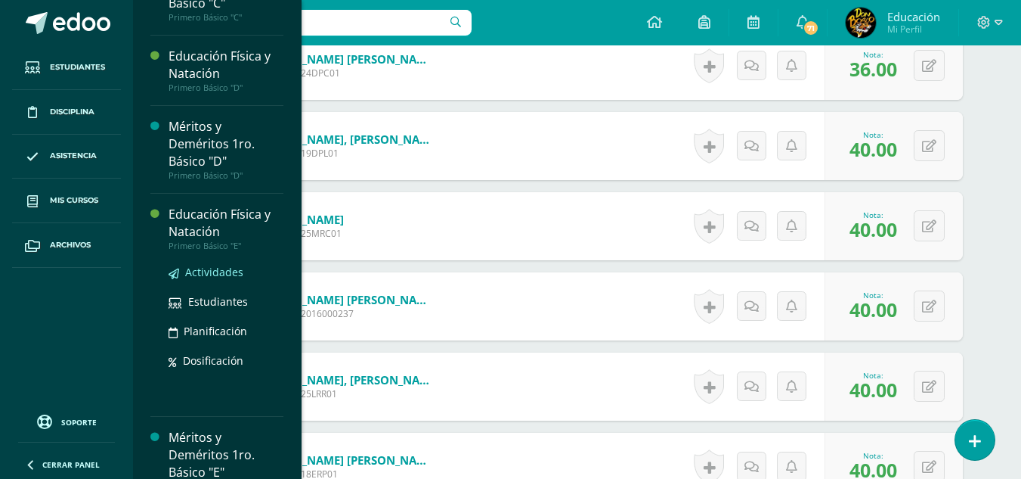
click at [211, 279] on span "Actividades" at bounding box center [214, 272] width 58 height 14
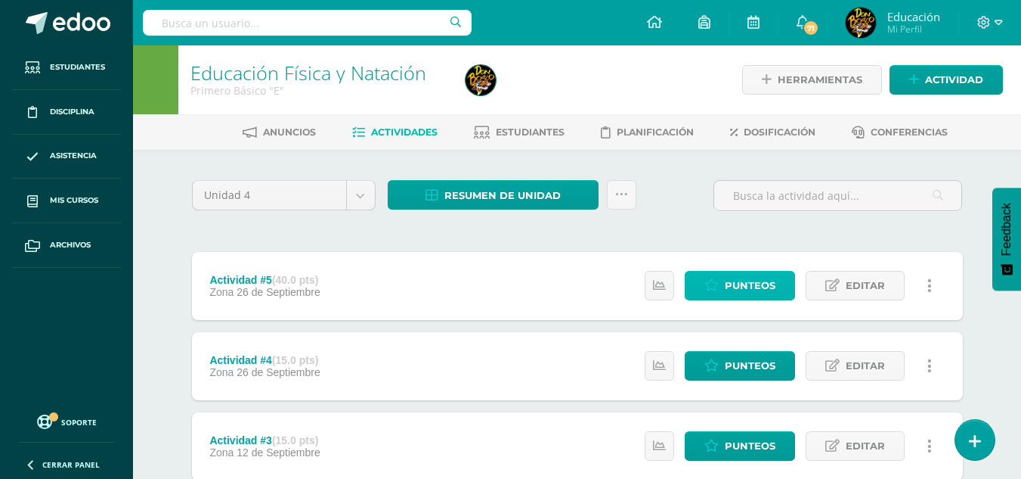
click at [744, 276] on span "Punteos" at bounding box center [750, 285] width 51 height 28
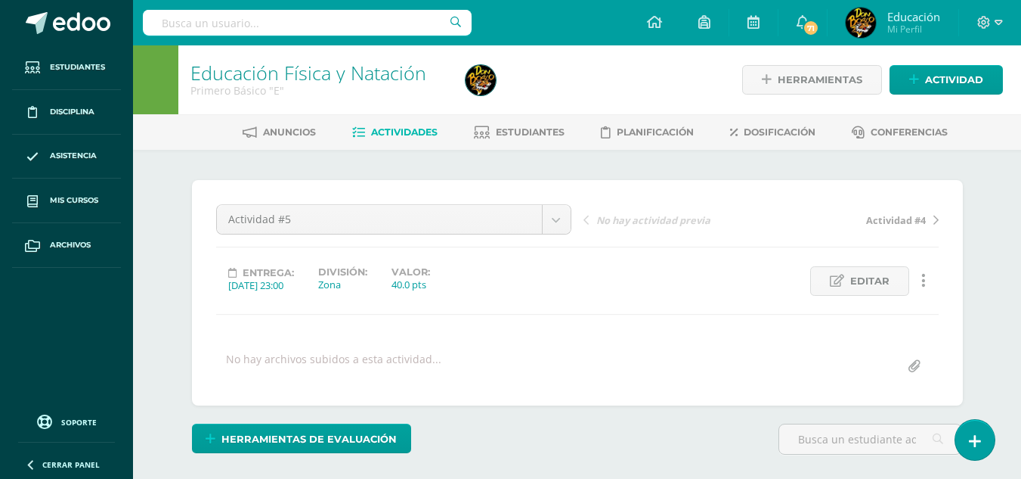
click at [983, 247] on div "¿Estás seguro que quieres eliminar esta actividad? Esto borrará la actividad y …" at bounding box center [578, 374] width 832 height 449
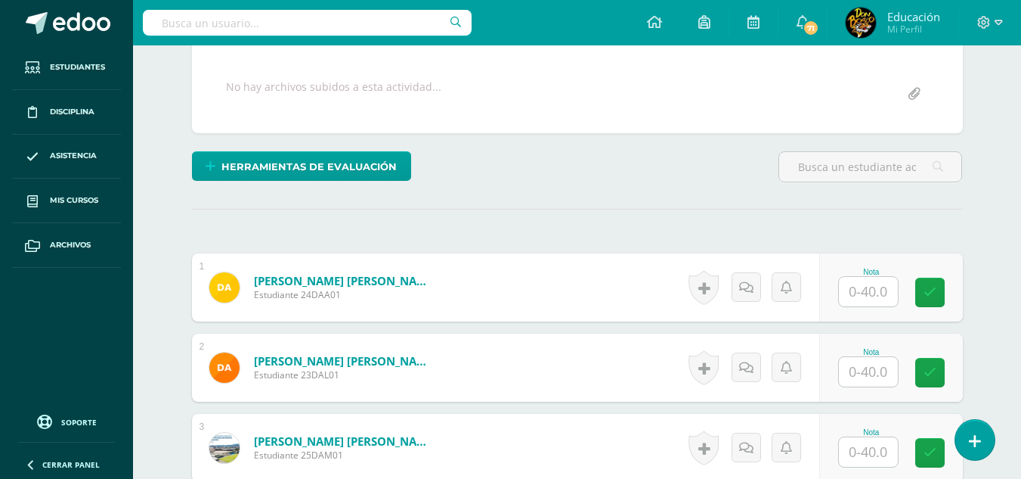
scroll to position [302, 0]
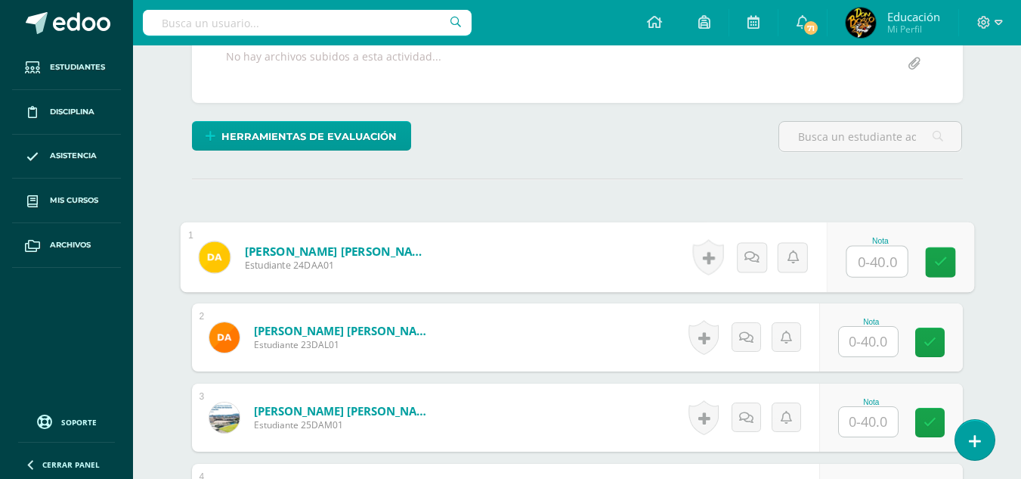
click at [876, 254] on input "text" at bounding box center [877, 261] width 60 height 30
type input "40"
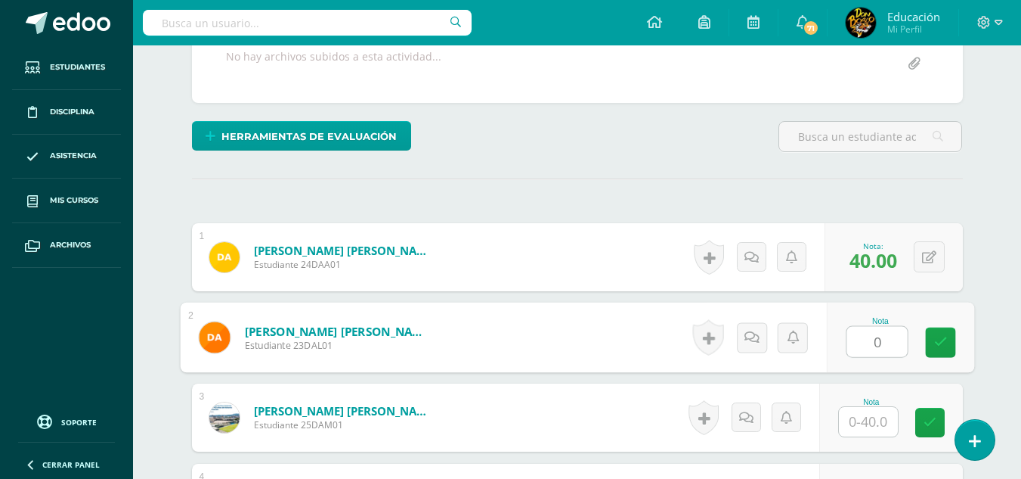
type input "0"
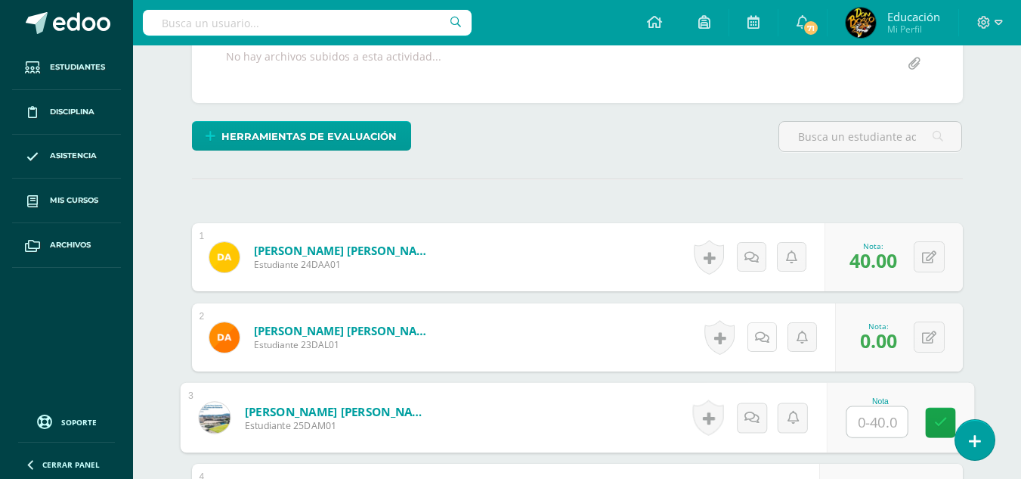
click at [756, 330] on link at bounding box center [762, 336] width 29 height 29
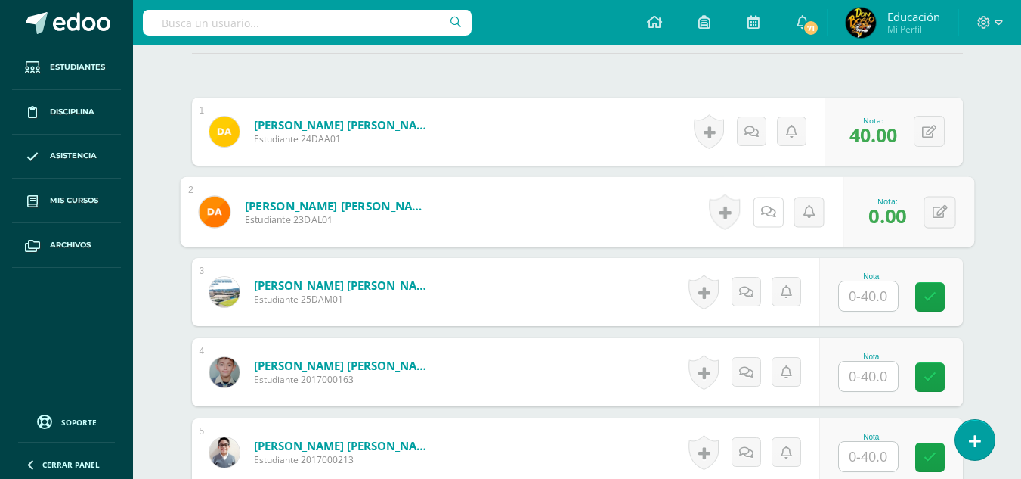
scroll to position [457, 0]
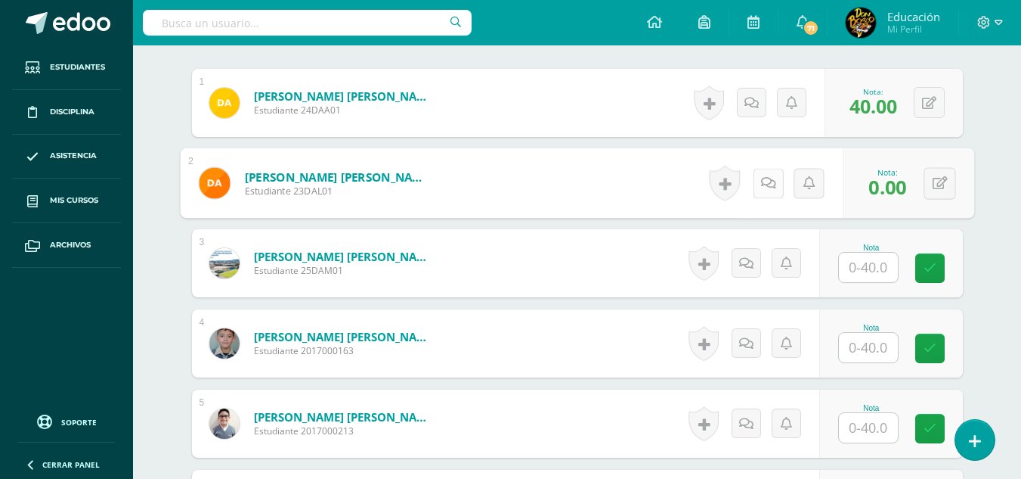
click at [771, 181] on icon at bounding box center [768, 182] width 15 height 13
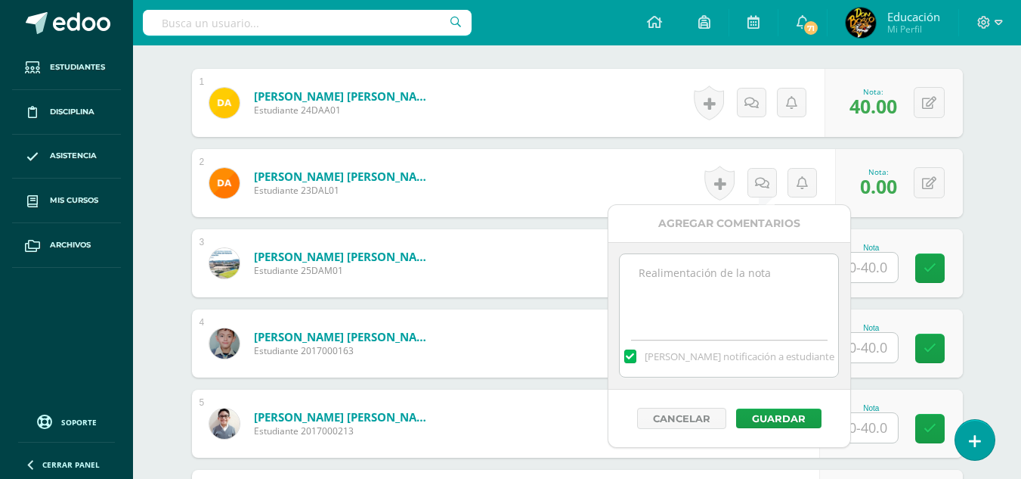
click at [736, 273] on textarea at bounding box center [729, 292] width 218 height 76
paste textarea "Él alumno tiene una clase pendiente de reponer, cuando la reponga su nota se co…"
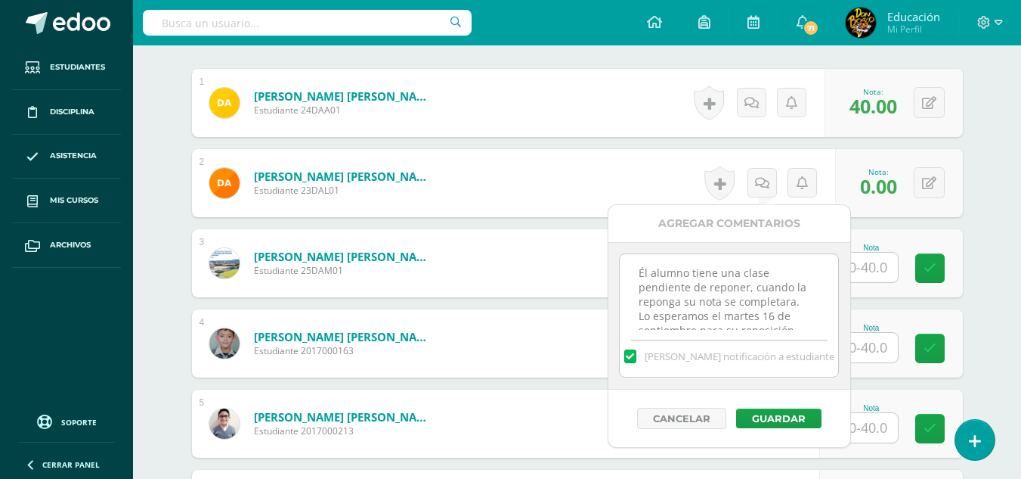
scroll to position [8, 0]
type textarea "Él alumno tiene una clase pendiente de reponer, cuando la reponga su nota se co…"
click at [782, 413] on button "Guardar" at bounding box center [778, 418] width 85 height 20
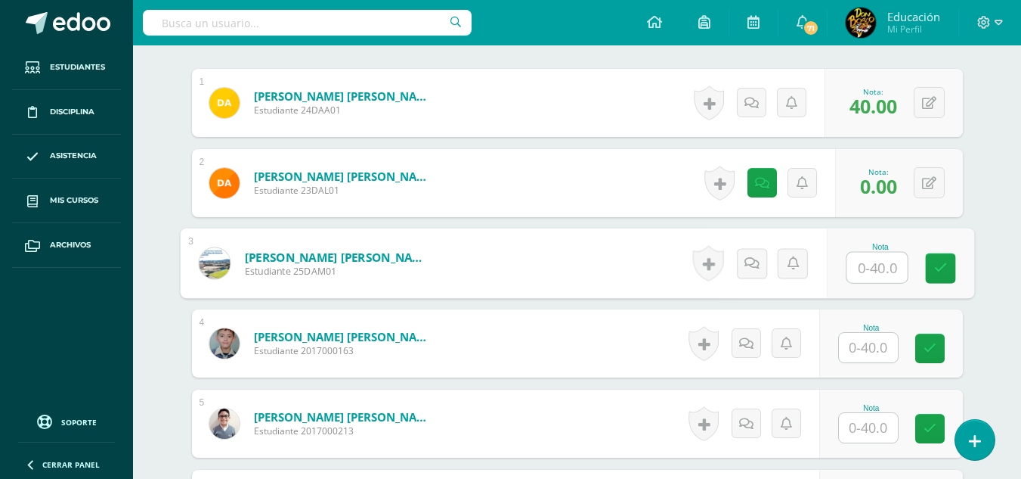
click at [874, 274] on input "text" at bounding box center [877, 268] width 60 height 30
type input "36"
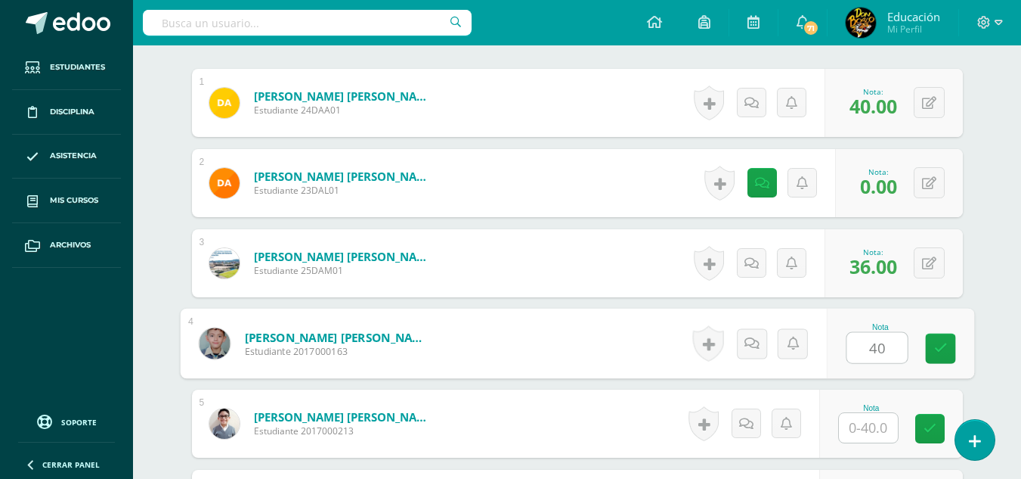
type input "40"
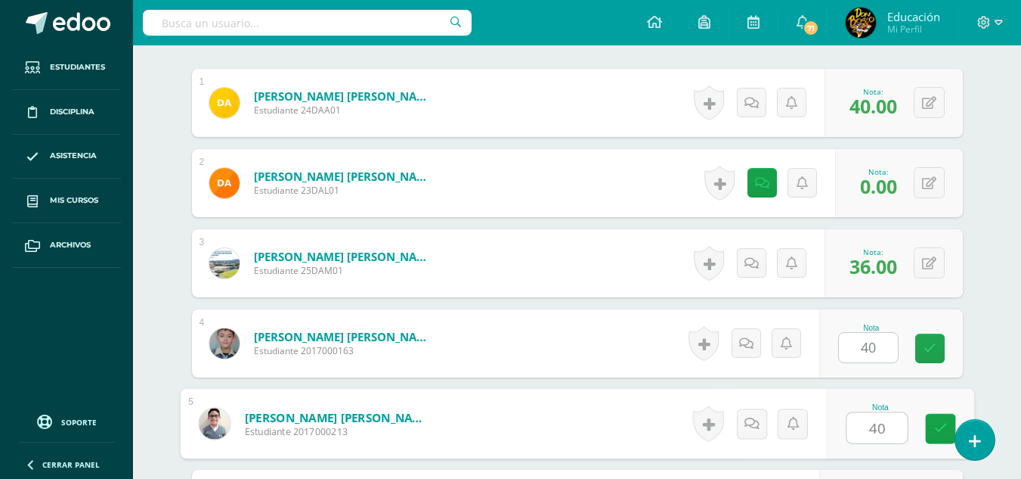
type input "40"
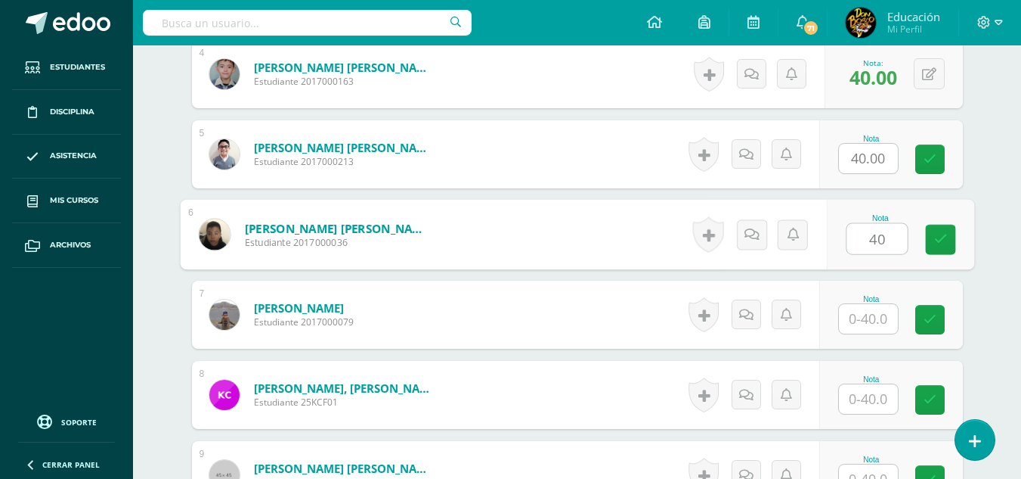
type input "40"
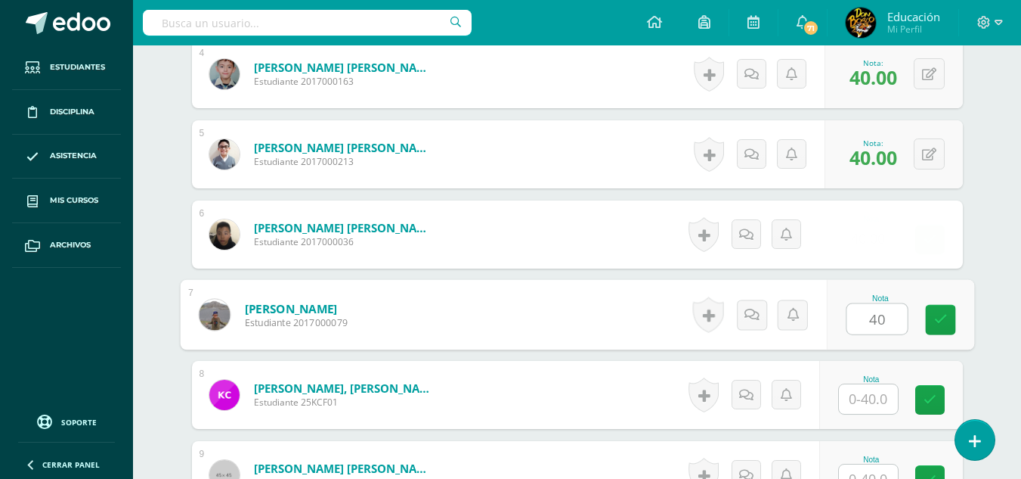
type input "40"
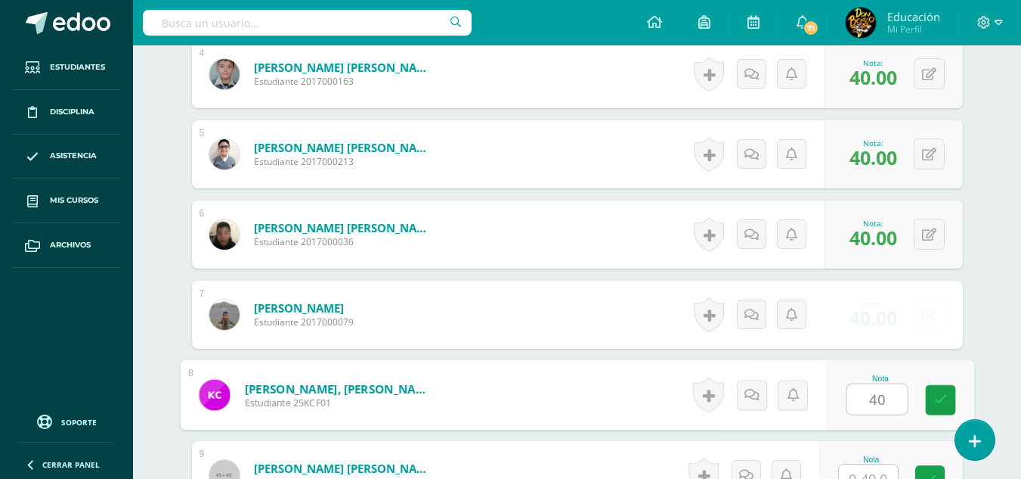
type input "40"
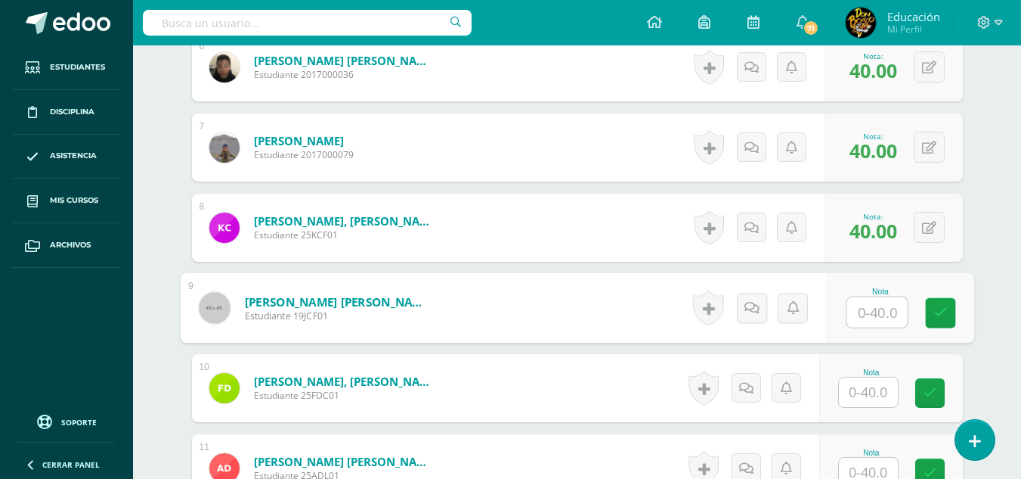
scroll to position [903, 0]
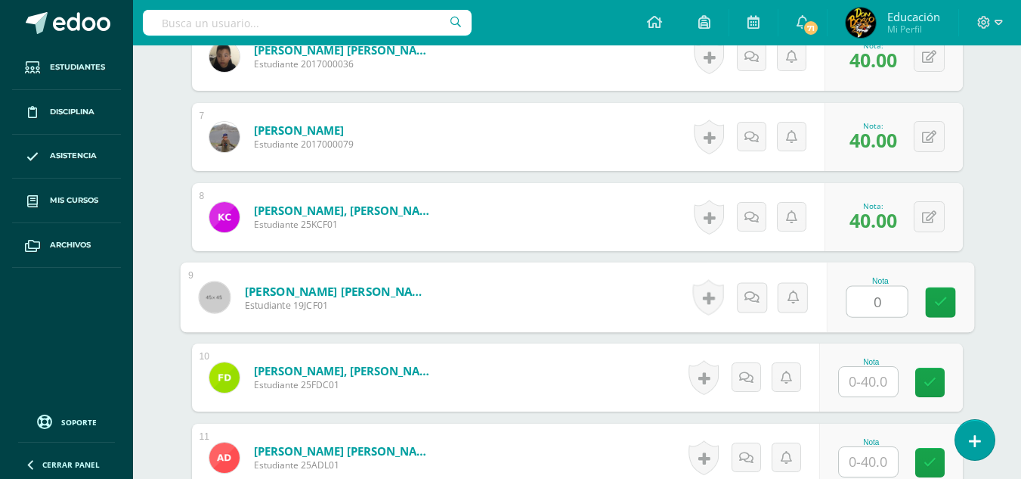
type input "0"
click at [763, 287] on link at bounding box center [768, 297] width 30 height 30
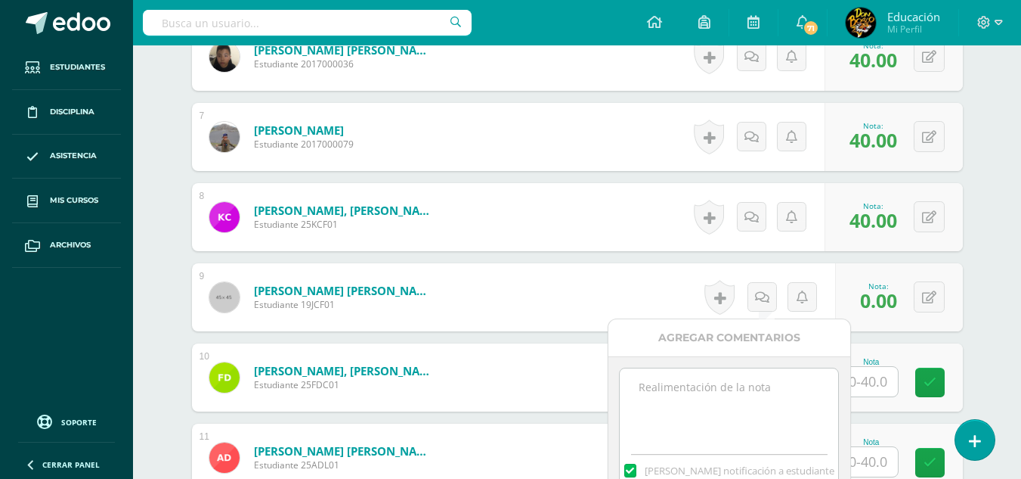
click at [723, 385] on textarea at bounding box center [729, 406] width 218 height 76
paste textarea "Él alumno tiene una clase pendiente de reponer, cuando la reponga su nota se co…"
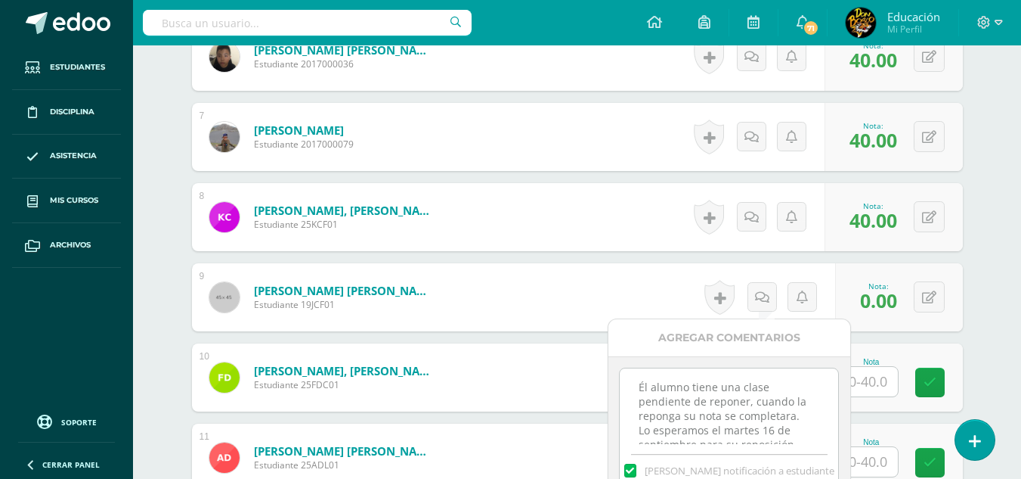
scroll to position [8, 0]
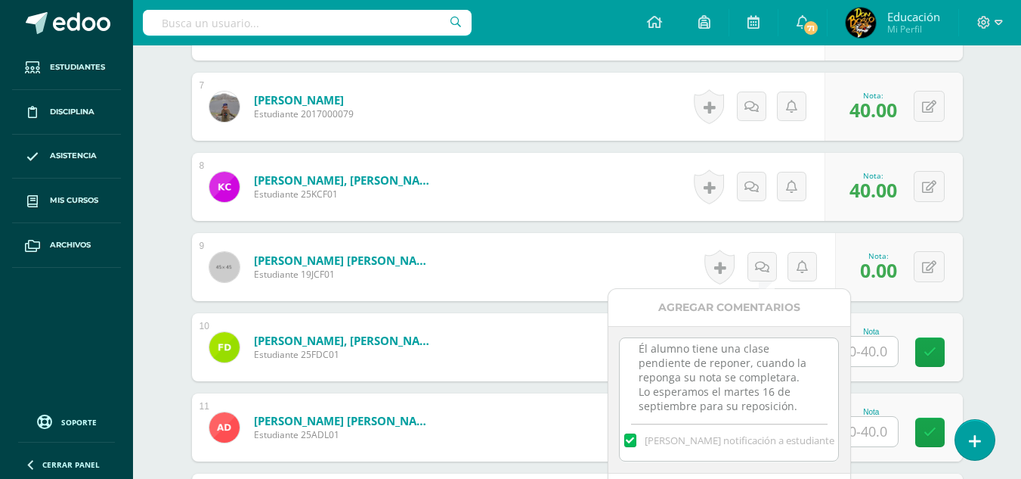
type textarea "Él alumno tiene una clase pendiente de reponer, cuando la reponga su nota se co…"
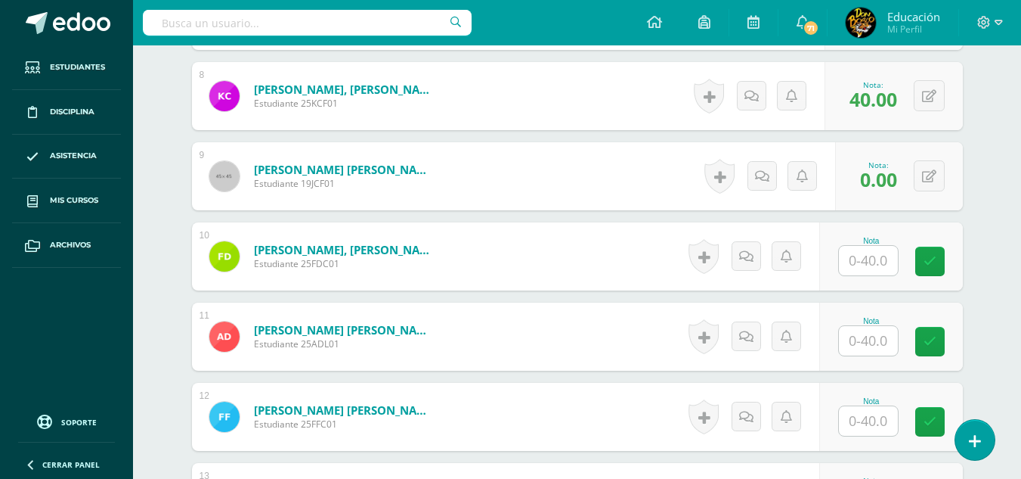
scroll to position [1055, 0]
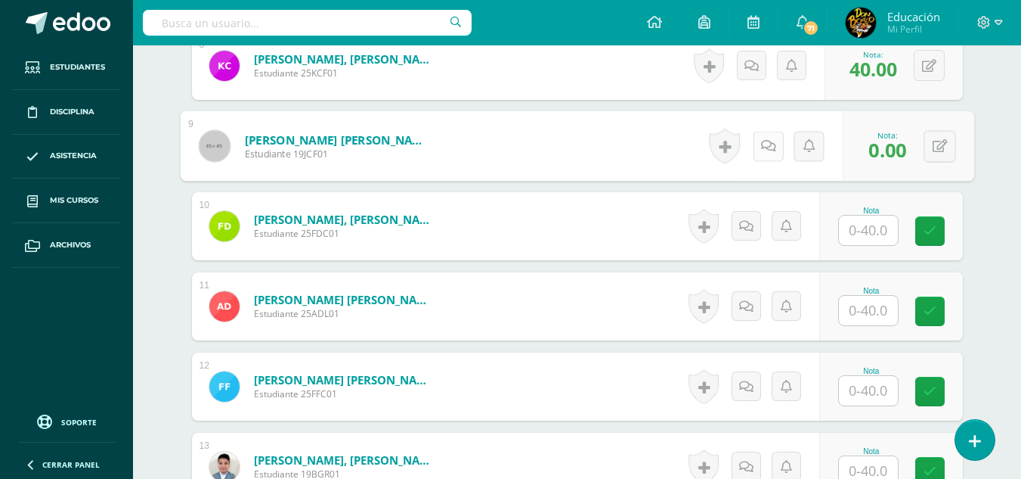
click at [764, 136] on link at bounding box center [768, 146] width 30 height 30
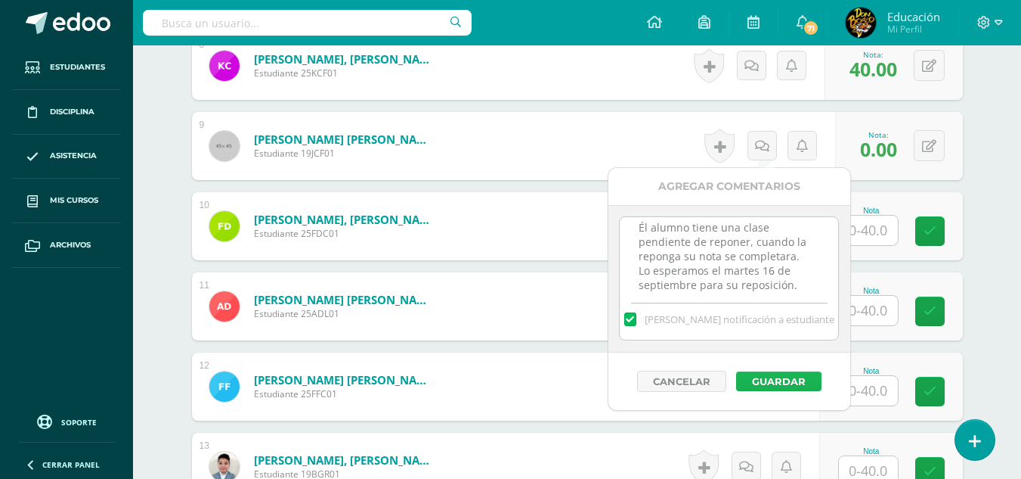
click at [773, 380] on button "Guardar" at bounding box center [778, 381] width 85 height 20
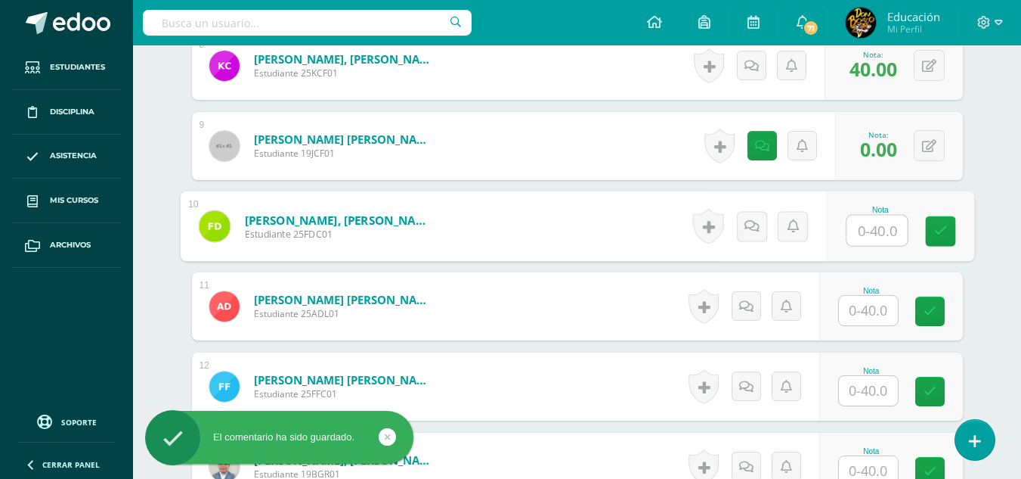
click at [874, 230] on input "text" at bounding box center [877, 230] width 60 height 30
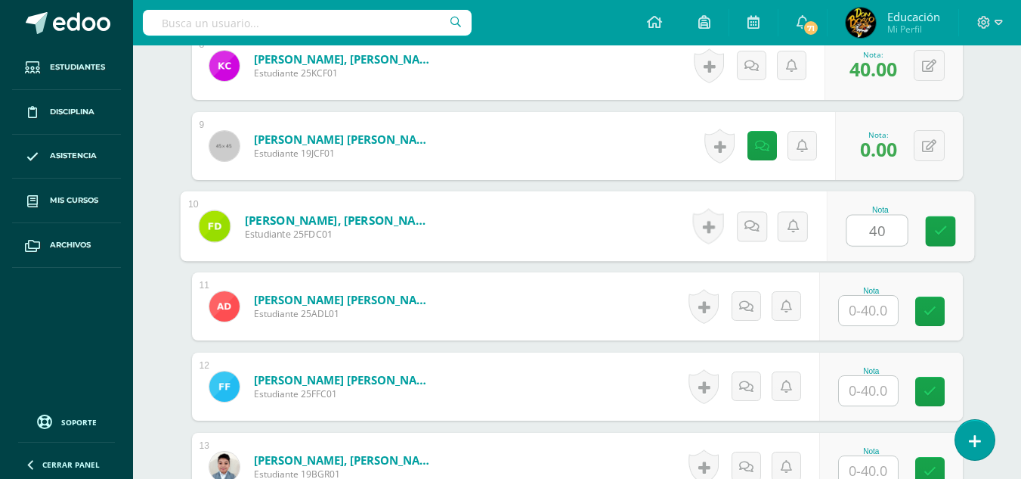
type input "40"
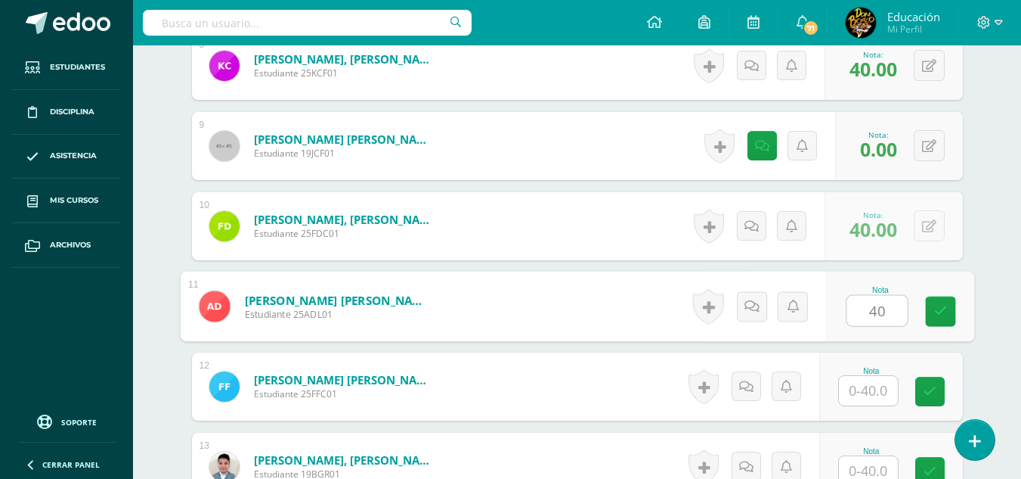
type input "40"
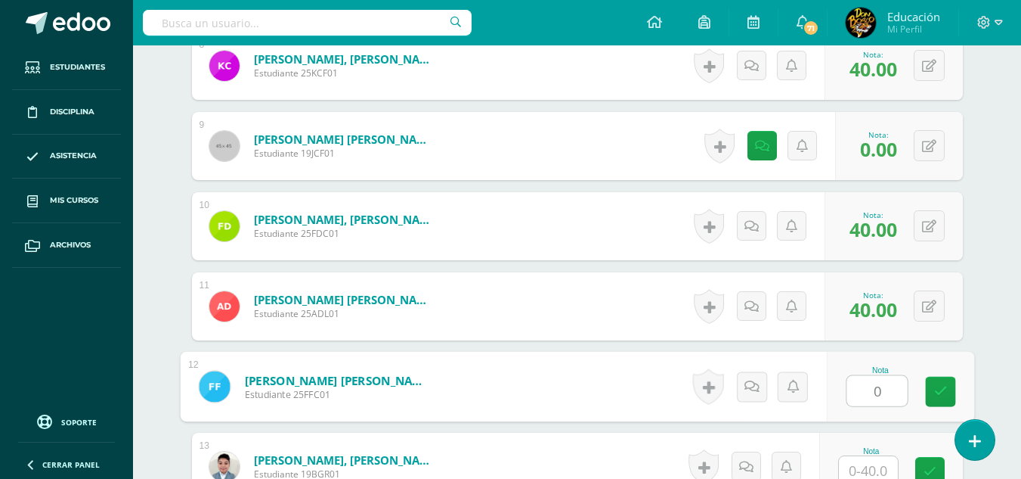
type input "0"
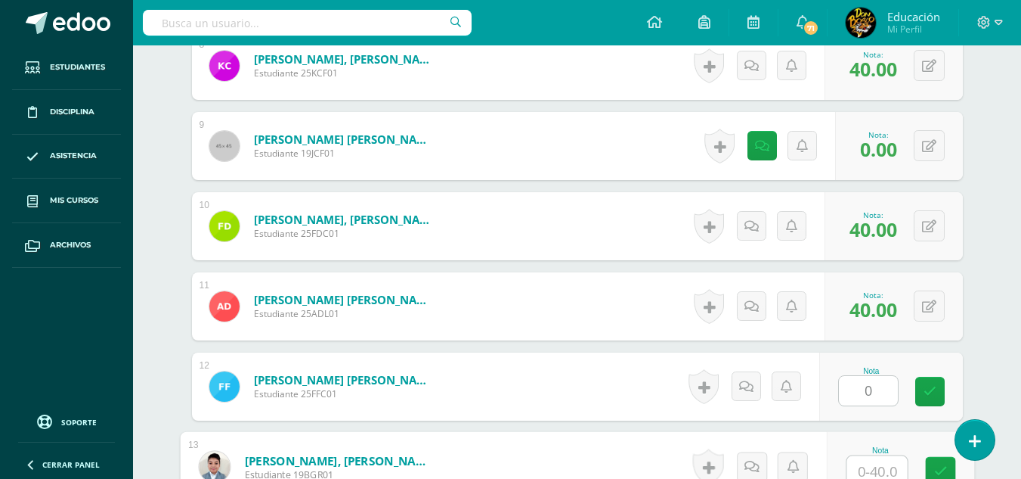
scroll to position [1062, 0]
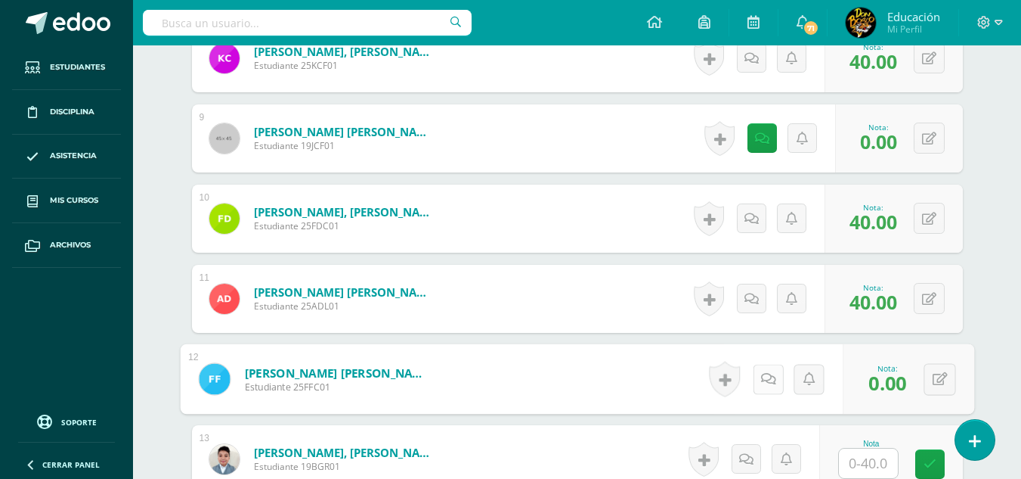
click at [761, 376] on icon at bounding box center [768, 378] width 15 height 13
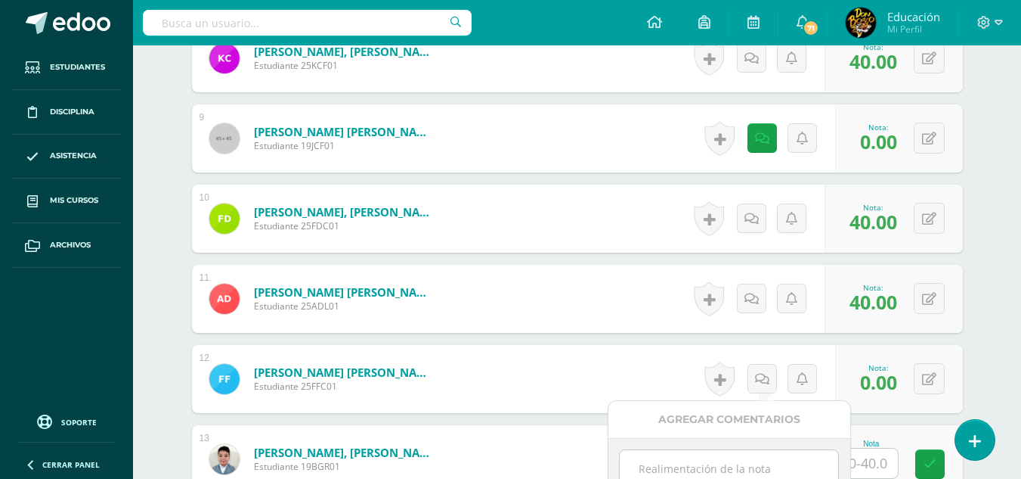
click at [794, 463] on textarea at bounding box center [729, 488] width 218 height 76
paste textarea "Él alumno tiene una clase pendiente de reponer, cuando la reponga su nota se co…"
type textarea "Él alumno tiene una clase pendiente de reponer, cuando la reponga su nota se co…"
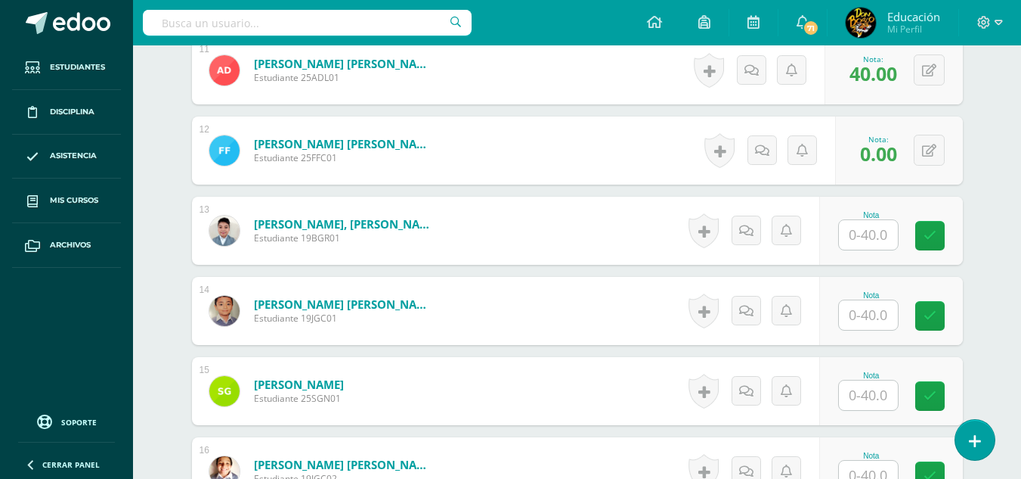
scroll to position [1321, 0]
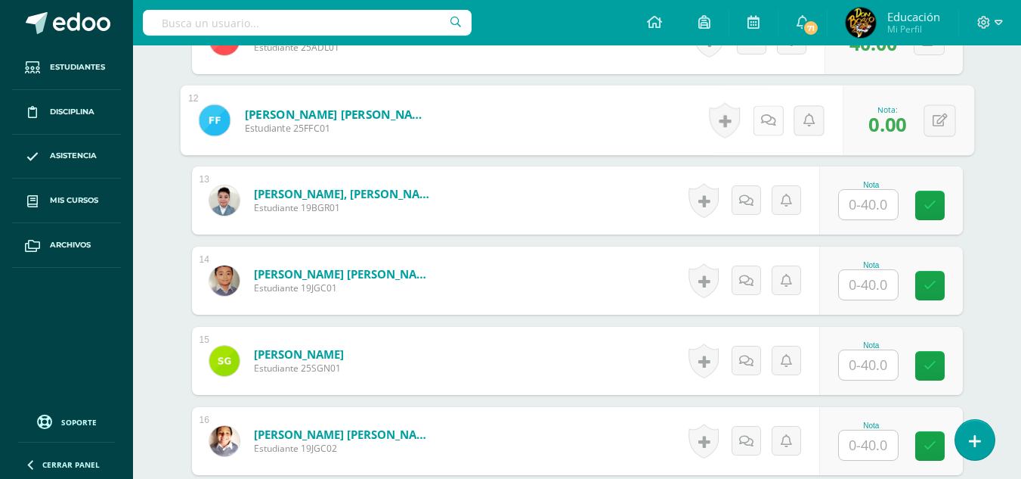
click at [762, 112] on link at bounding box center [768, 120] width 30 height 30
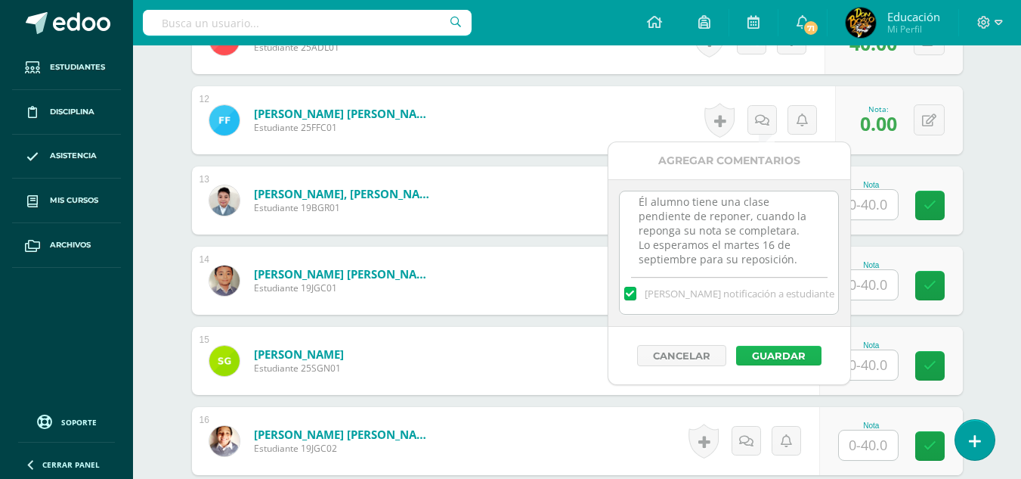
click at [759, 355] on button "Guardar" at bounding box center [778, 355] width 85 height 20
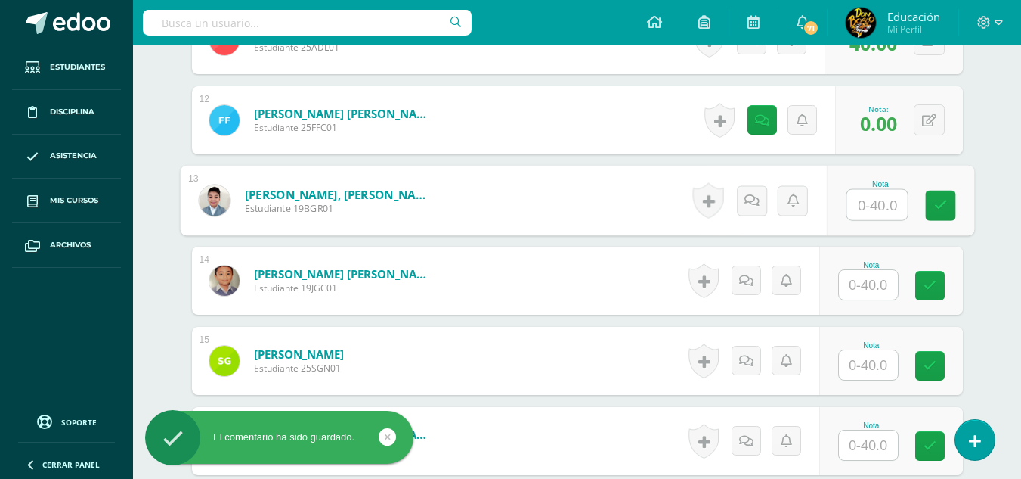
click at [870, 203] on input "text" at bounding box center [877, 205] width 60 height 30
type input "40"
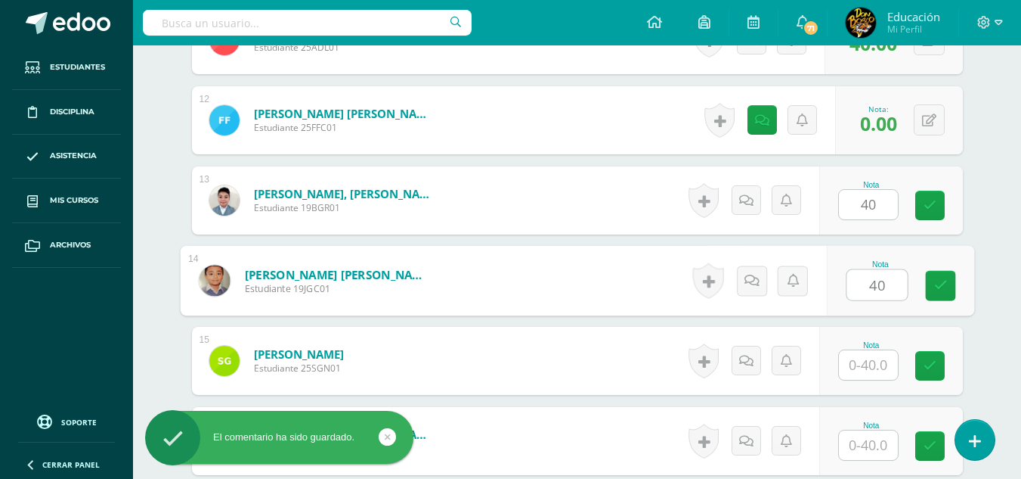
type input "40"
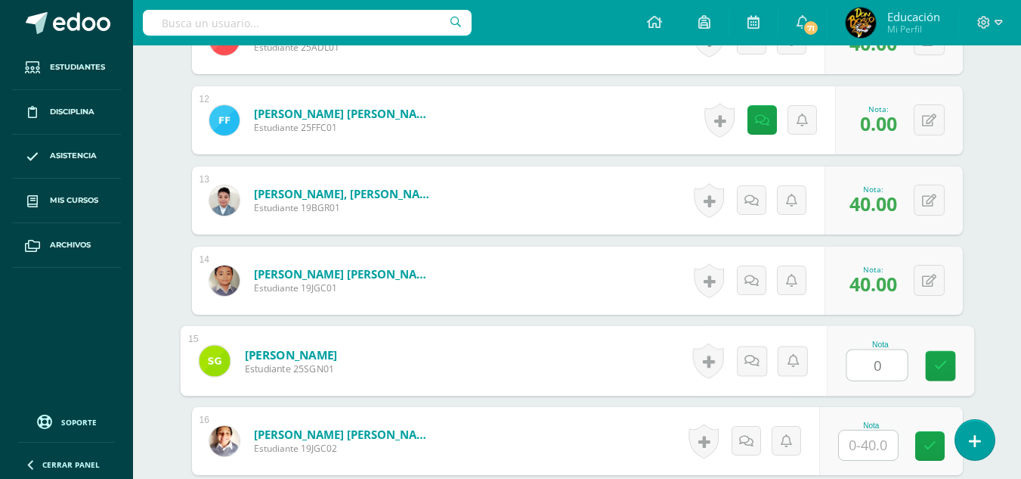
type input "0"
click at [764, 359] on icon at bounding box center [768, 360] width 15 height 13
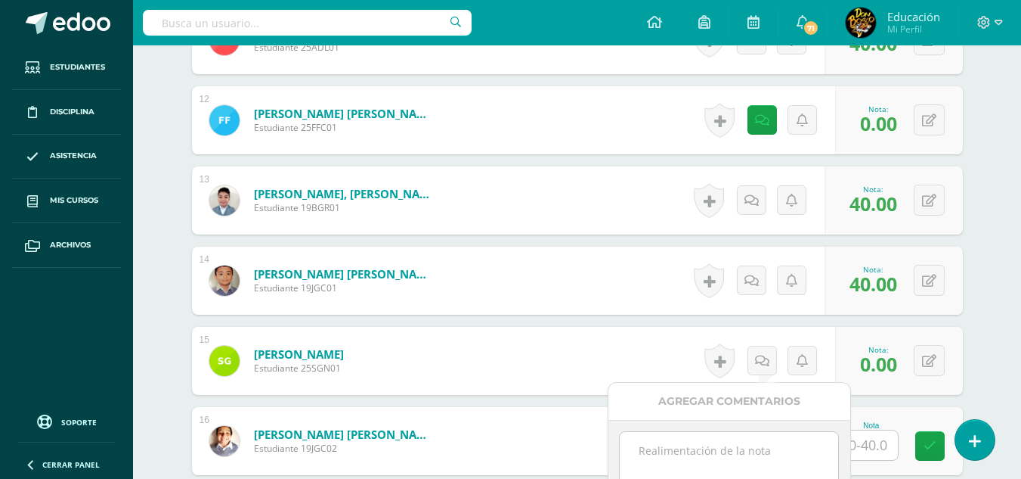
click at [742, 447] on textarea at bounding box center [729, 470] width 218 height 76
paste textarea "Él alumno tiene una clase pendiente de reponer, cuando la reponga su nota se co…"
type textarea "Él alumno tiene una clase pendiente de reponer, cuando la reponga su nota se co…"
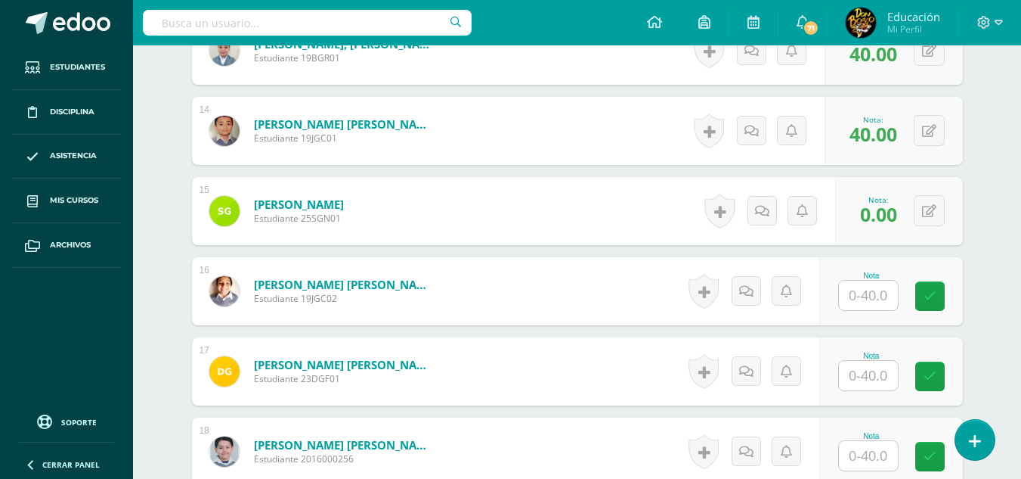
scroll to position [1501, 0]
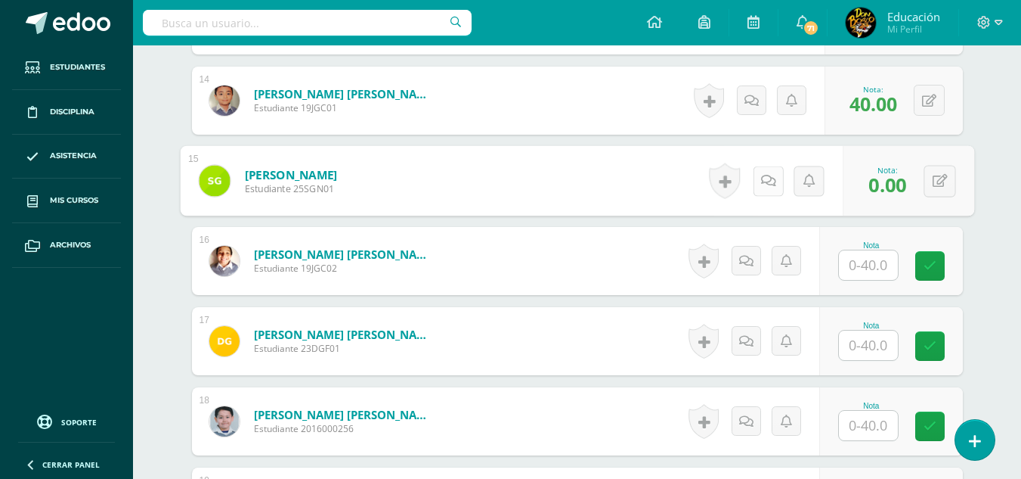
click at [749, 171] on div "Historial de actividad No hay historial para esta actividad" at bounding box center [773, 181] width 140 height 70
click at [770, 184] on icon at bounding box center [768, 180] width 15 height 13
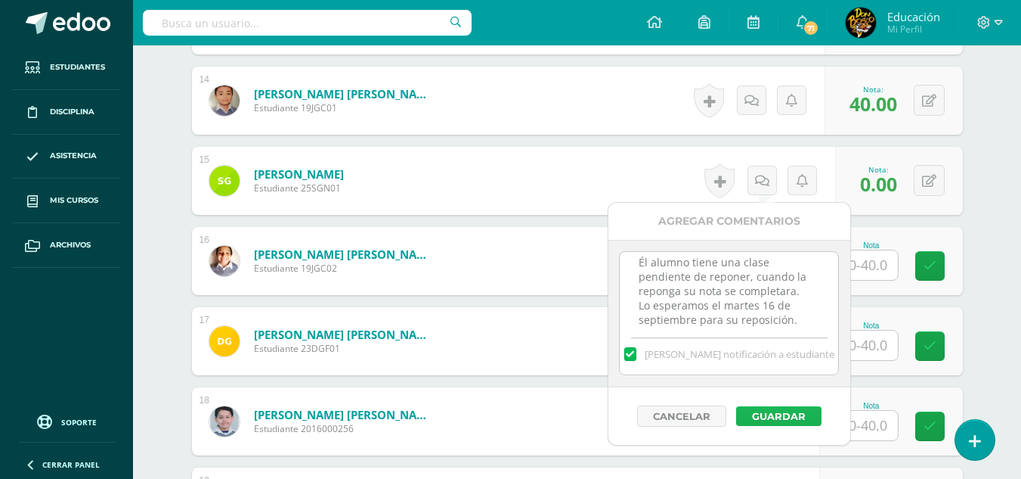
click at [779, 413] on button "Guardar" at bounding box center [778, 416] width 85 height 20
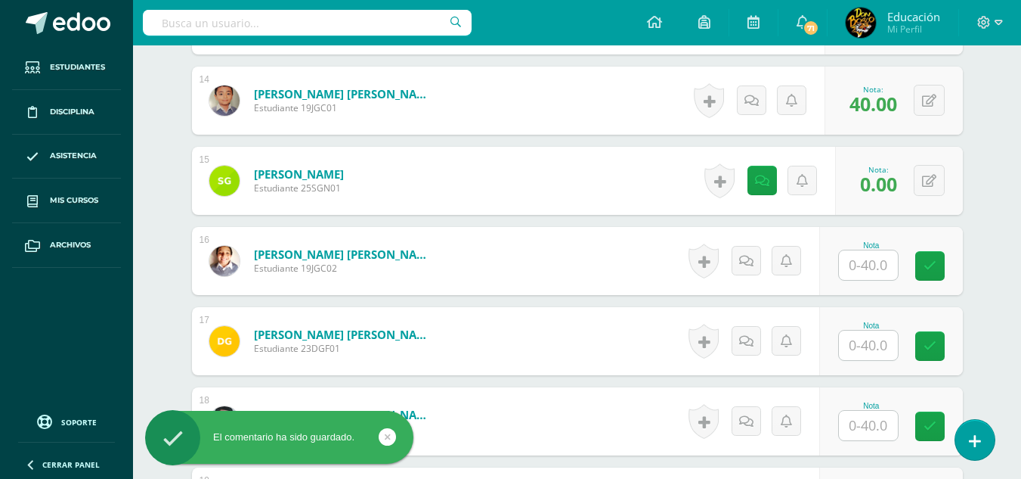
click at [872, 262] on input "text" at bounding box center [868, 264] width 59 height 29
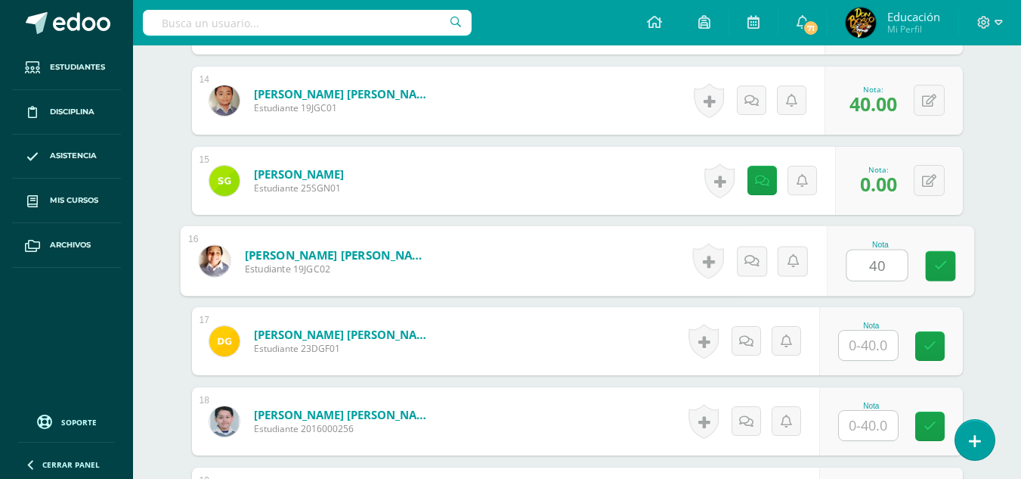
type input "40"
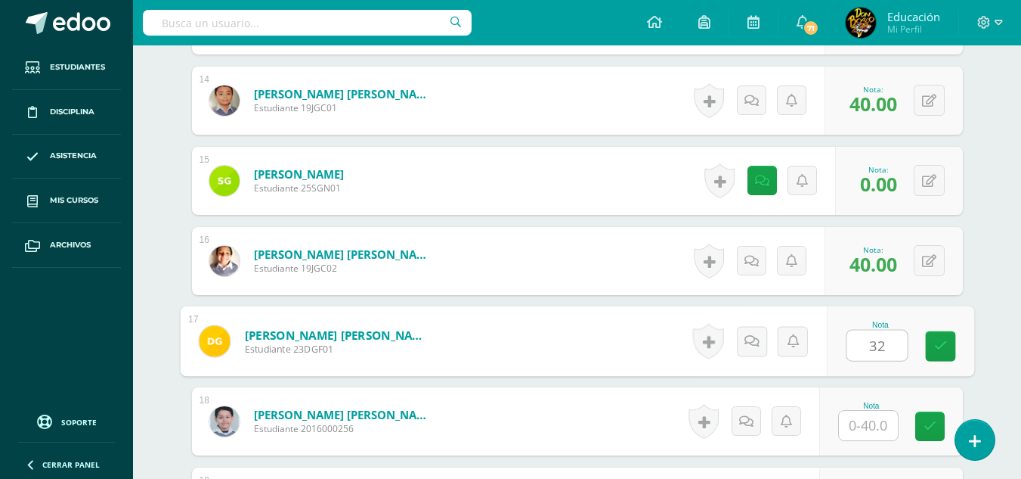
type input "32"
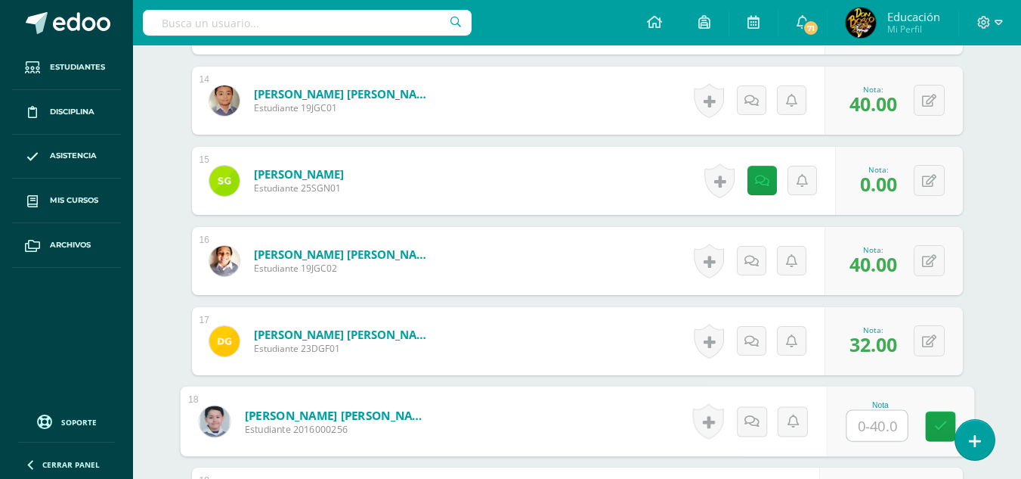
type input "1"
type input "40"
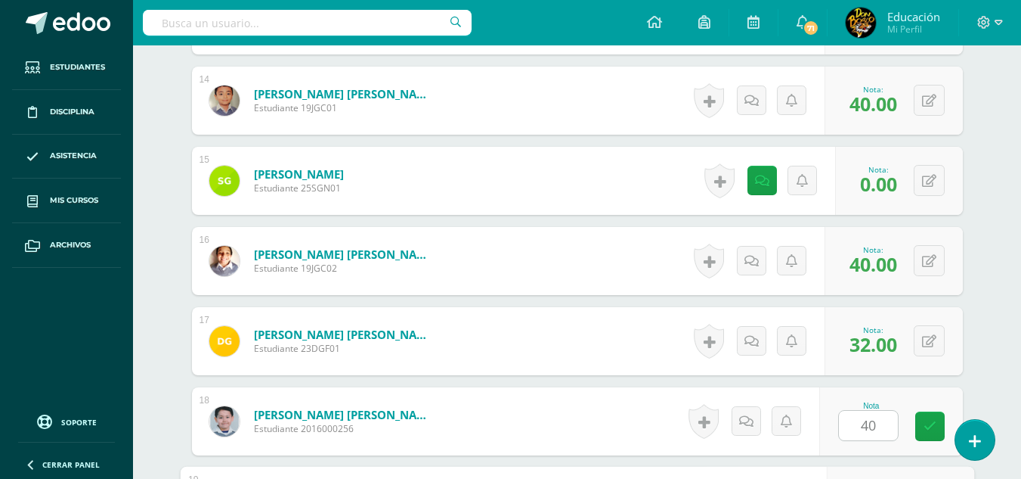
scroll to position [1768, 0]
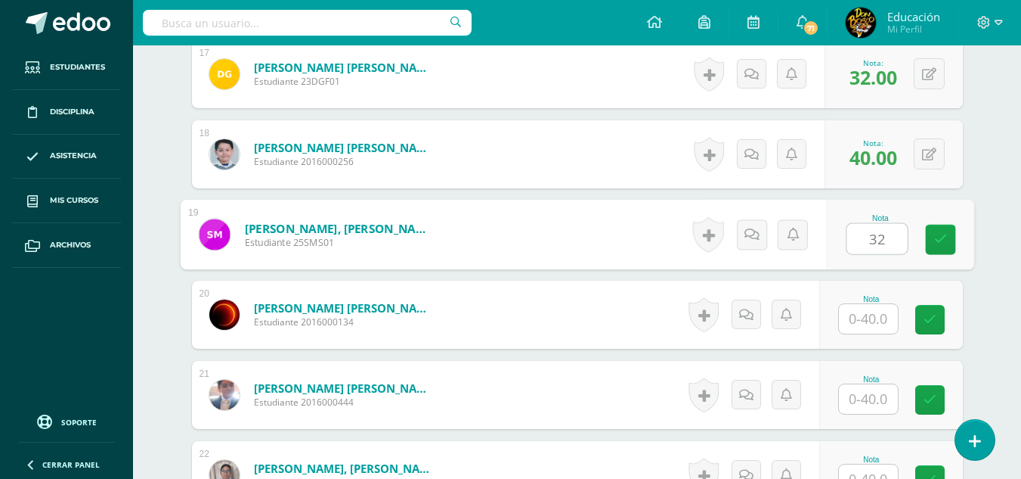
type input "32"
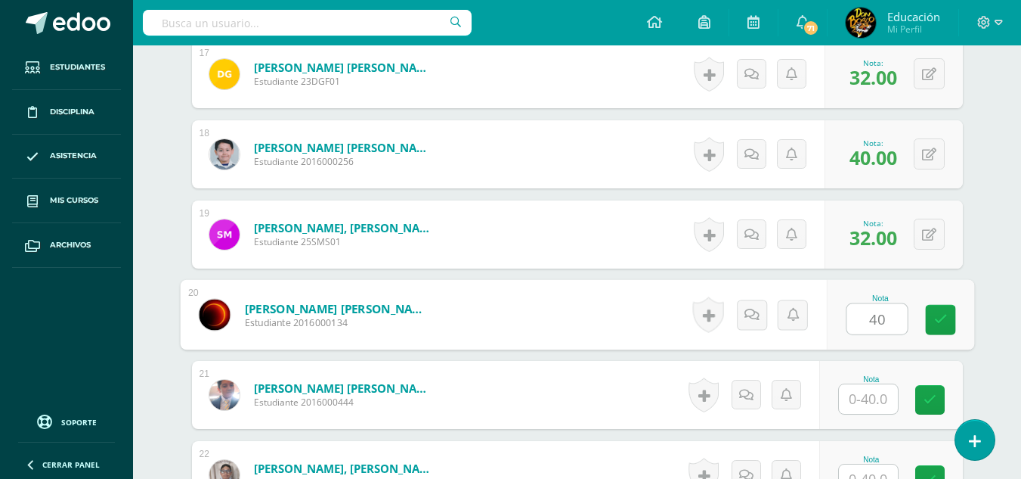
type input "40"
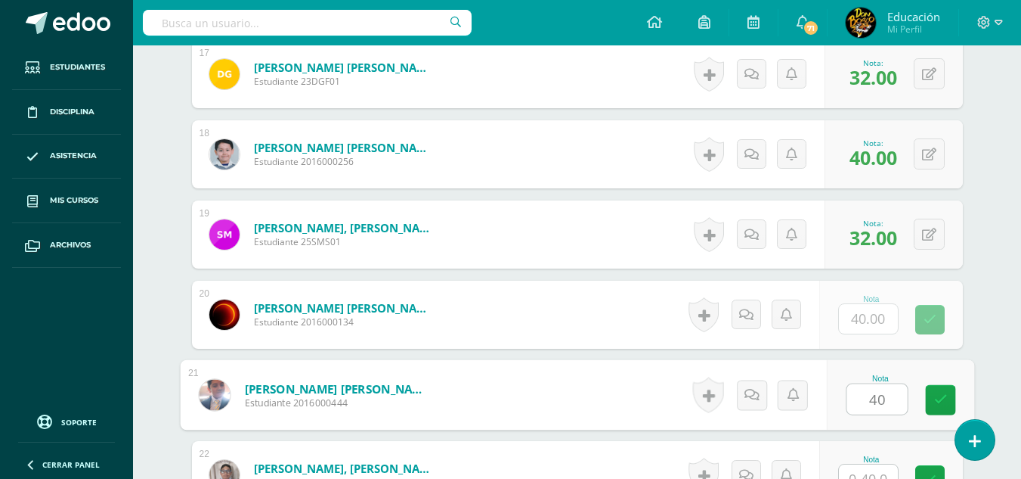
type input "40"
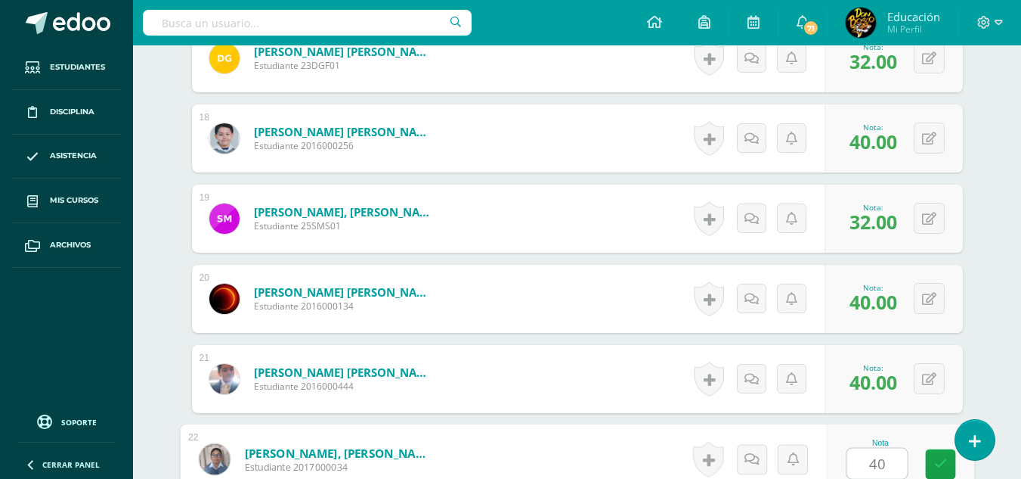
type input "40"
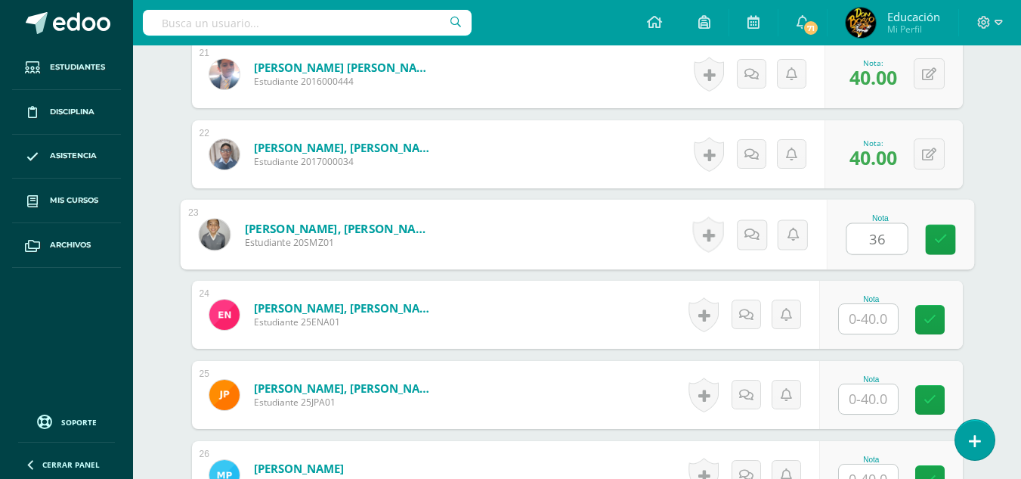
type input "36"
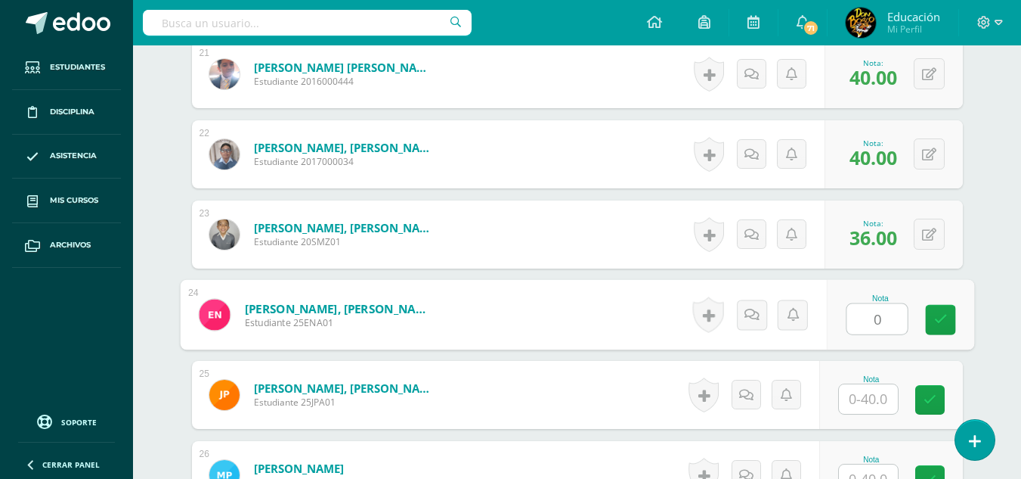
type input "0"
click at [762, 313] on icon at bounding box center [768, 314] width 15 height 13
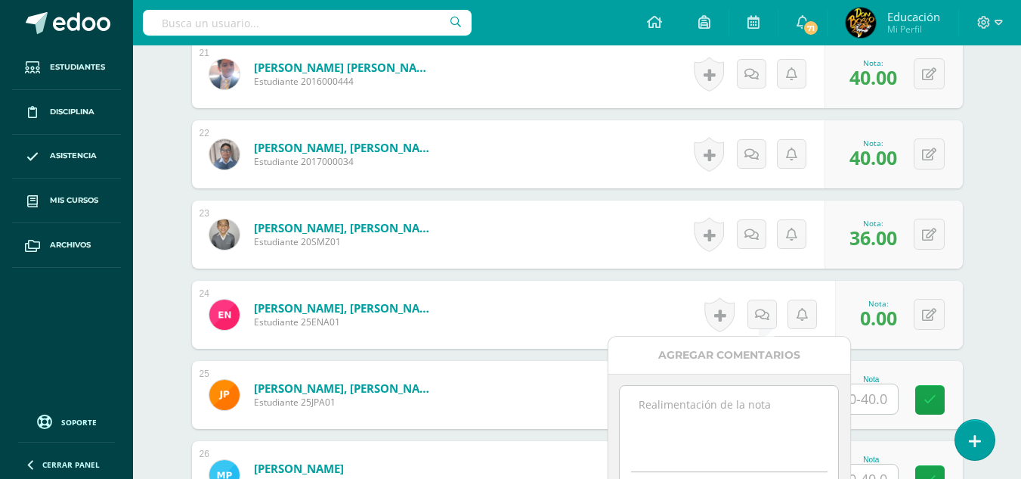
click at [727, 411] on textarea at bounding box center [729, 424] width 218 height 76
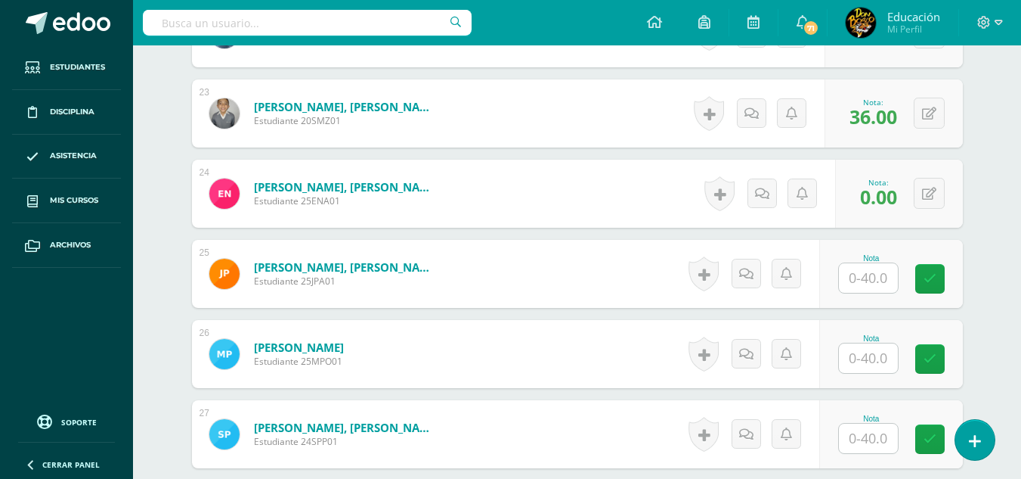
scroll to position [2239, 0]
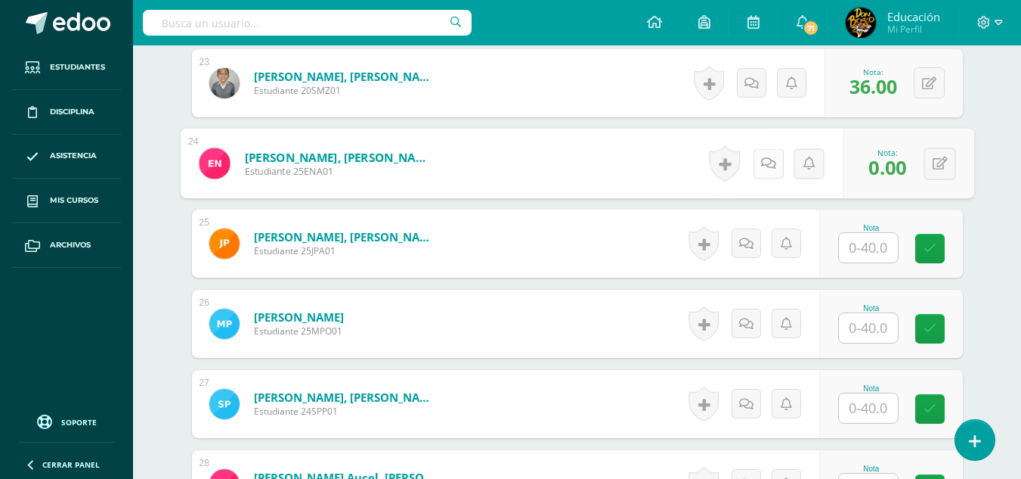
click at [758, 168] on link at bounding box center [768, 163] width 30 height 30
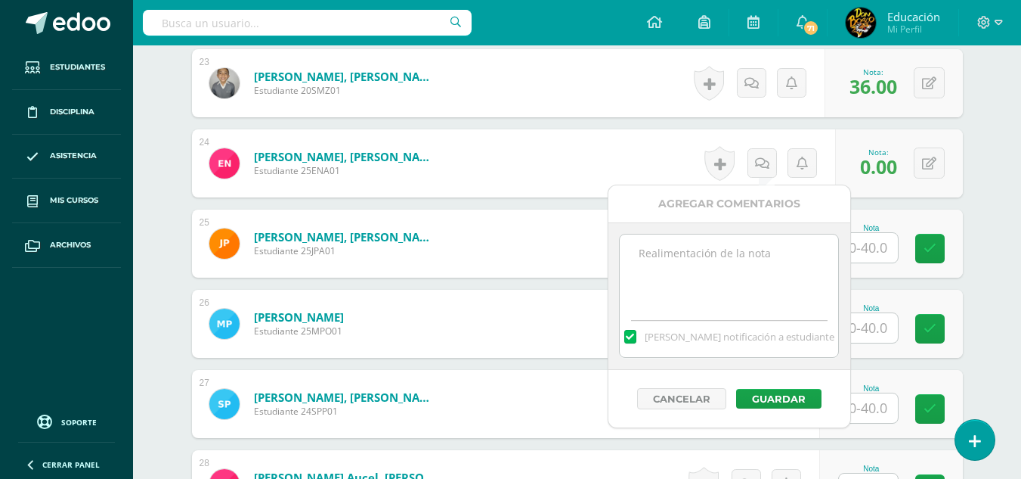
click at [717, 267] on textarea at bounding box center [729, 272] width 218 height 76
type textarea "La alumno es irresponsable en la clase y no lleva sus implementos para recibir …"
click at [774, 391] on button "Guardar" at bounding box center [778, 399] width 85 height 20
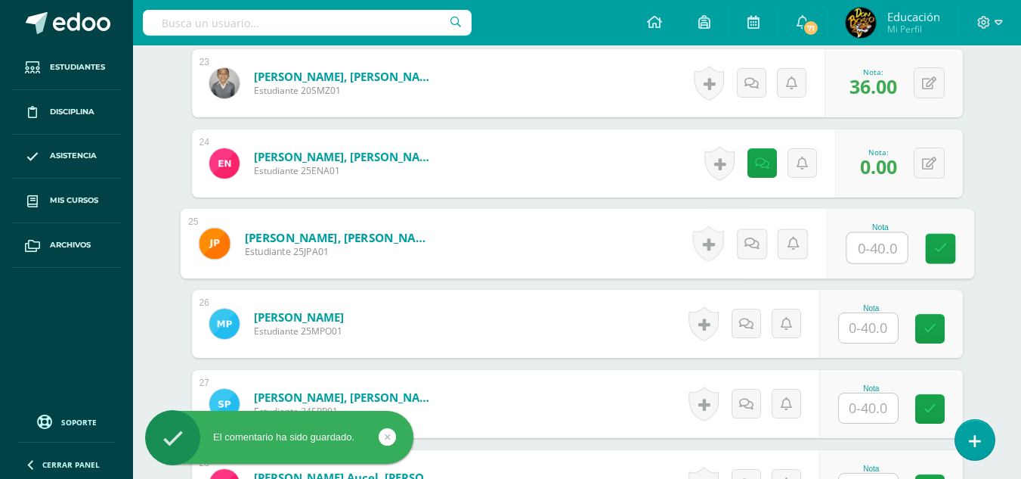
click at [878, 247] on input "text" at bounding box center [877, 248] width 60 height 30
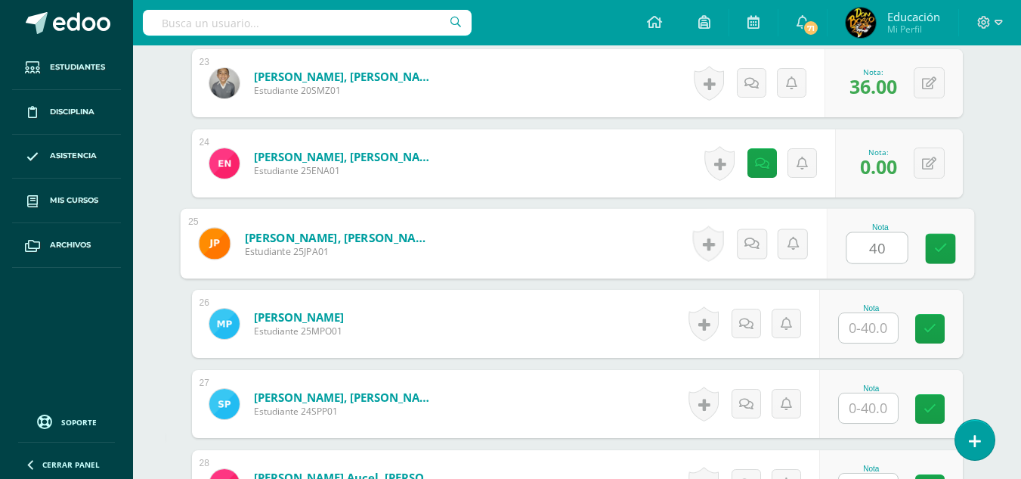
type input "40"
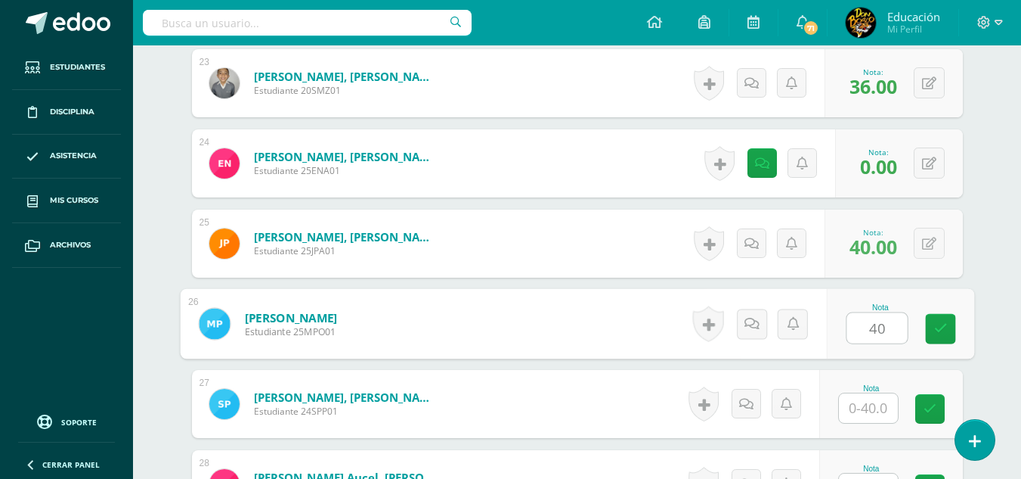
type input "40"
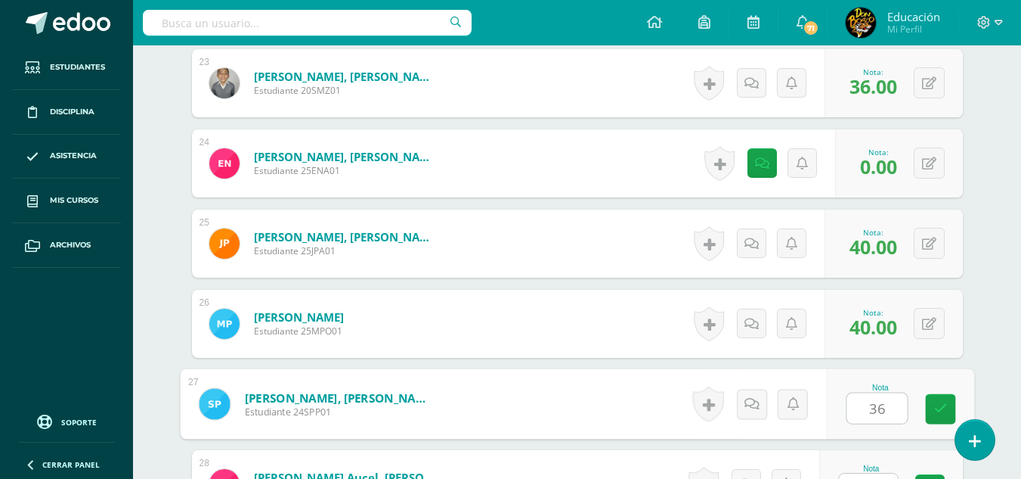
type input "36"
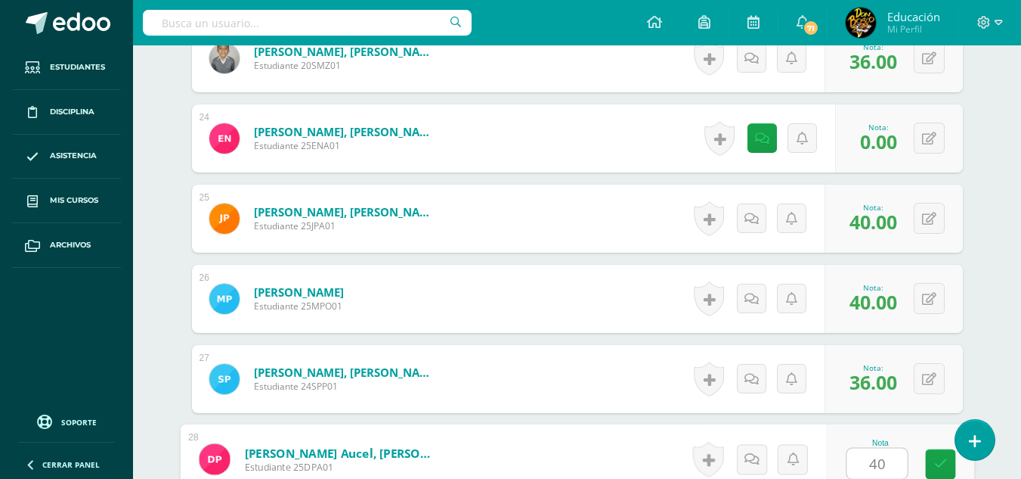
type input "40"
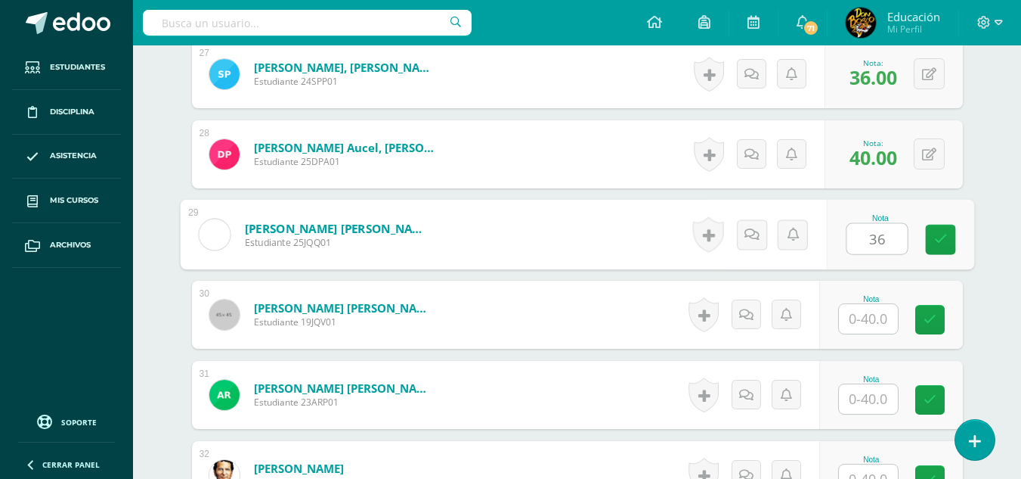
type input "36"
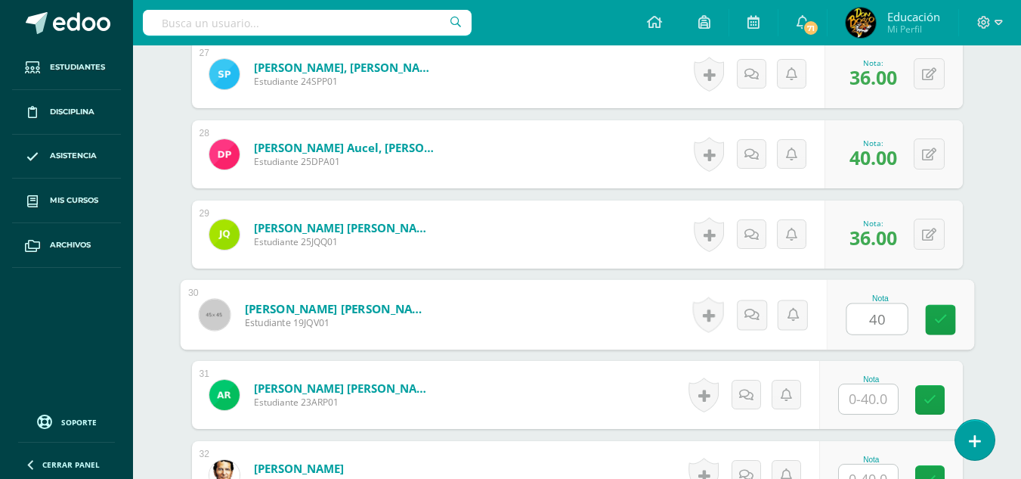
type input "40"
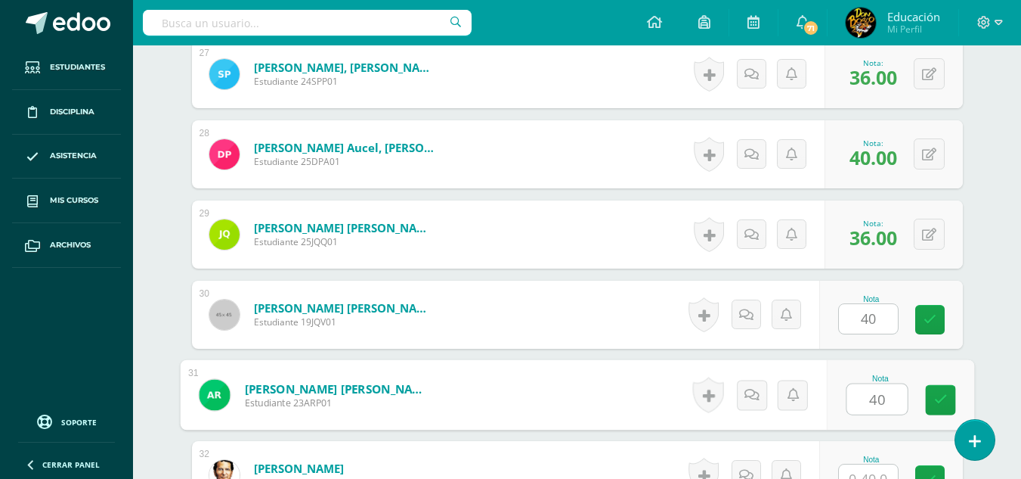
type input "40"
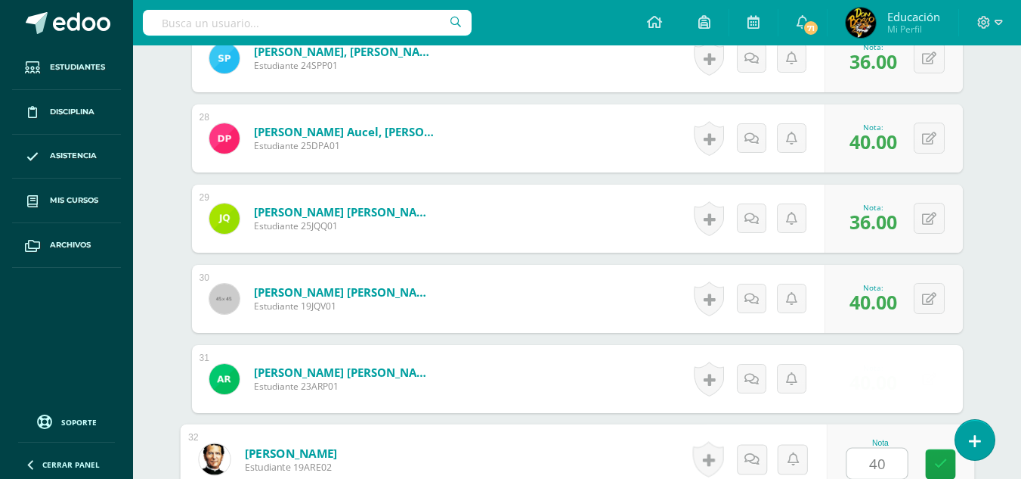
type input "40"
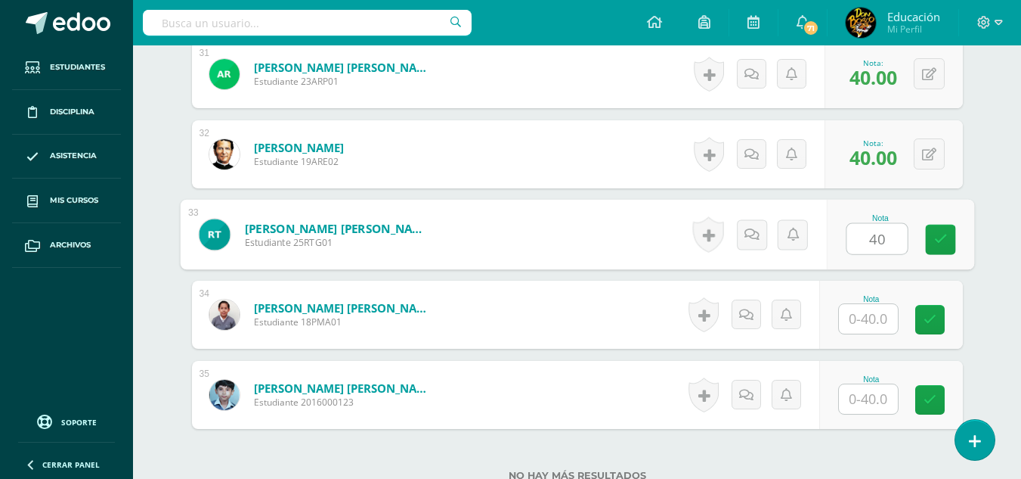
type input "40"
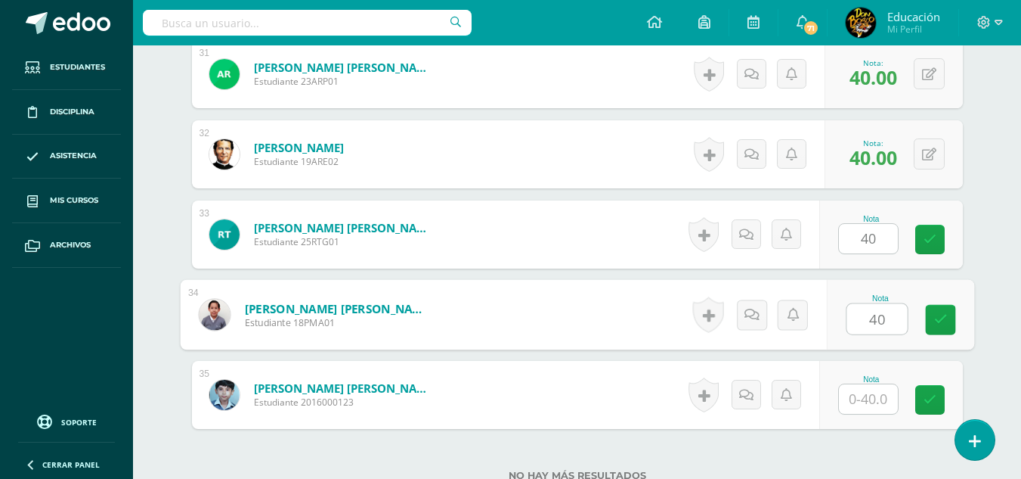
type input "40"
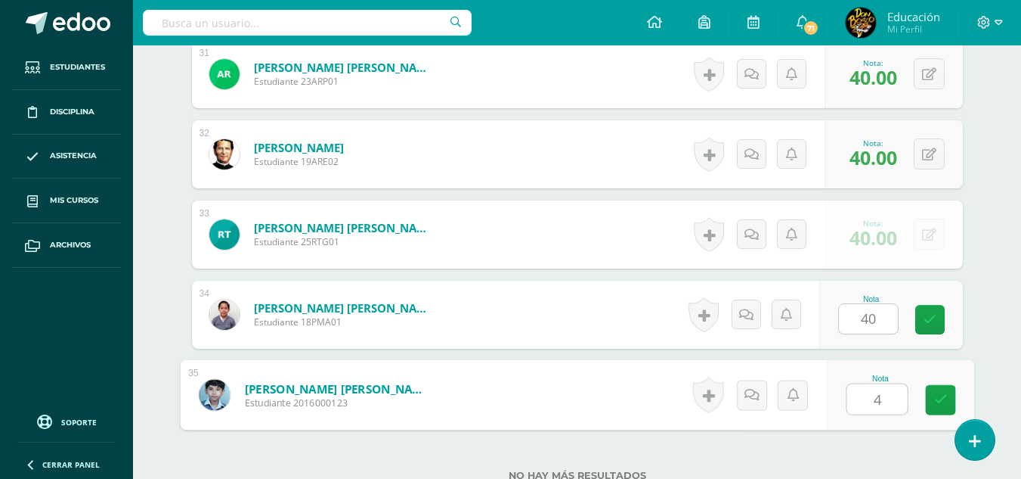
type input "40"
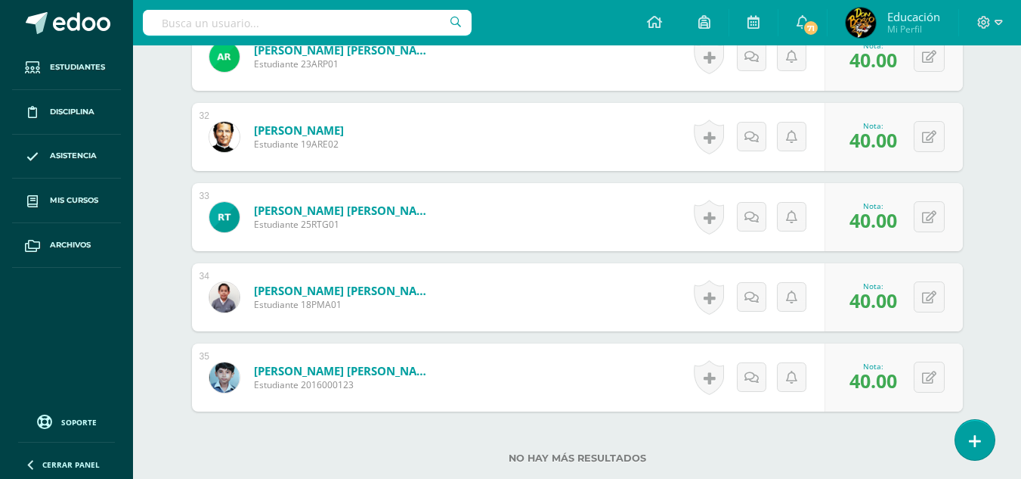
scroll to position [3013, 0]
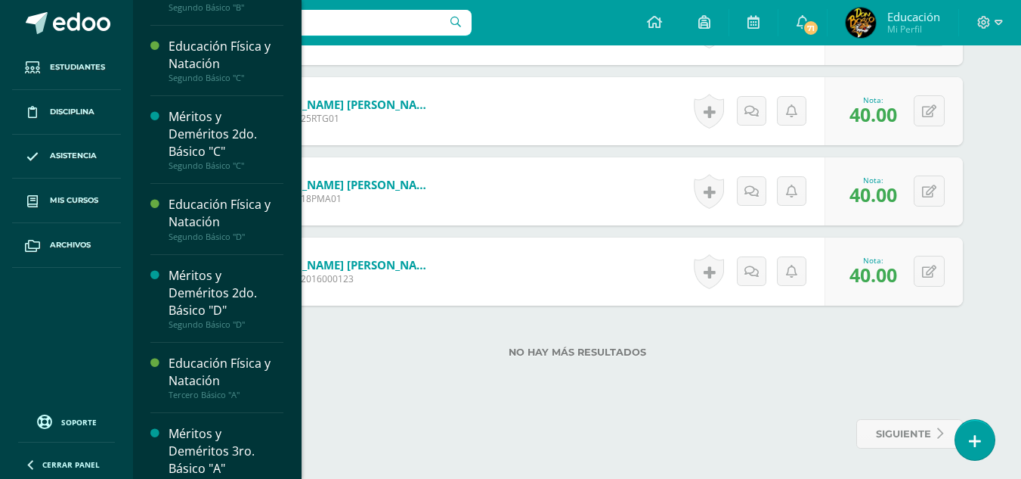
scroll to position [3424, 0]
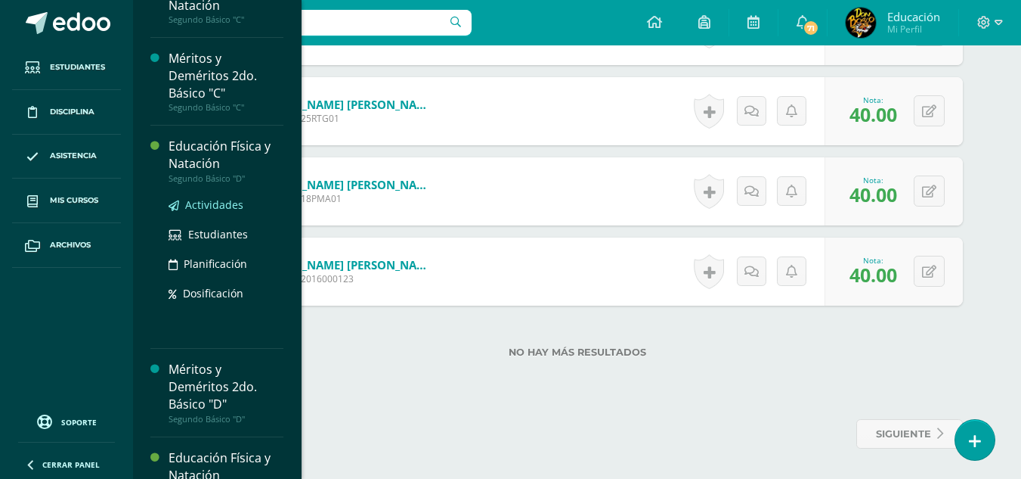
click at [222, 212] on span "Actividades" at bounding box center [214, 204] width 58 height 14
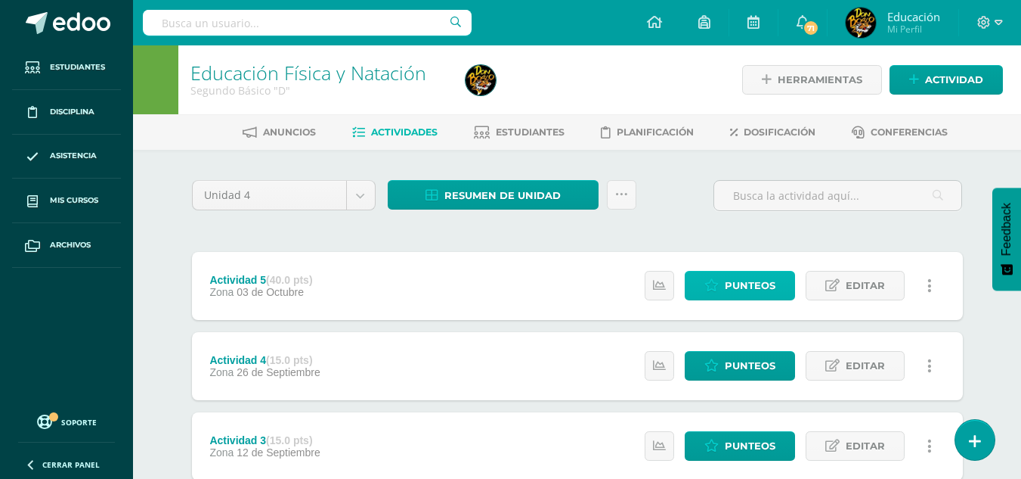
click at [734, 296] on span "Punteos" at bounding box center [750, 285] width 51 height 28
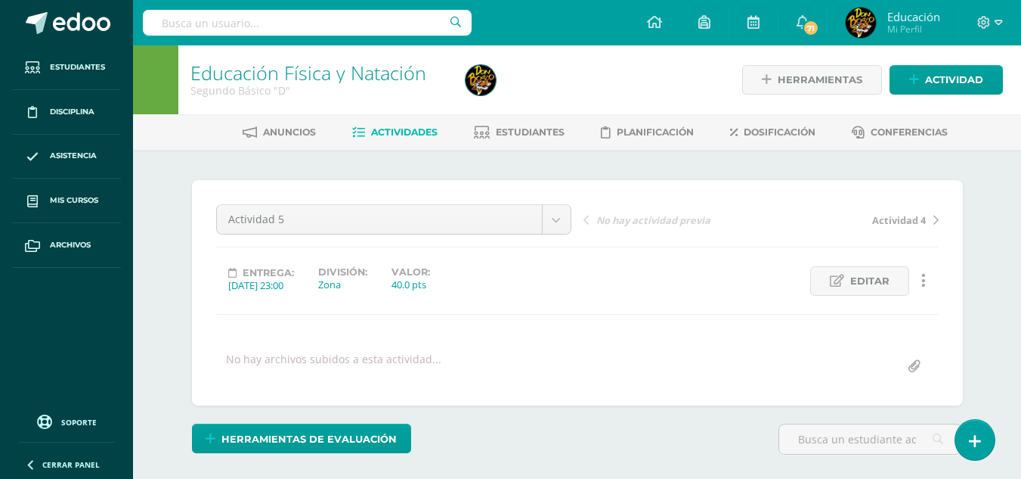
click at [1005, 264] on div "Educación Física y Natación Segundo Básico "D" Herramientas Detalle de asistenc…" at bounding box center [577, 321] width 888 height 553
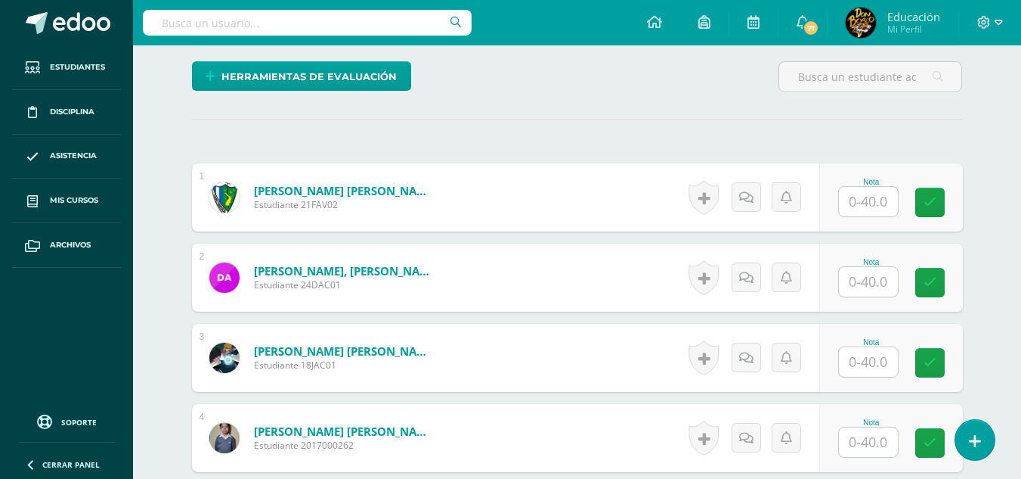
scroll to position [383, 0]
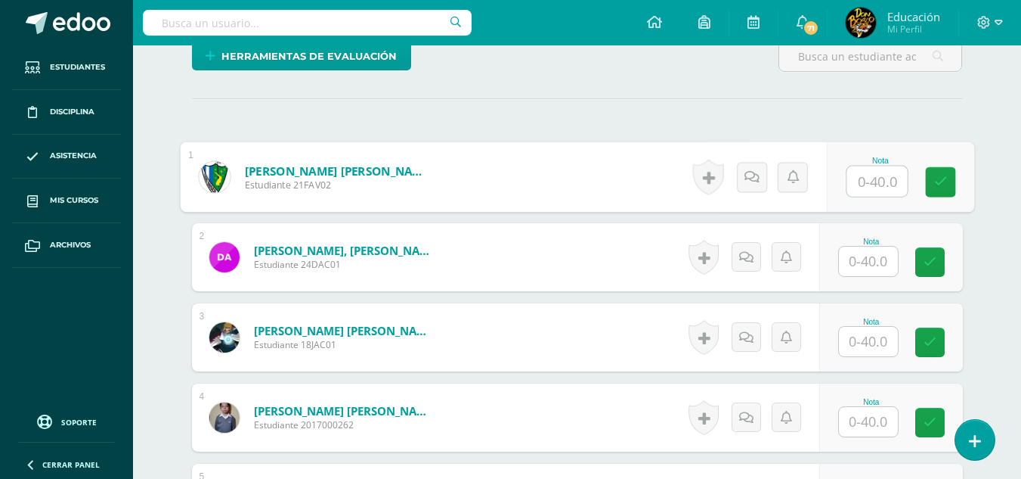
click at [879, 180] on input "text" at bounding box center [877, 181] width 60 height 30
type input "35"
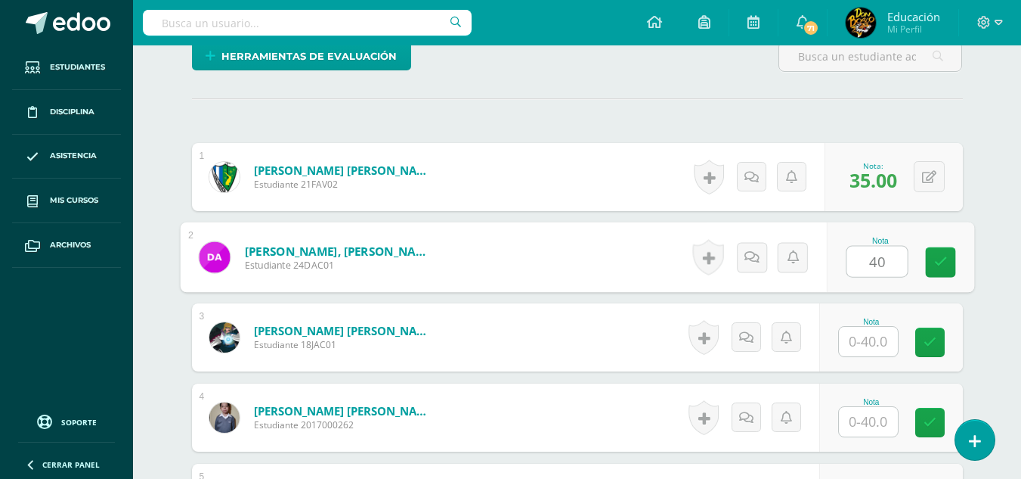
type input "40"
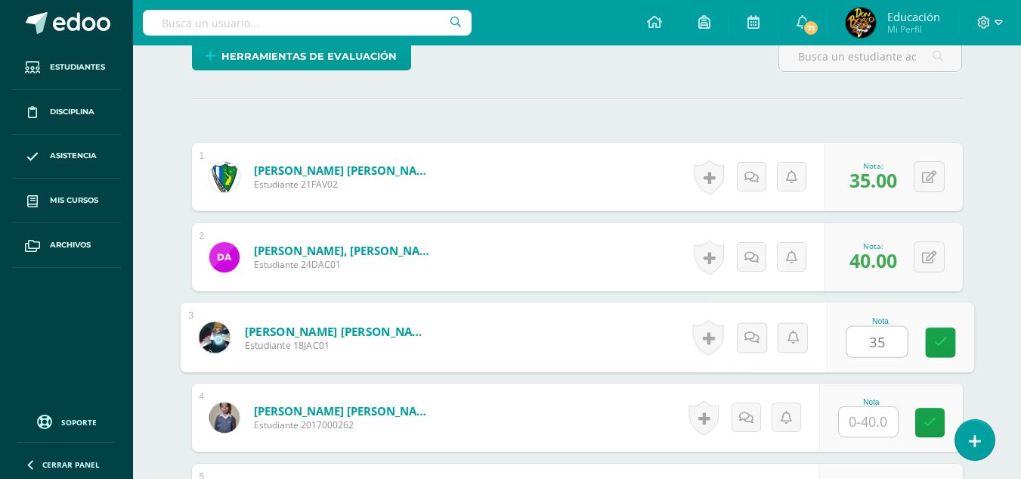
type input "35"
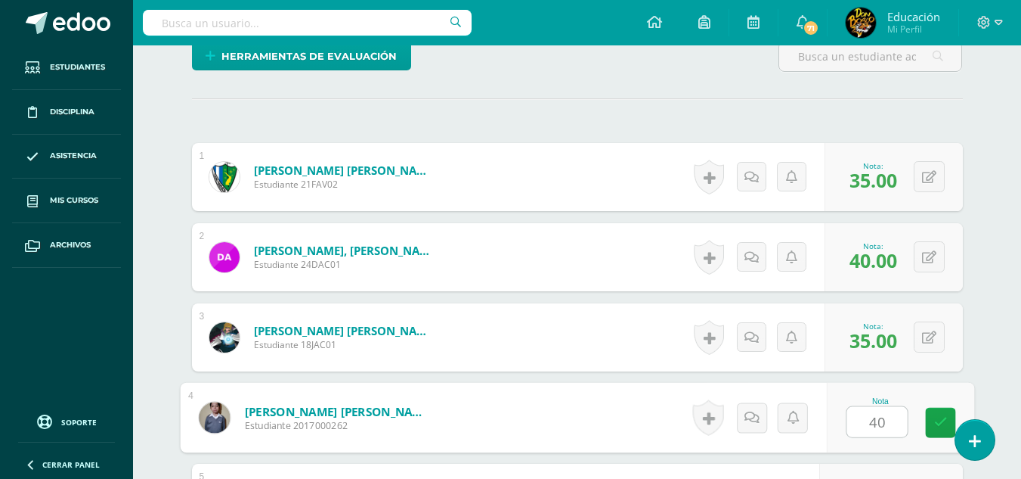
type input "40"
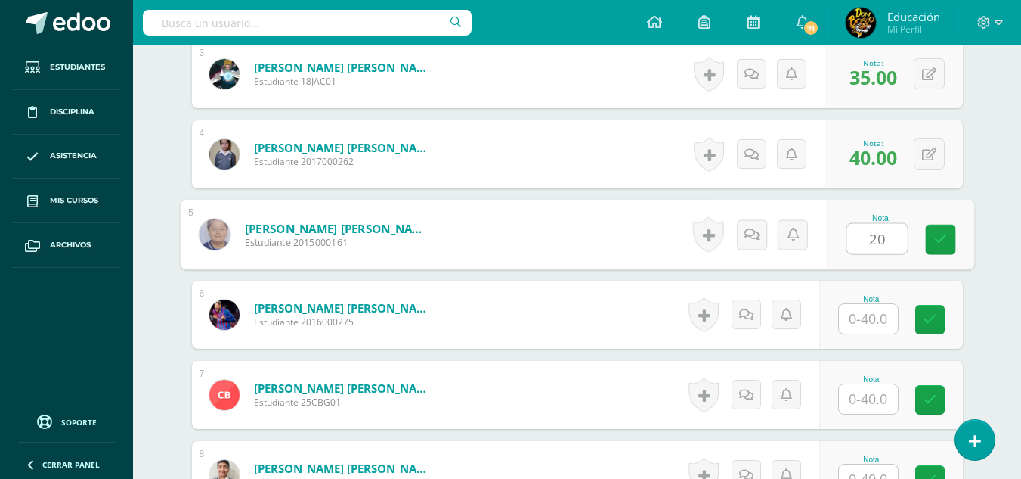
type input "20"
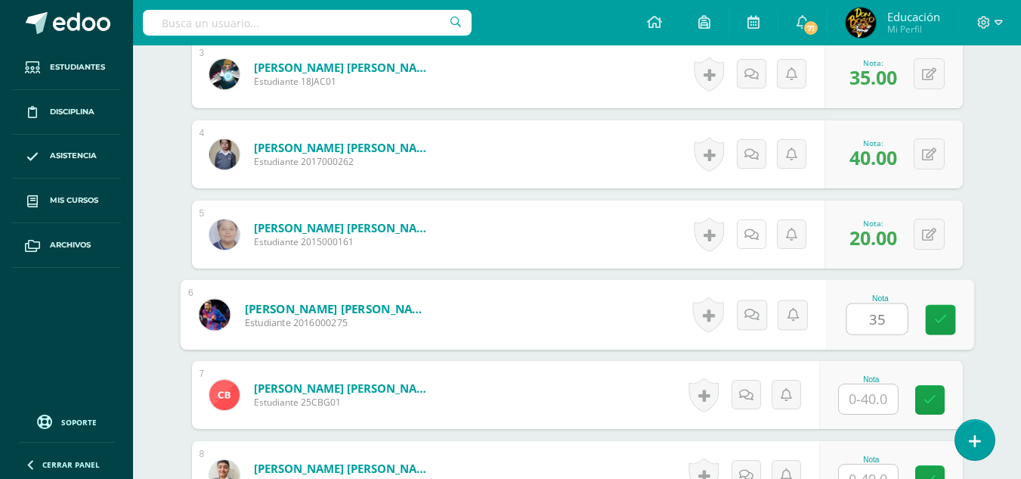
type input "35"
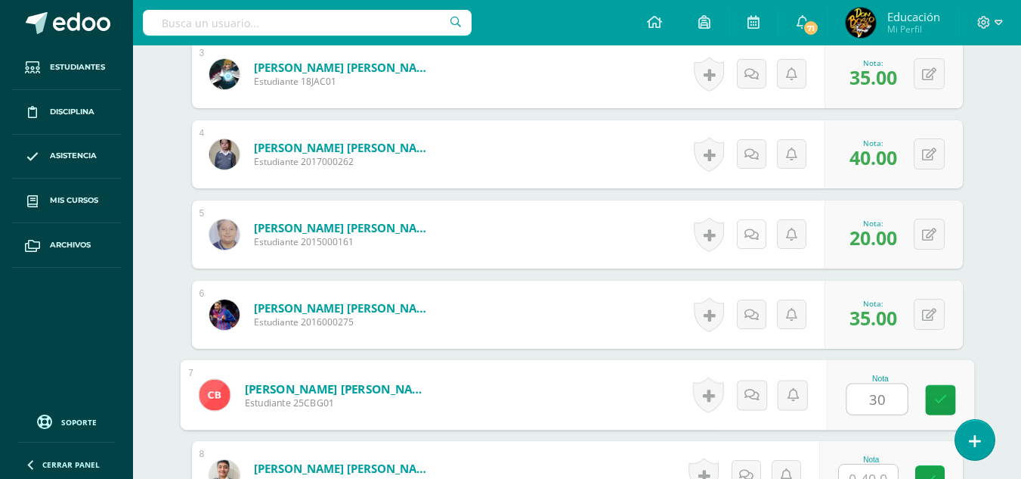
type input "30"
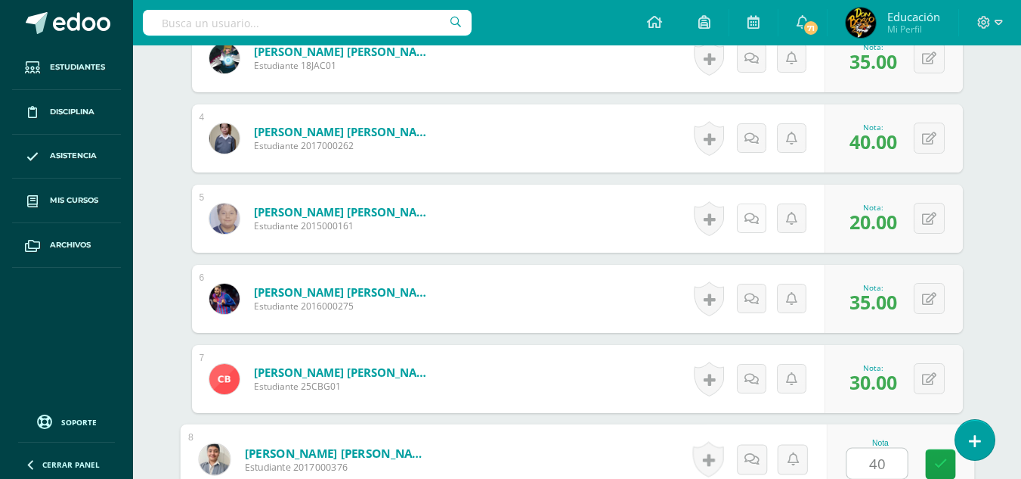
type input "40"
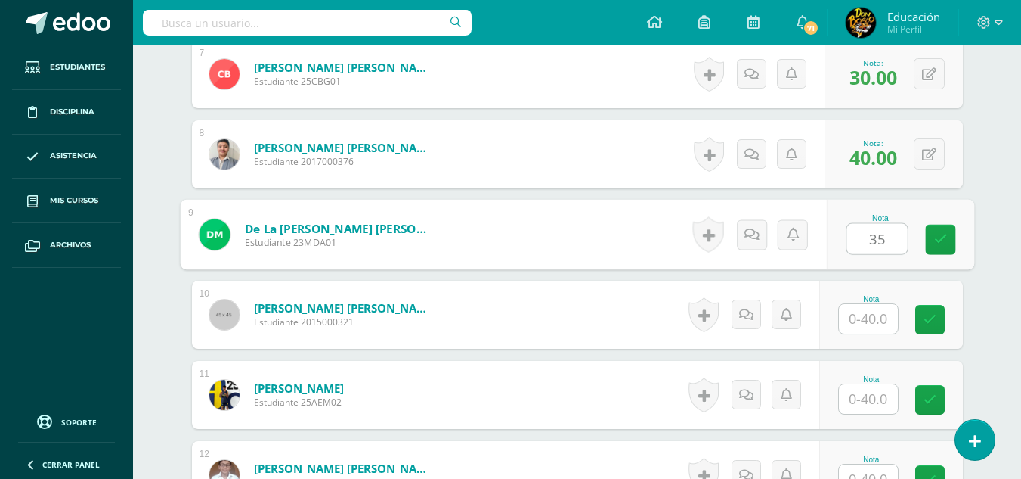
type input "35"
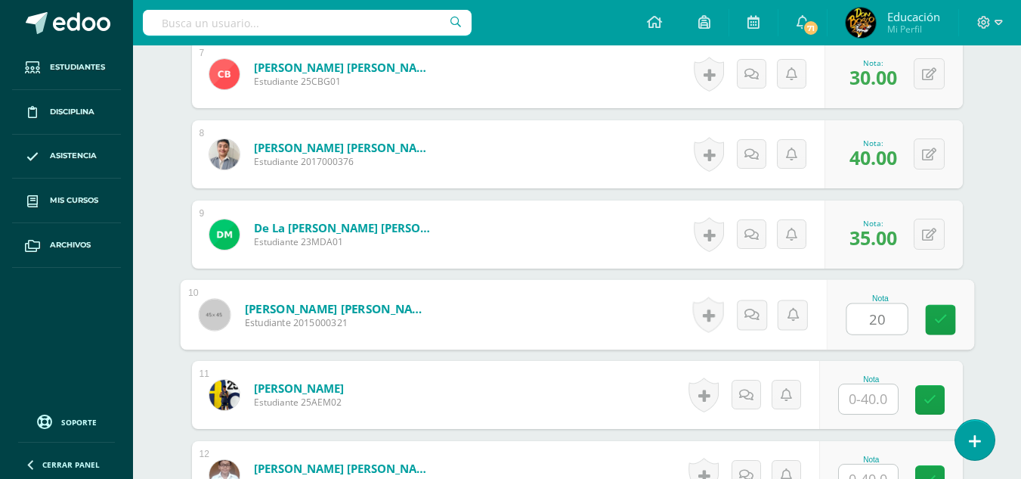
type input "20"
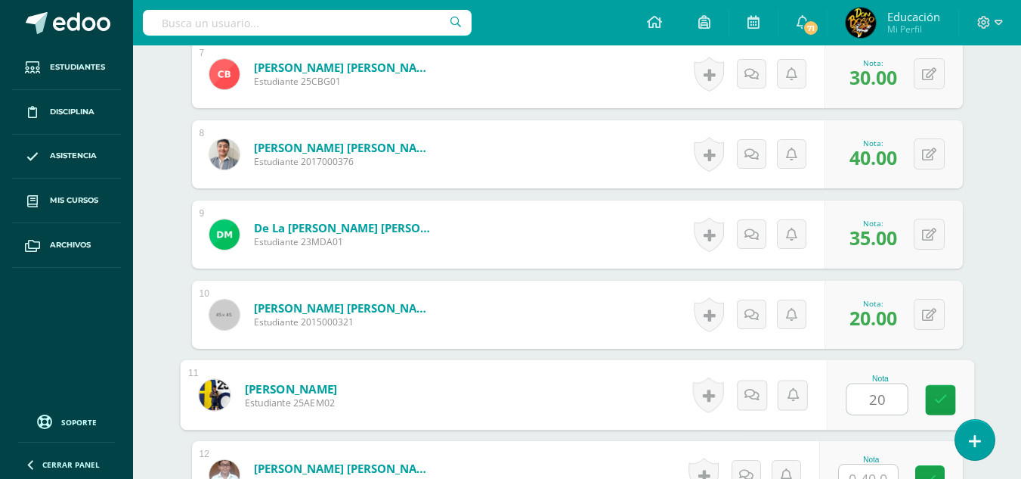
type input "20"
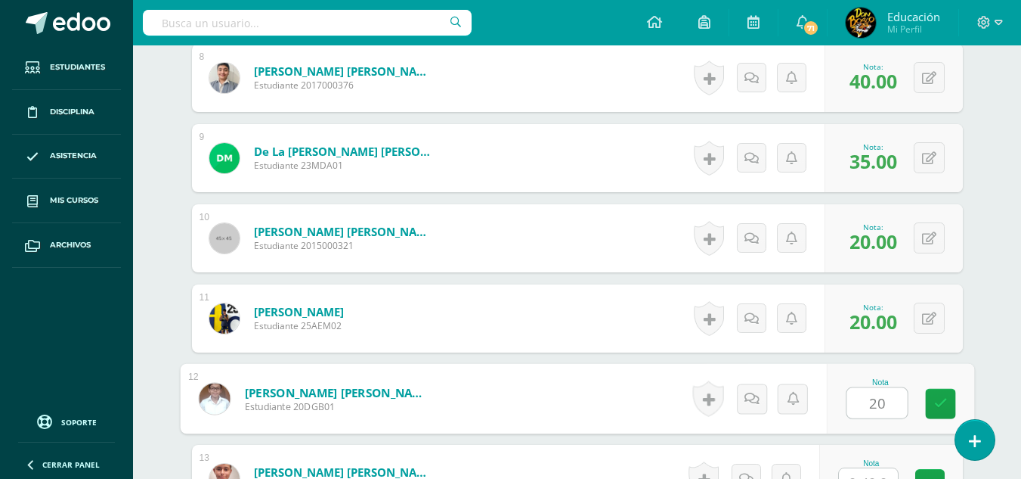
scroll to position [1073, 0]
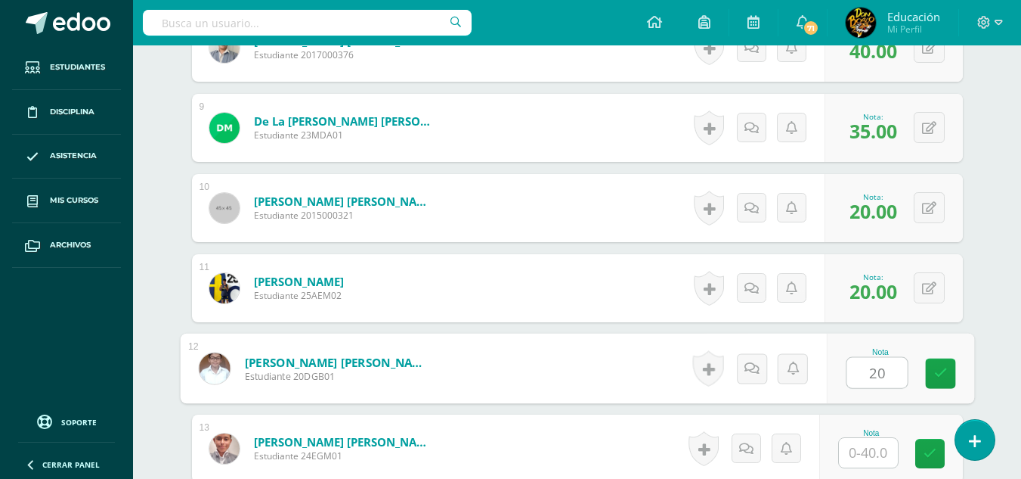
type input "20"
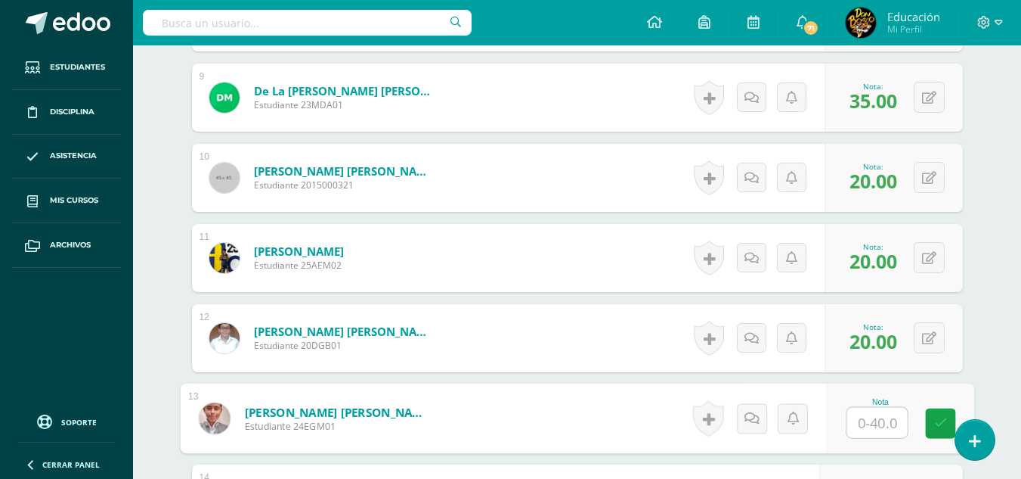
scroll to position [1133, 0]
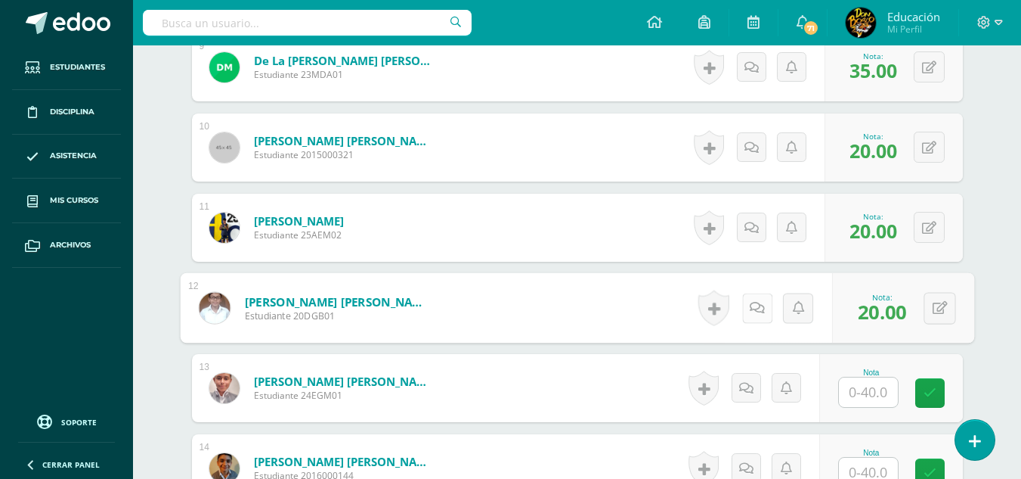
click at [753, 304] on icon at bounding box center [757, 307] width 15 height 13
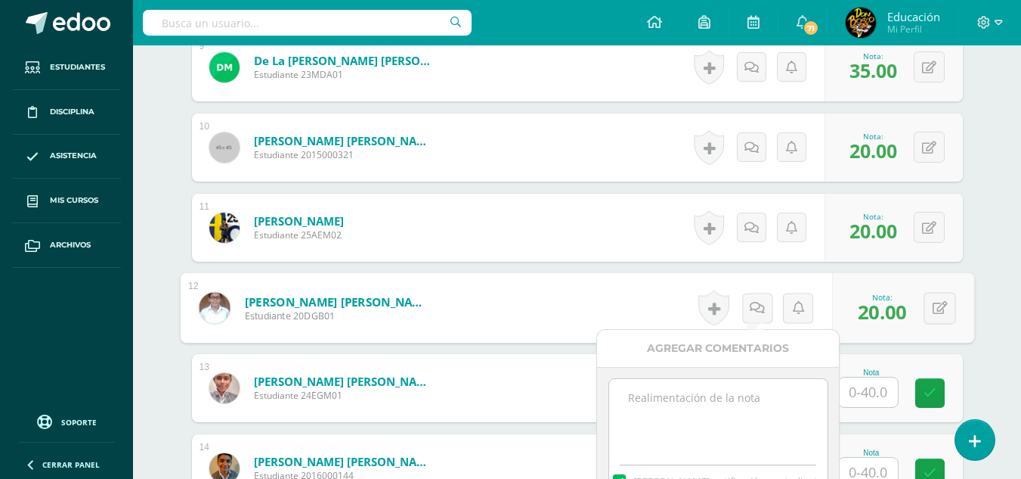
click at [702, 396] on textarea at bounding box center [718, 417] width 218 height 76
paste textarea "Él alumno tiene una clase pendiente de reponer, cuando la reponga su nota se co…"
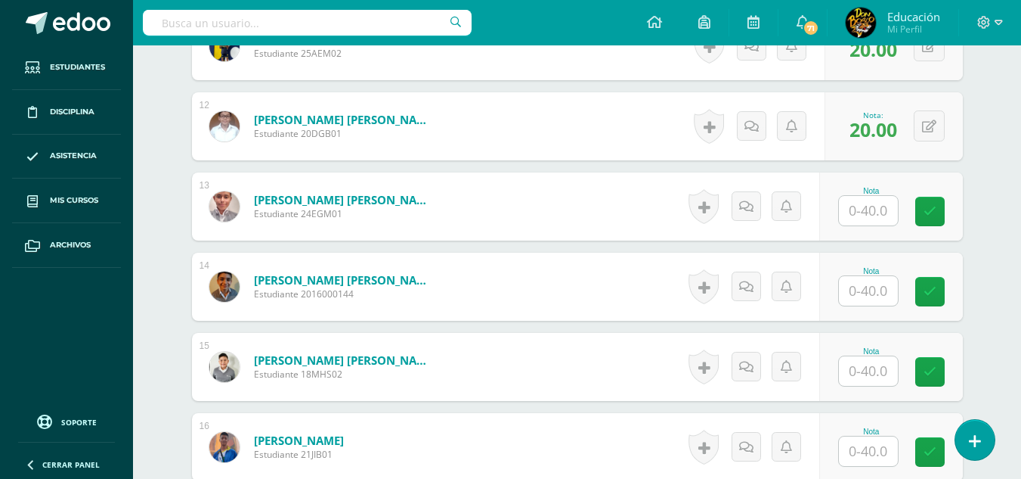
scroll to position [1345, 0]
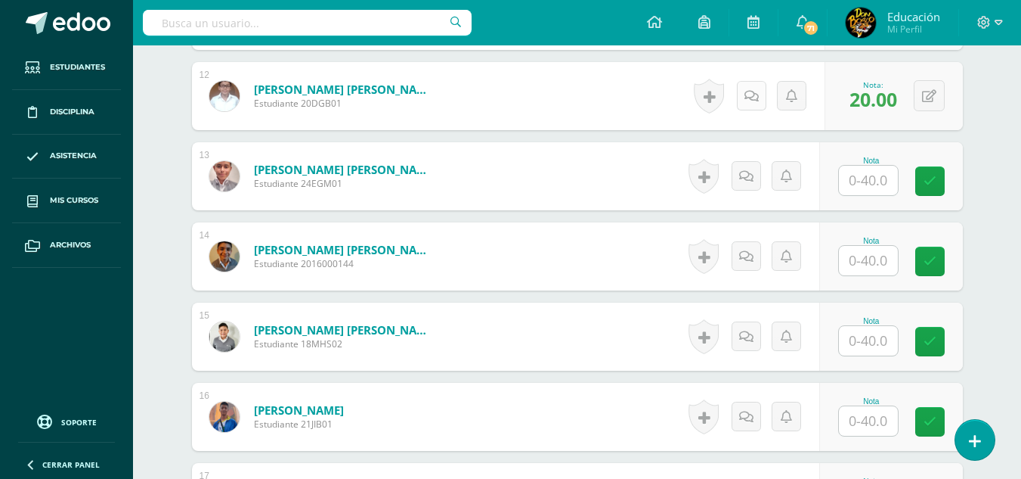
click at [750, 93] on icon at bounding box center [752, 96] width 14 height 13
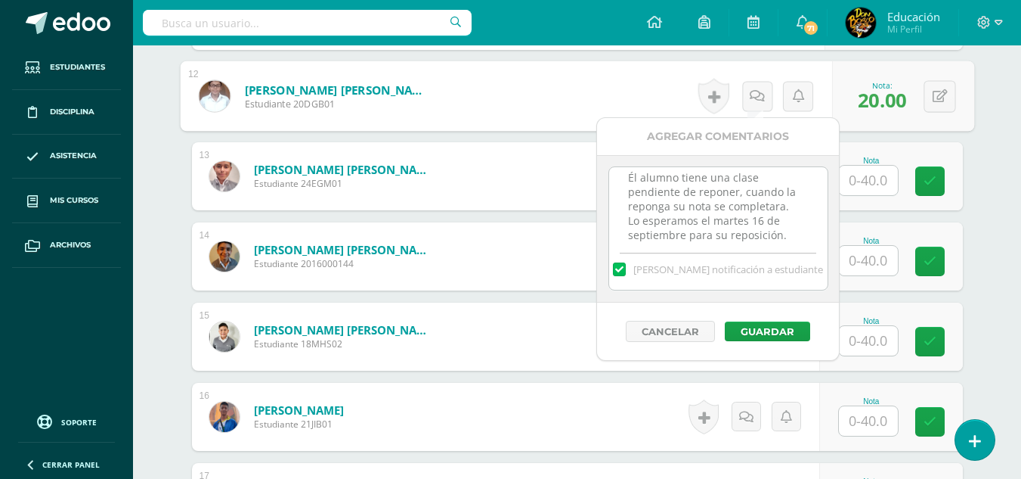
click at [726, 179] on textarea "Él alumno tiene una clase pendiente de reponer, cuando la reponga su nota se co…" at bounding box center [718, 205] width 218 height 76
click at [748, 222] on textarea "Él alumno tiene una clase pendiente de reponer, cuando la reponga su nota se co…" at bounding box center [718, 205] width 218 height 76
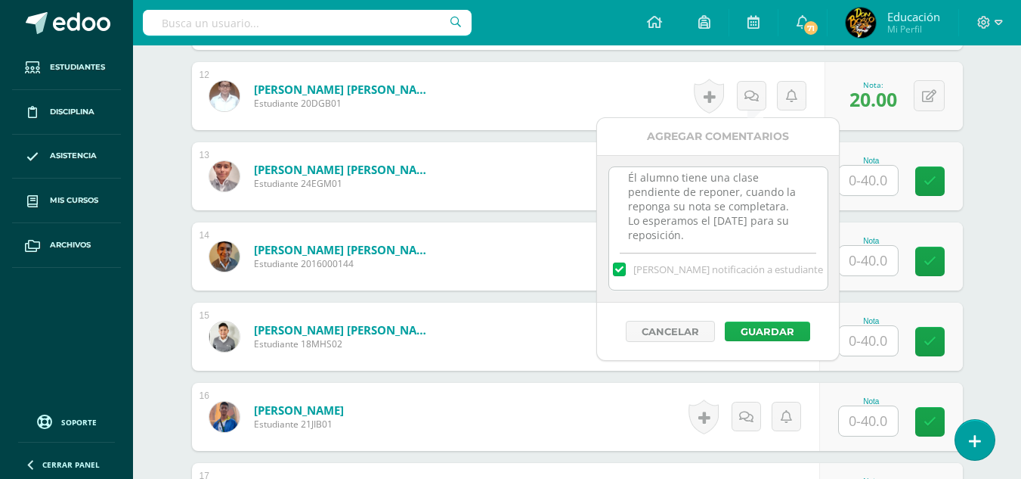
type textarea "Él alumno tiene una clase pendiente de reponer, cuando la reponga su nota se co…"
click at [777, 324] on button "Guardar" at bounding box center [767, 331] width 85 height 20
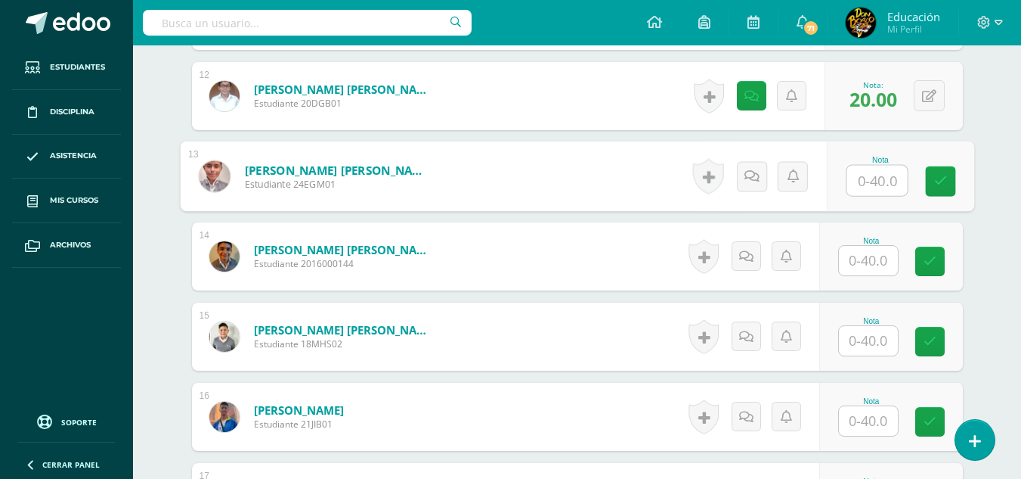
click at [881, 181] on input "text" at bounding box center [877, 181] width 60 height 30
type input "40"
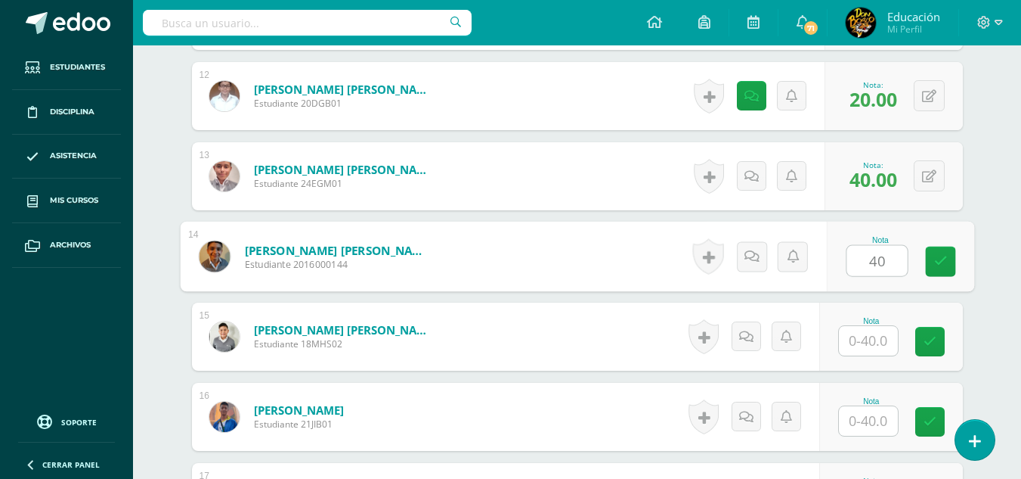
type input "40"
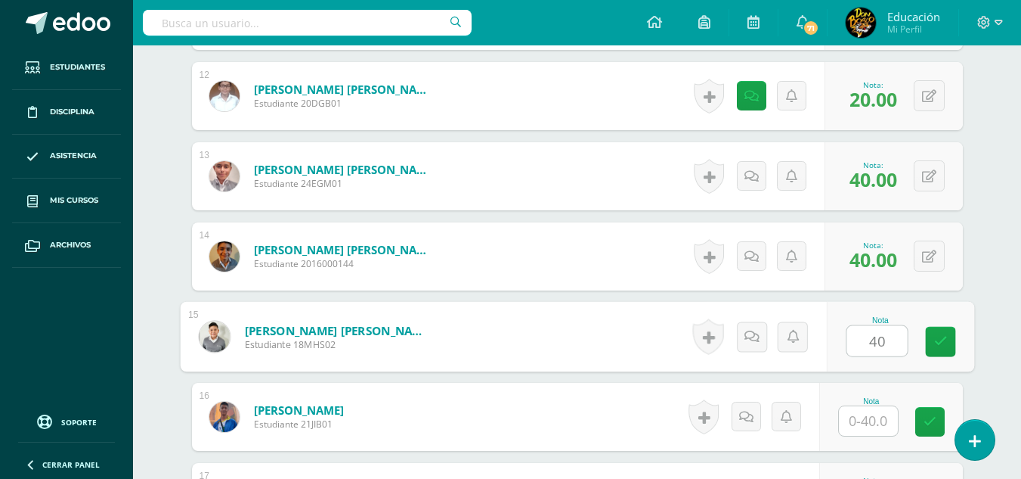
type input "40"
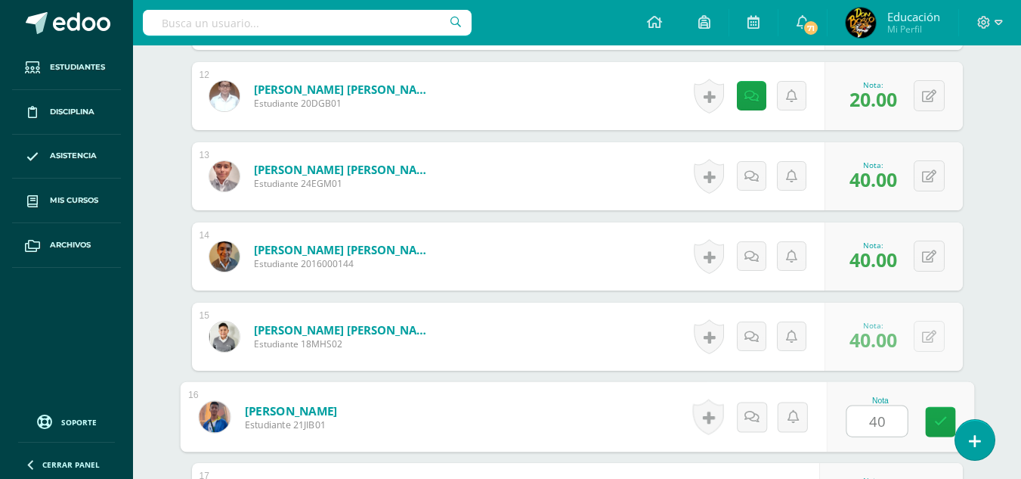
type input "40"
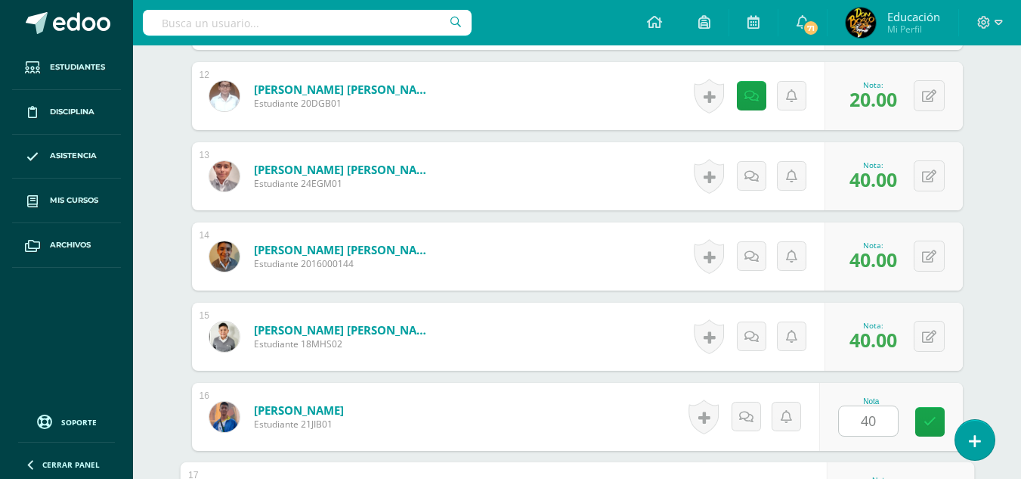
scroll to position [1607, 0]
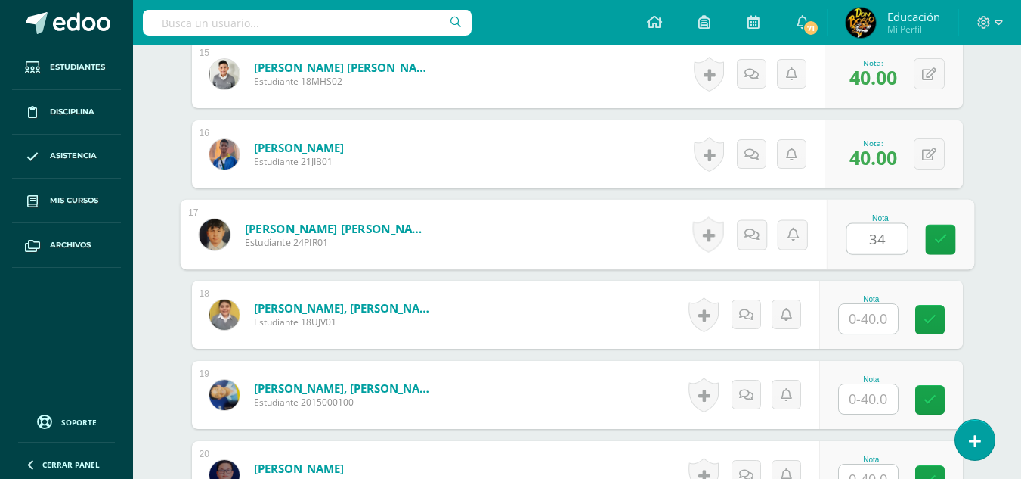
type input "34"
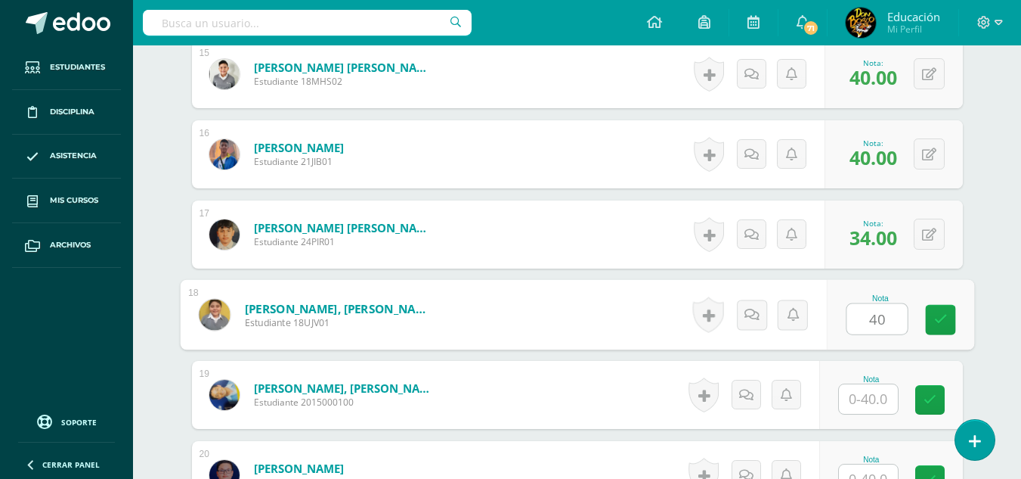
type input "40"
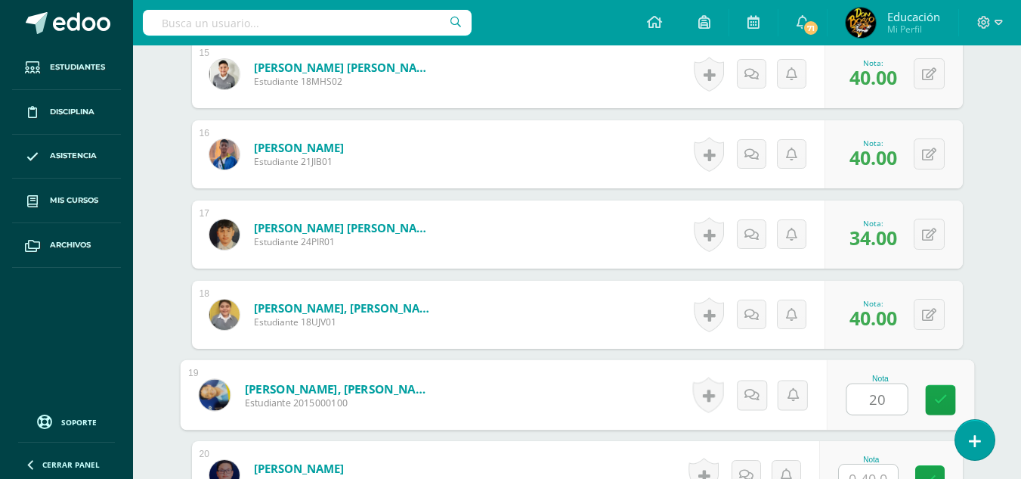
type input "20"
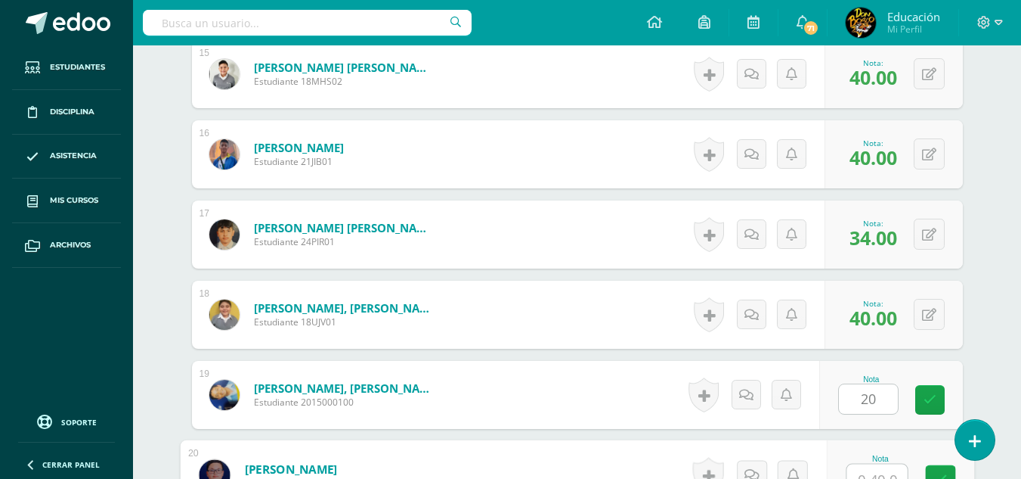
scroll to position [1623, 0]
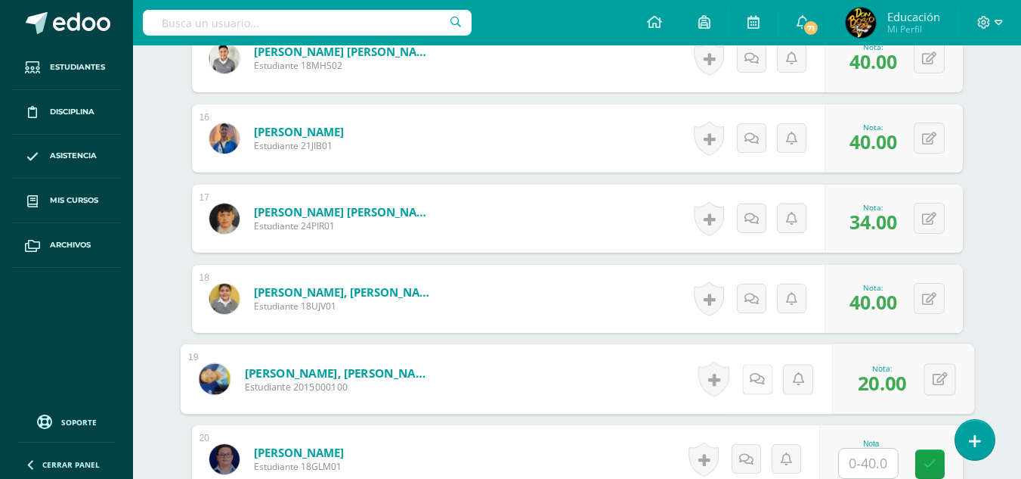
click at [751, 371] on link at bounding box center [757, 379] width 30 height 30
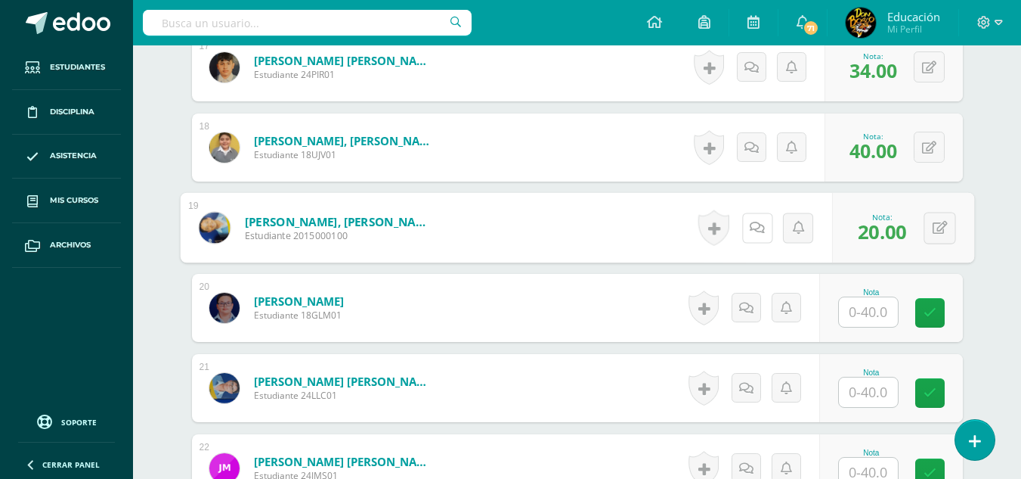
scroll to position [1805, 0]
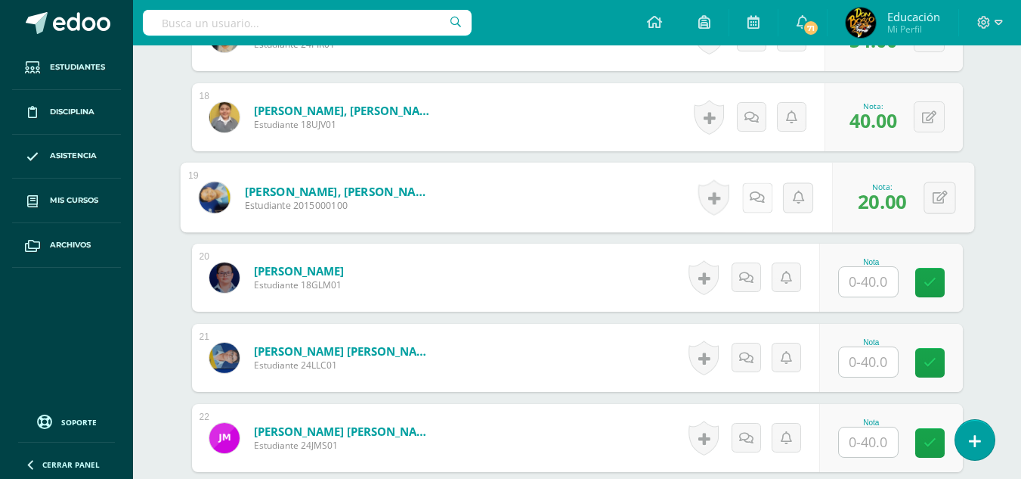
click at [759, 196] on icon at bounding box center [757, 197] width 15 height 13
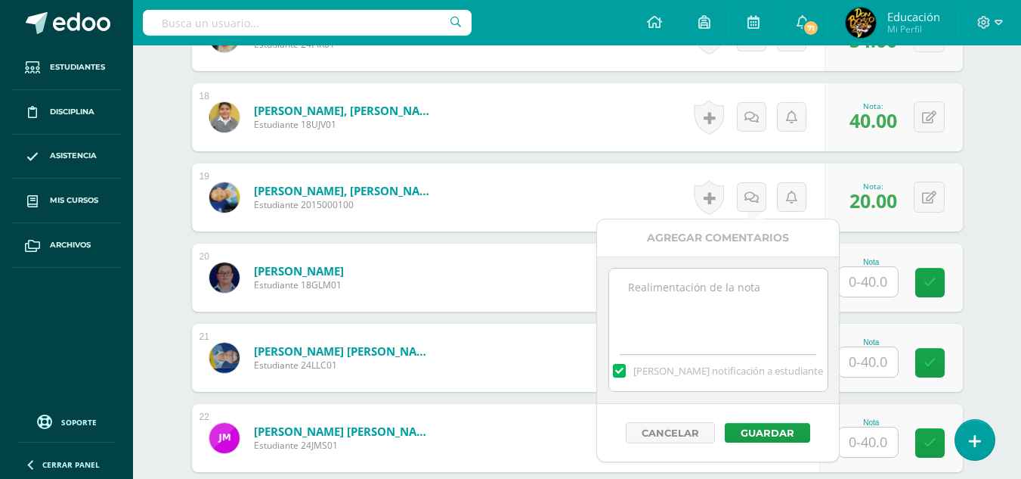
click at [730, 294] on textarea at bounding box center [718, 306] width 218 height 76
paste textarea "Él alumno tiene una clase pendiente de reponer, cuando la reponga su nota se co…"
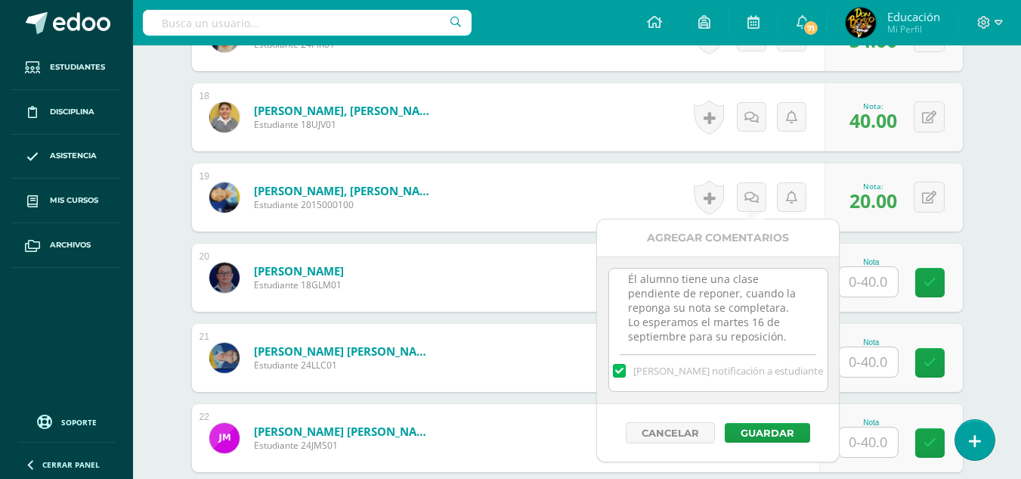
click at [745, 327] on textarea "Él alumno tiene una clase pendiente de reponer, cuando la reponga su nota se co…" at bounding box center [718, 306] width 218 height 76
click at [756, 321] on textarea "Él alumno tiene una clase pendiente de reponer, cuando la reponga su nota se co…" at bounding box center [718, 306] width 218 height 76
type textarea "Él alumno tiene una clase pendiente de reponer, cuando la reponga su nota se co…"
click at [770, 430] on button "Guardar" at bounding box center [767, 433] width 85 height 20
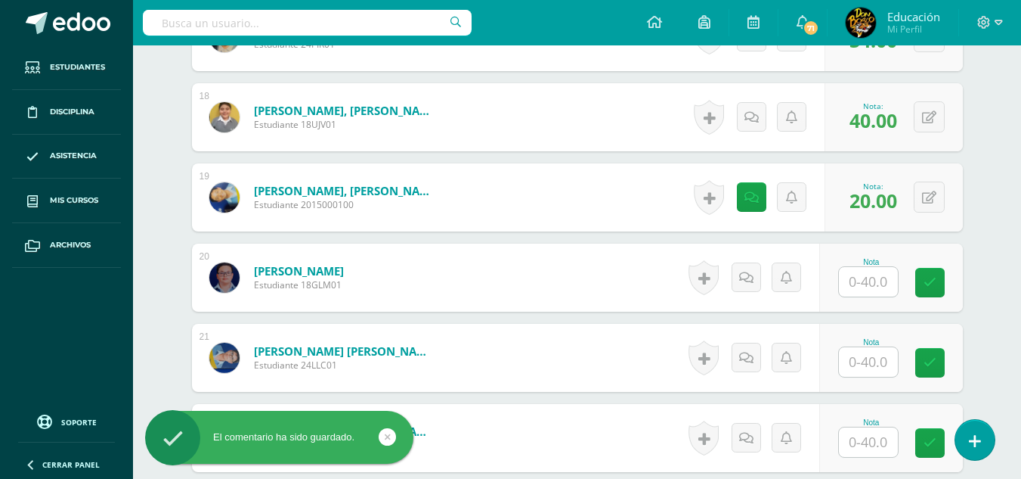
click at [875, 280] on input "text" at bounding box center [868, 281] width 59 height 29
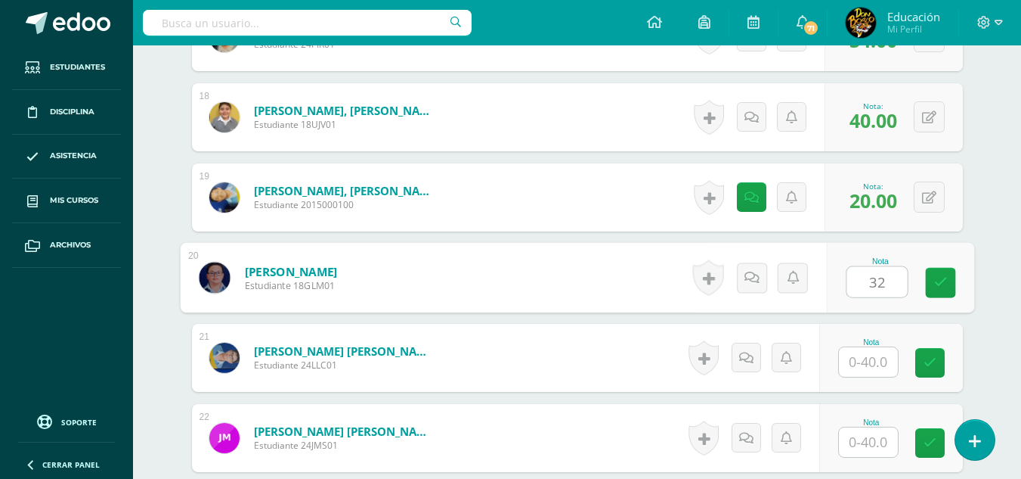
type input "32"
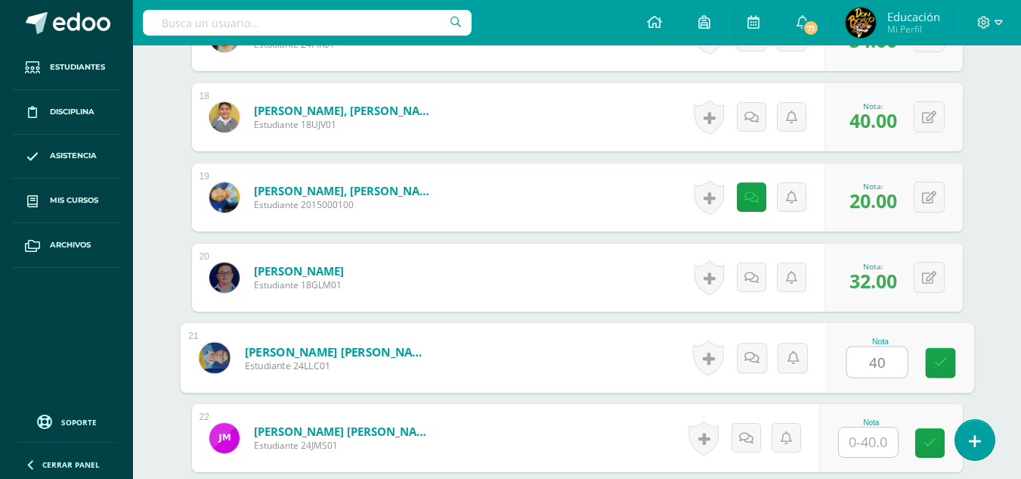
type input "40"
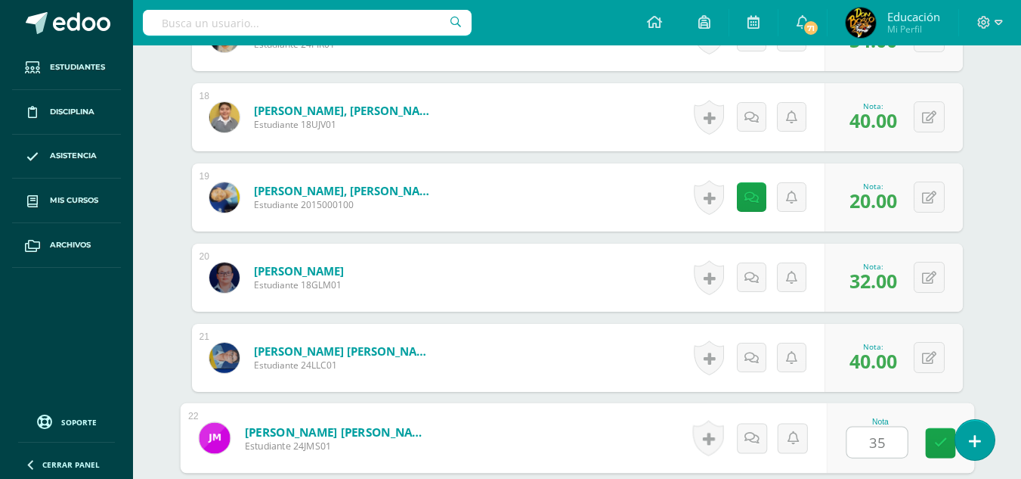
type input "35"
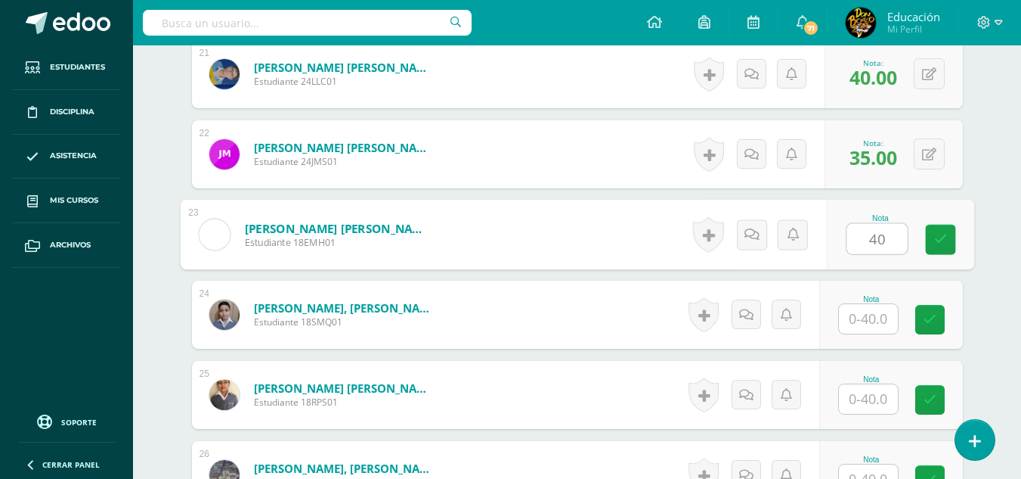
type input "40"
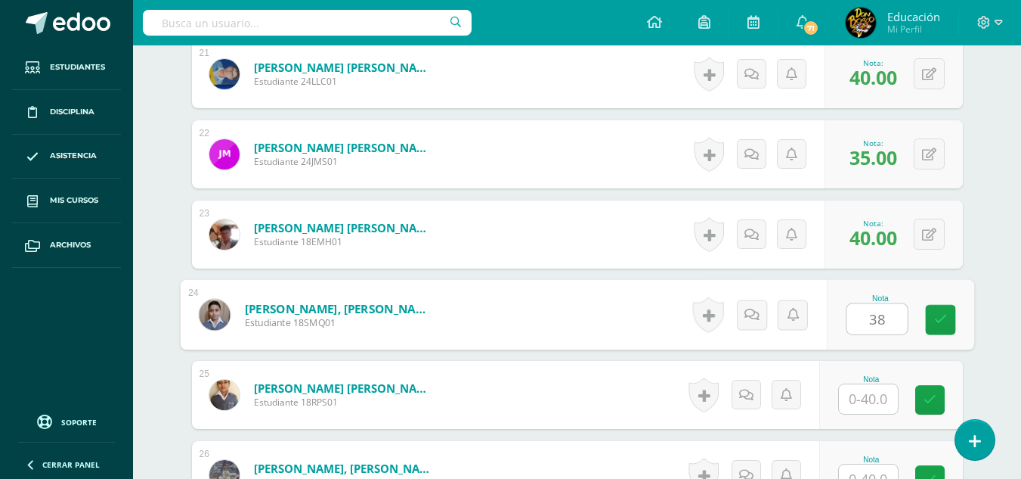
type input "38"
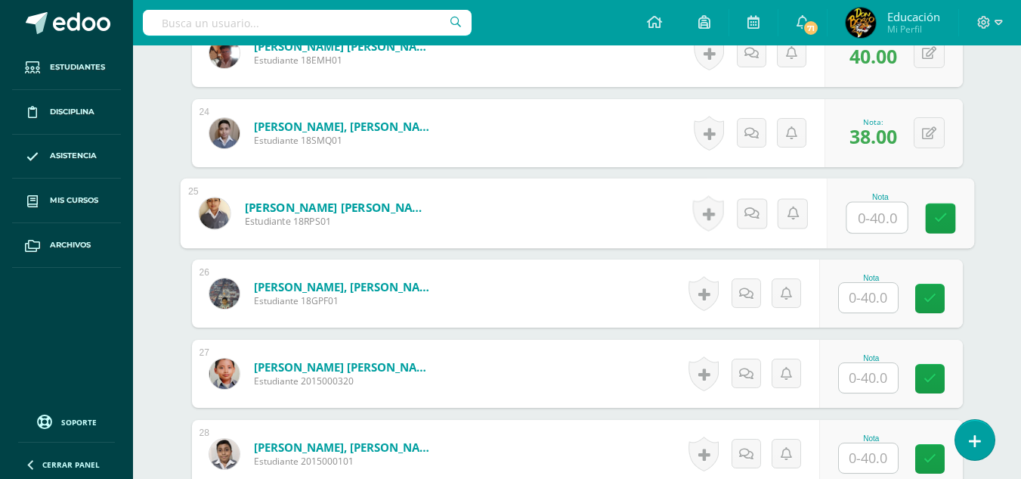
scroll to position [2300, 0]
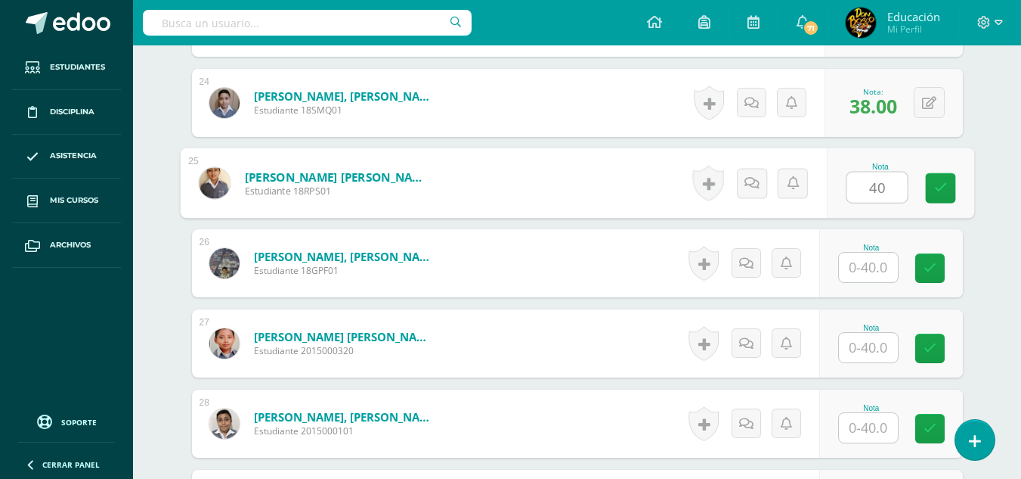
type input "40"
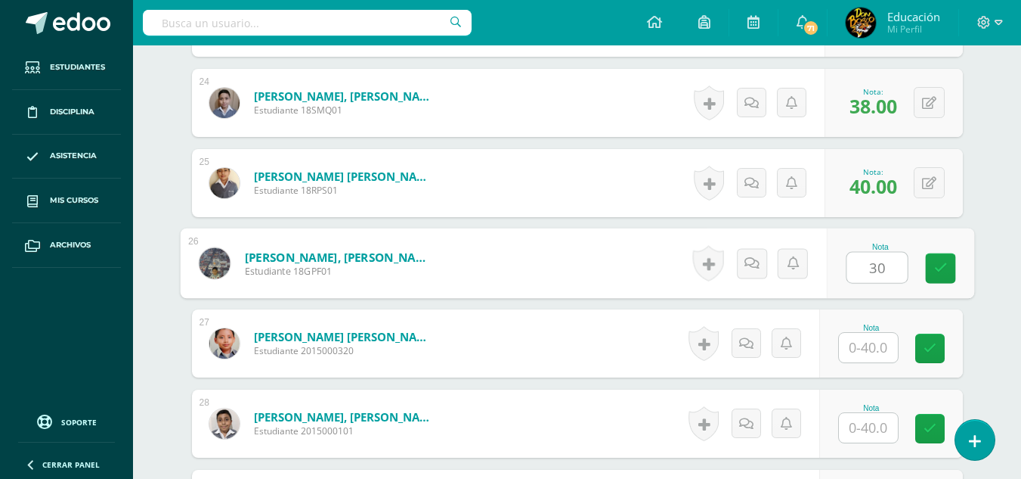
type input "30"
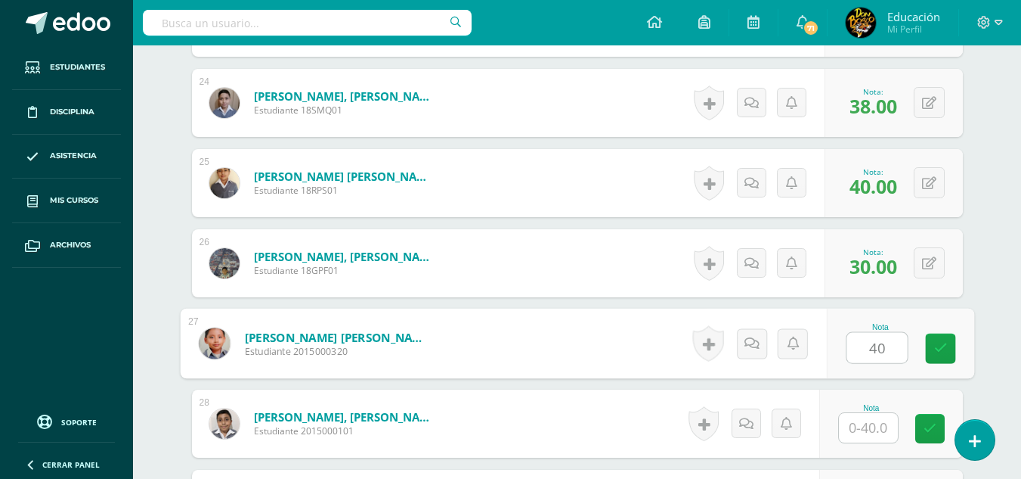
type input "40"
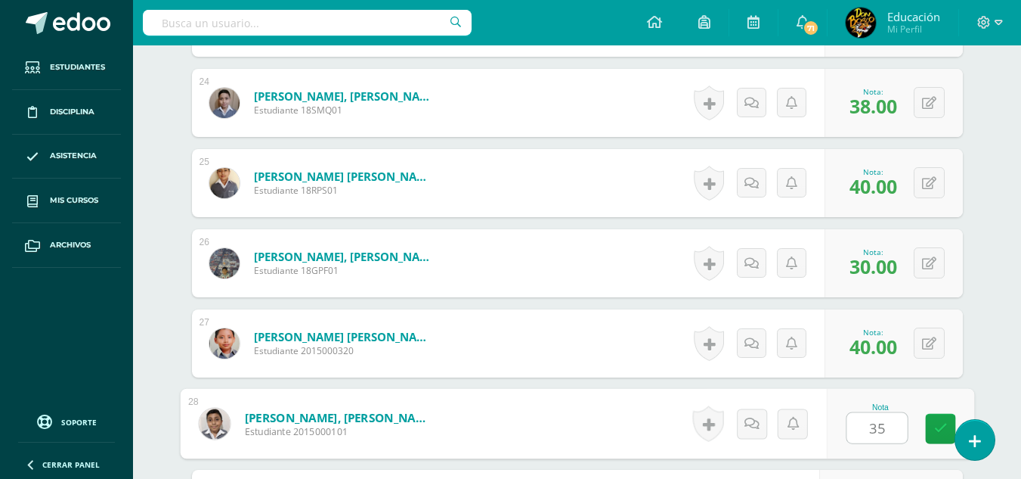
type input "35"
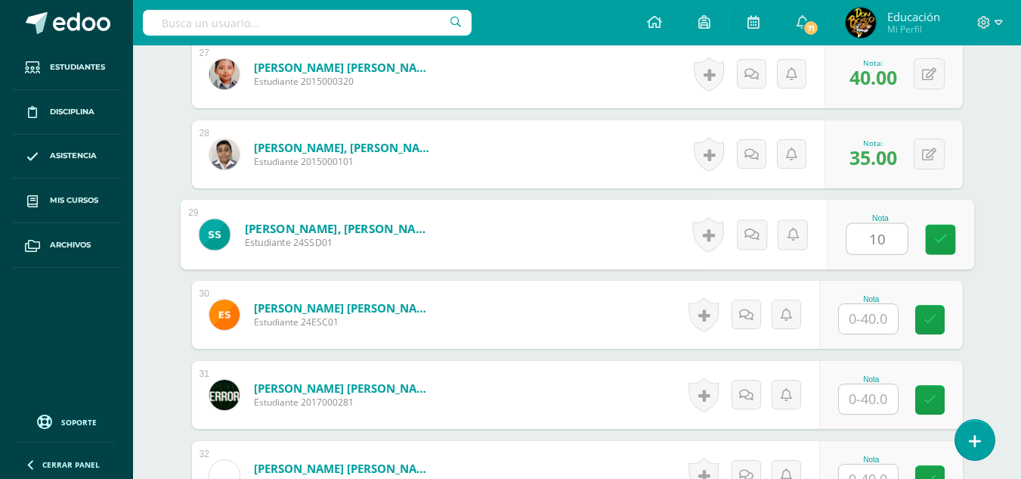
type input "10"
click at [751, 231] on icon at bounding box center [757, 234] width 15 height 13
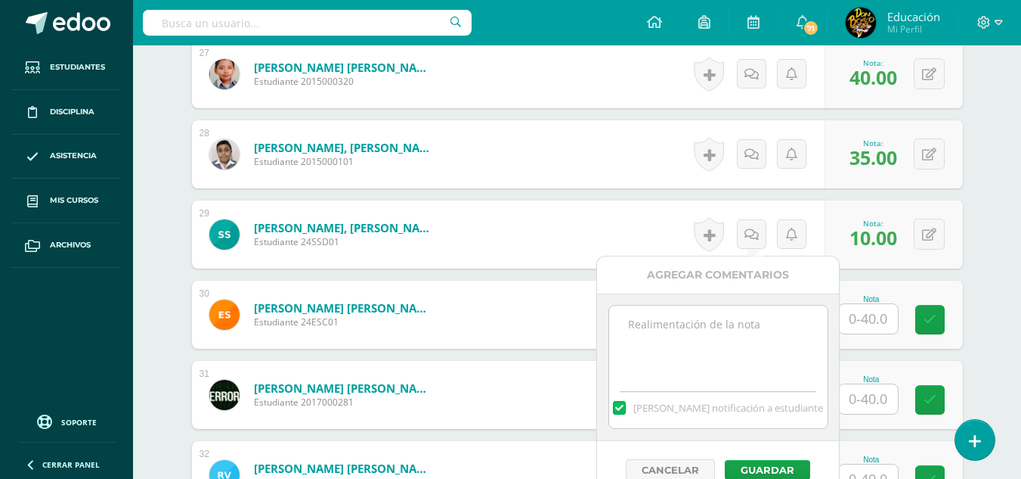
click at [707, 332] on textarea at bounding box center [718, 343] width 218 height 76
paste textarea "Él alumno tiene una clase pendiente de reponer, cuando la reponga su nota se co…"
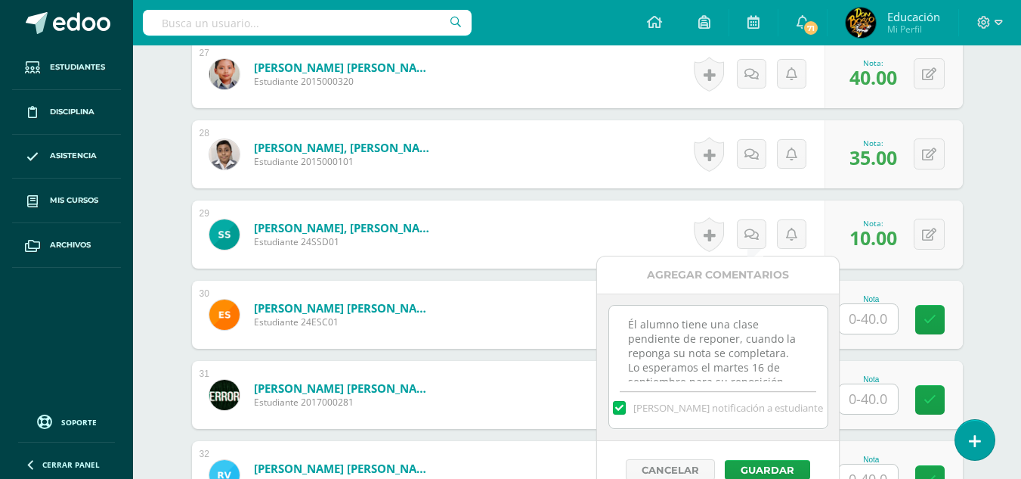
scroll to position [8, 0]
click at [746, 361] on textarea "Él alumno tiene una clase pendiente de reponer, cuando la reponga su nota se co…" at bounding box center [718, 343] width 218 height 76
type textarea "Él alumno tiene una clase pendiente de reponer, cuando la reponga su nota se co…"
click at [774, 466] on button "Guardar" at bounding box center [767, 470] width 85 height 20
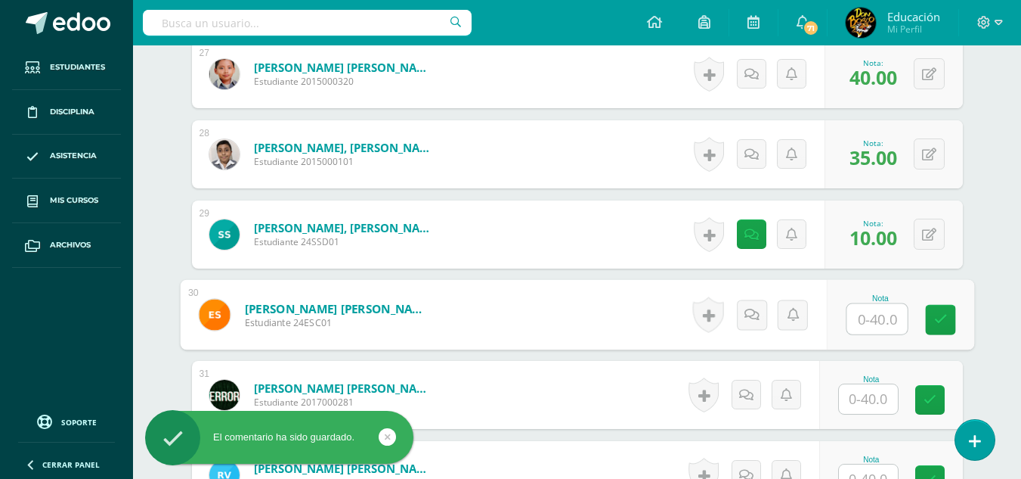
click at [865, 323] on input "text" at bounding box center [877, 319] width 60 height 30
type input "40"
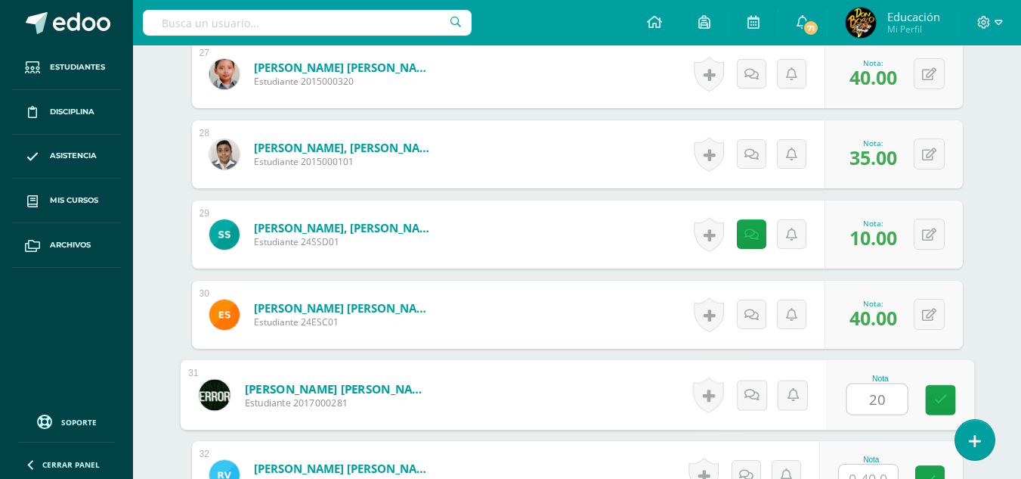
type input "20"
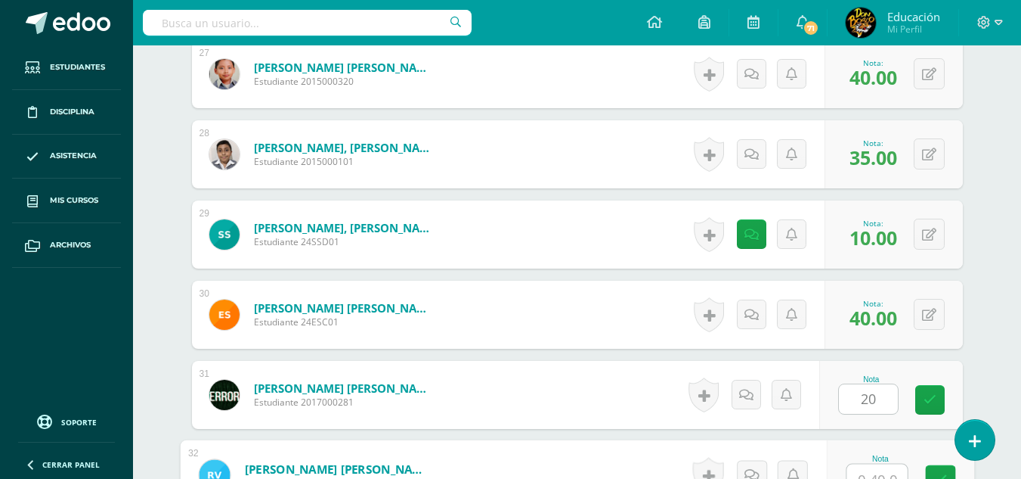
scroll to position [2585, 0]
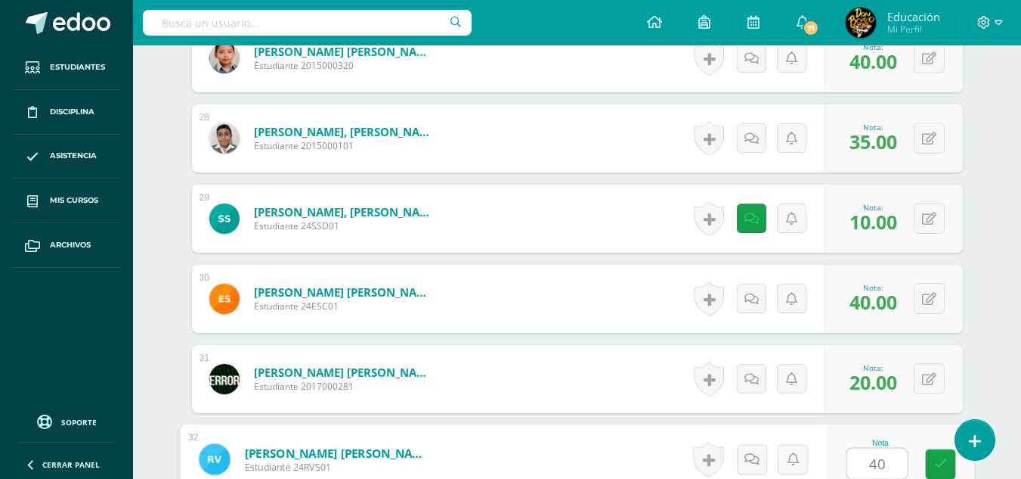
type input "40"
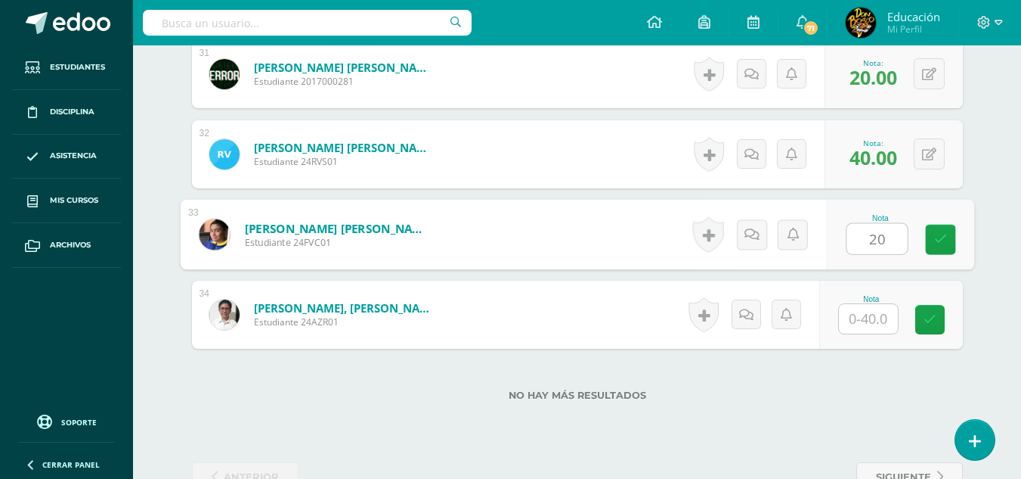
type input "20"
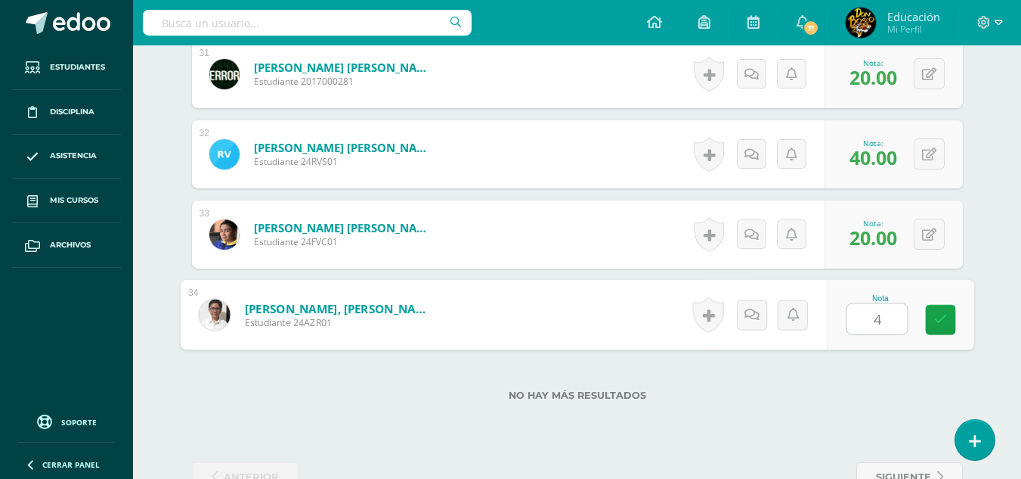
type input "40"
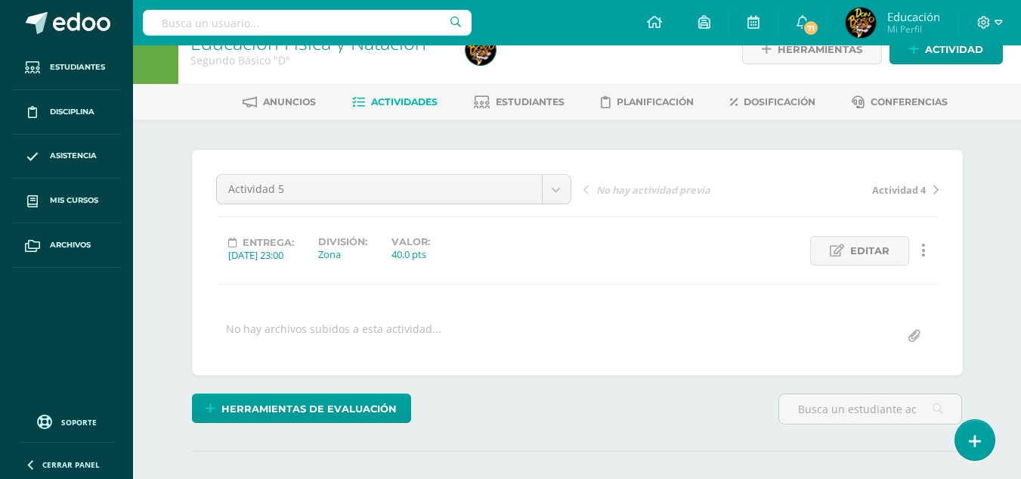
scroll to position [0, 0]
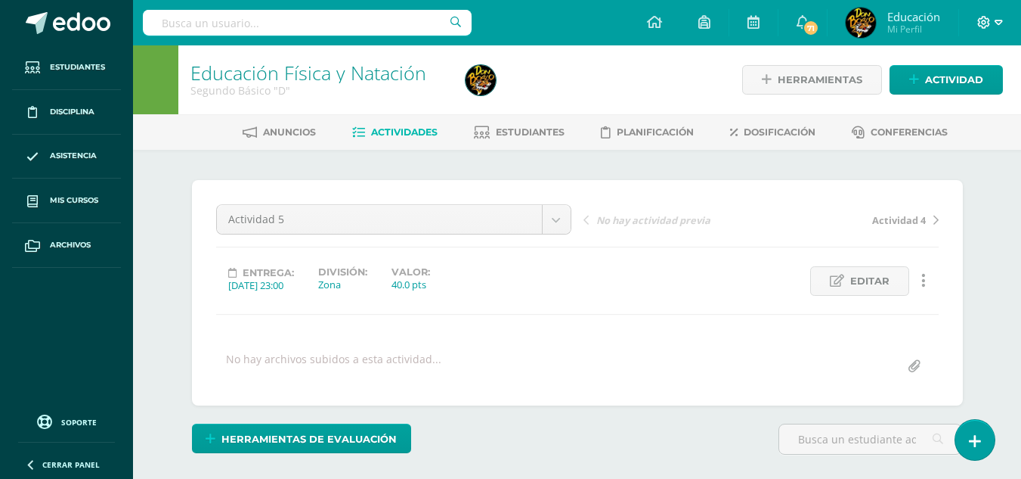
click at [997, 20] on icon at bounding box center [999, 23] width 8 height 14
click at [953, 98] on span "Cerrar sesión" at bounding box center [951, 103] width 68 height 14
